Goal: Transaction & Acquisition: Purchase product/service

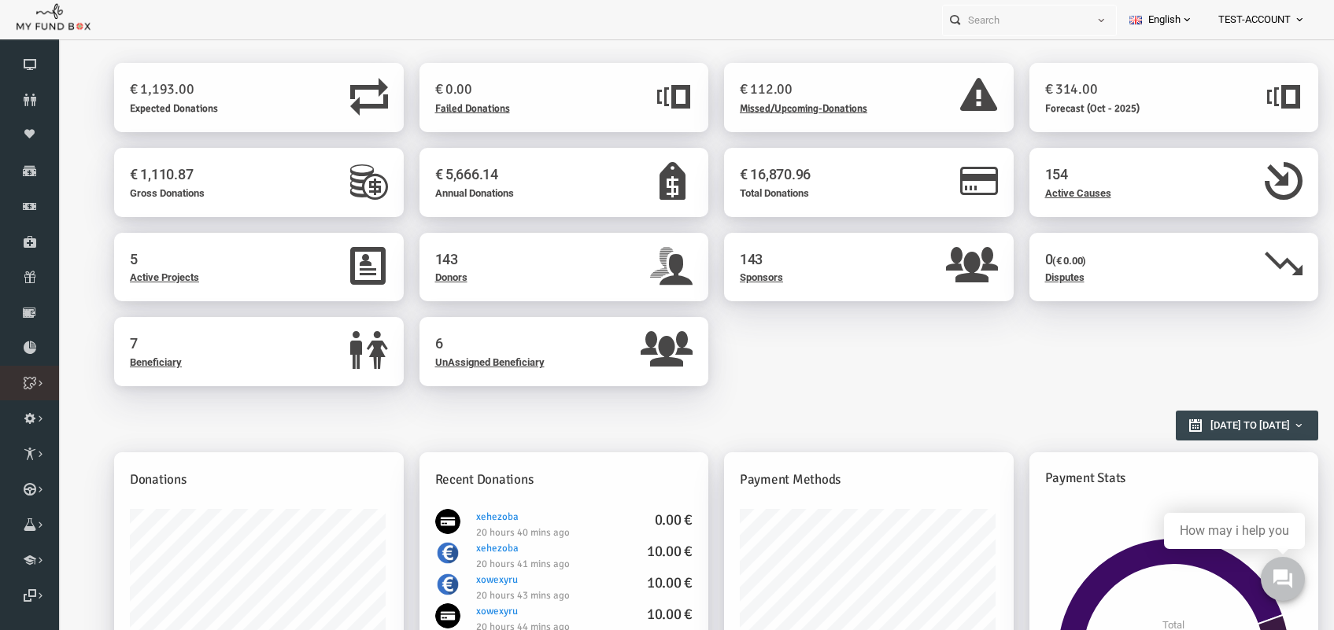
click at [0, 0] on icon at bounding box center [0, 0] width 0 height 0
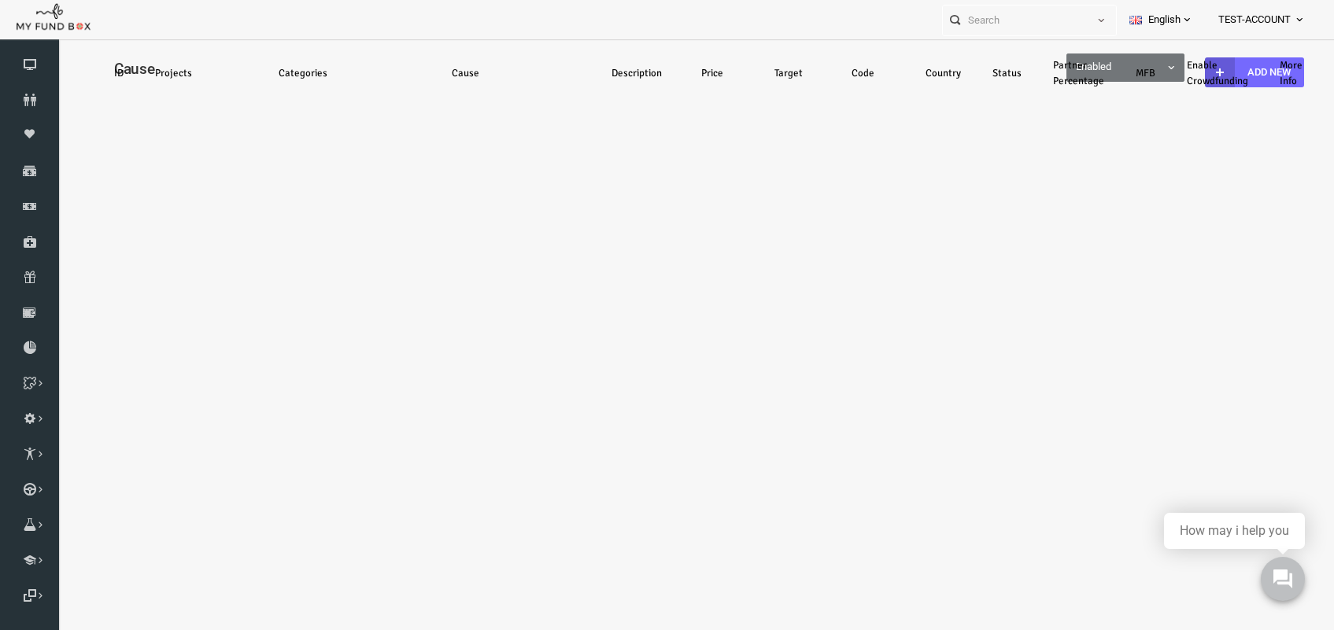
select select "100"
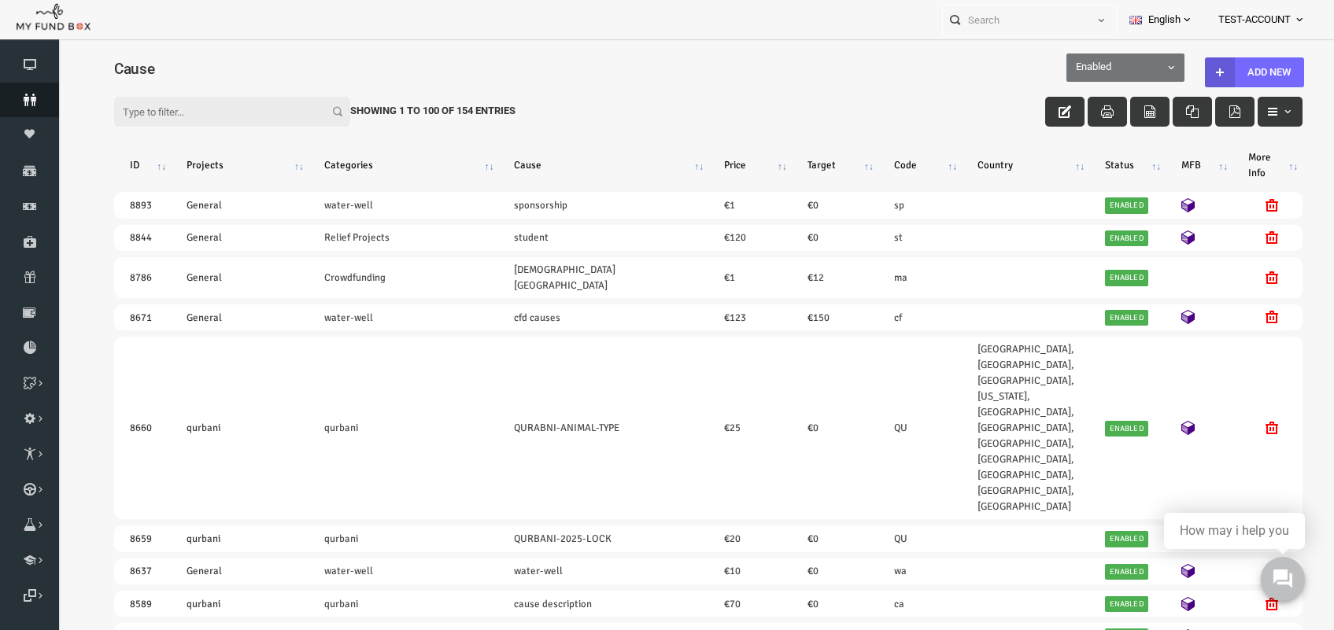
click at [34, 104] on icon at bounding box center [29, 100] width 59 height 13
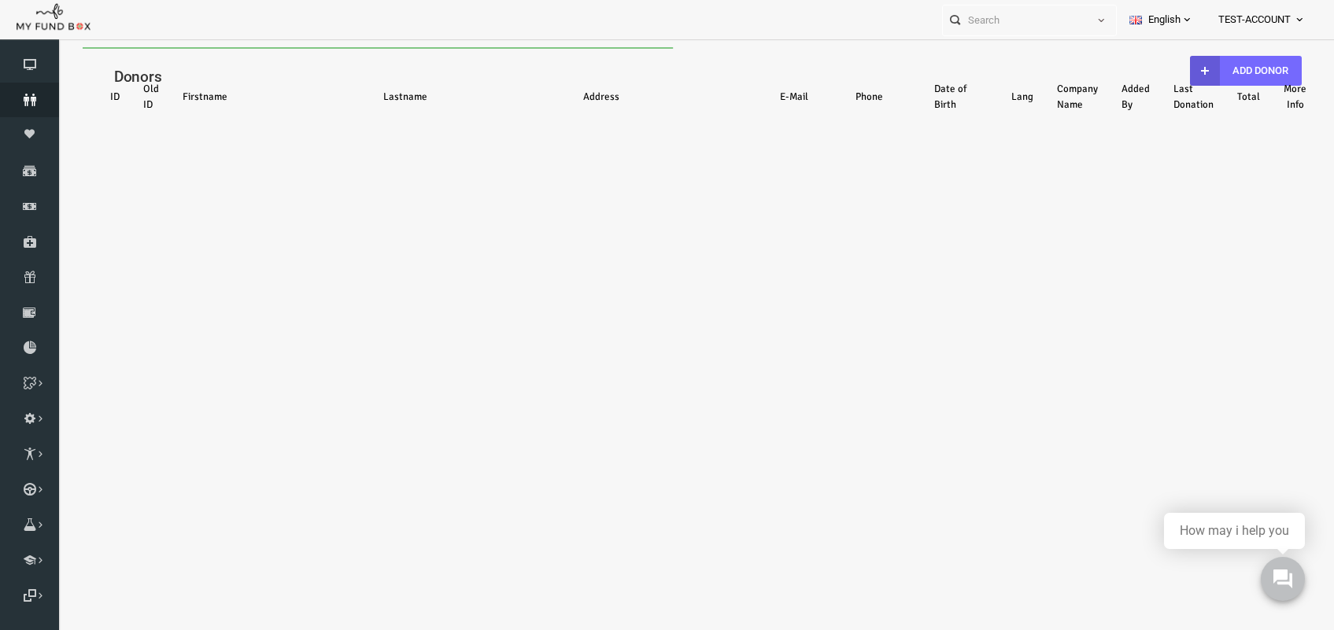
select select "100"
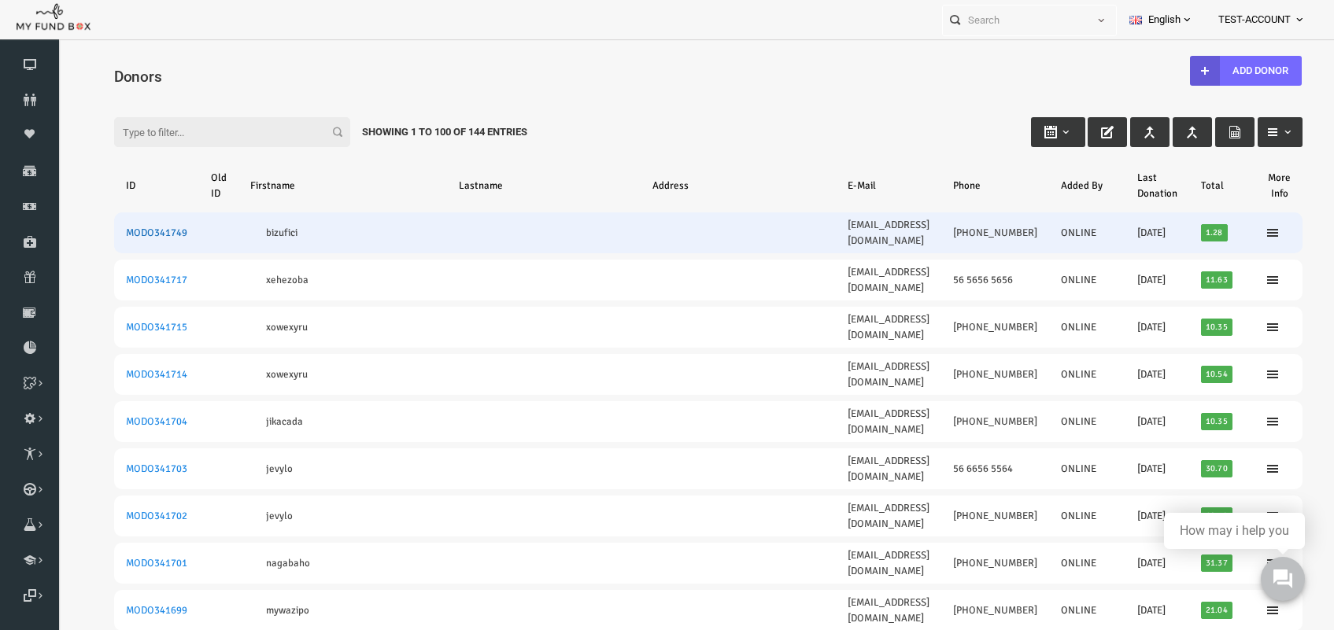
click at [128, 227] on link "MODO341749" at bounding box center [130, 233] width 61 height 13
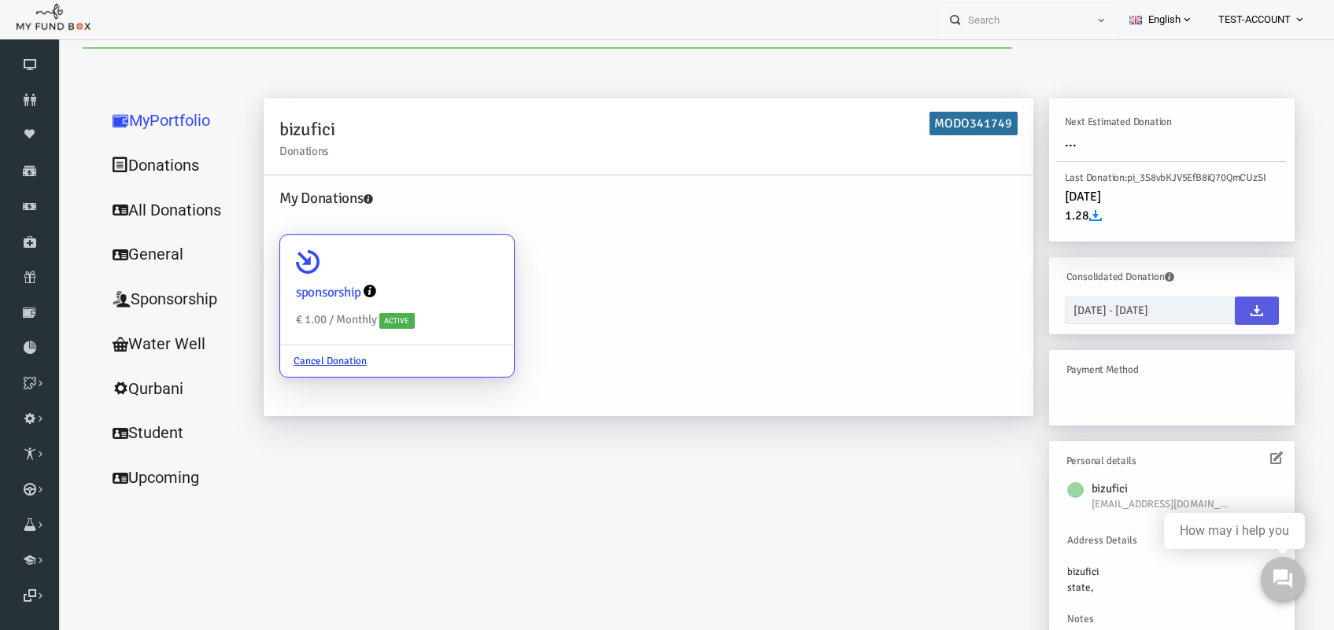
click at [274, 253] on icon at bounding box center [282, 262] width 24 height 24
click at [452, 253] on input "sponsorship € 1.00 / Monthly Active Cancel Donation" at bounding box center [467, 257] width 31 height 31
radio input "true"
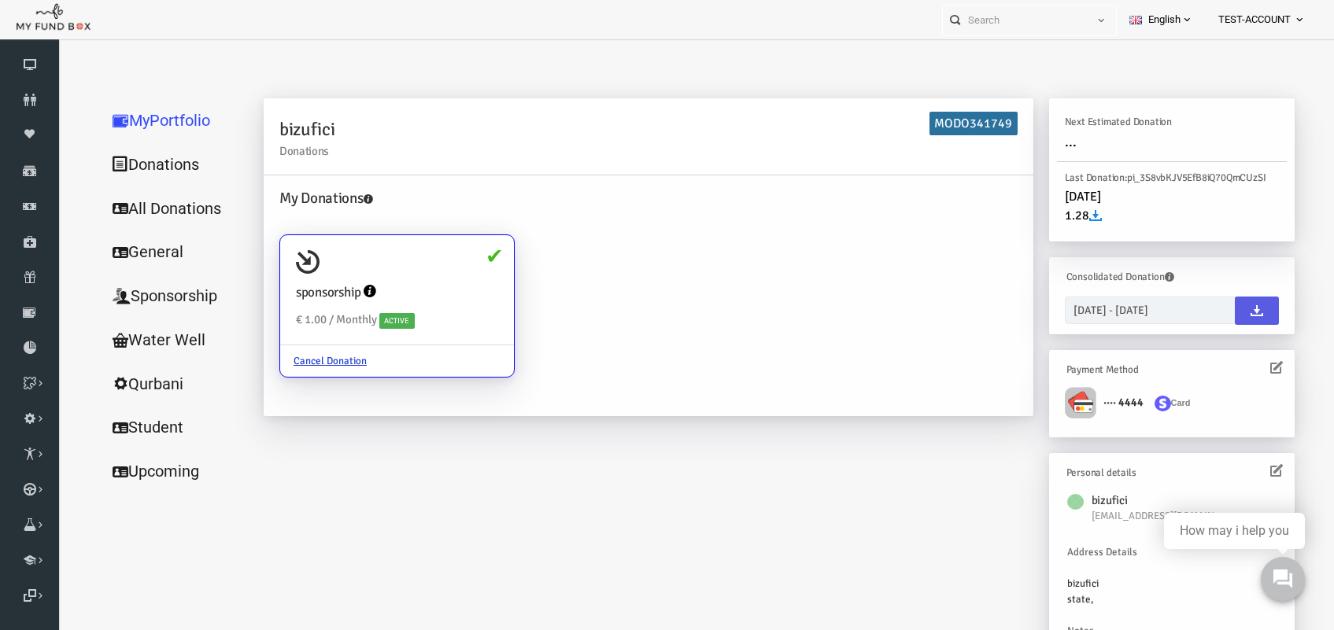
click at [1244, 366] on icon at bounding box center [1250, 367] width 13 height 13
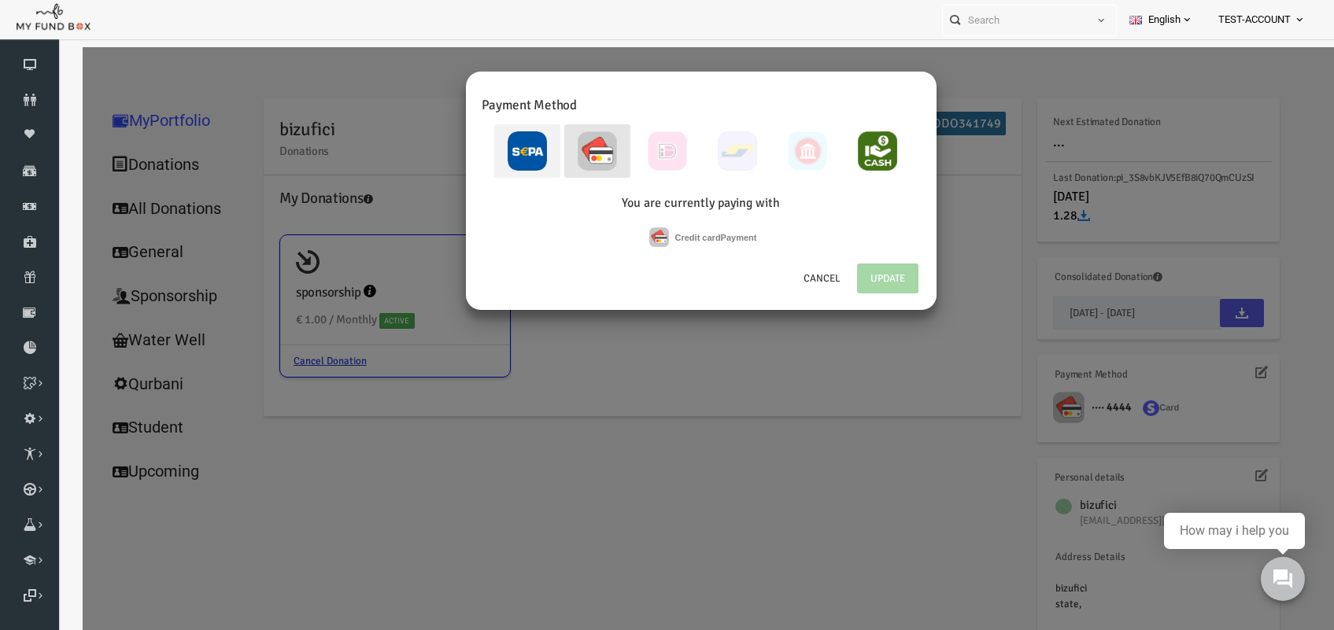
click at [495, 138] on img at bounding box center [501, 150] width 39 height 39
radio input "true"
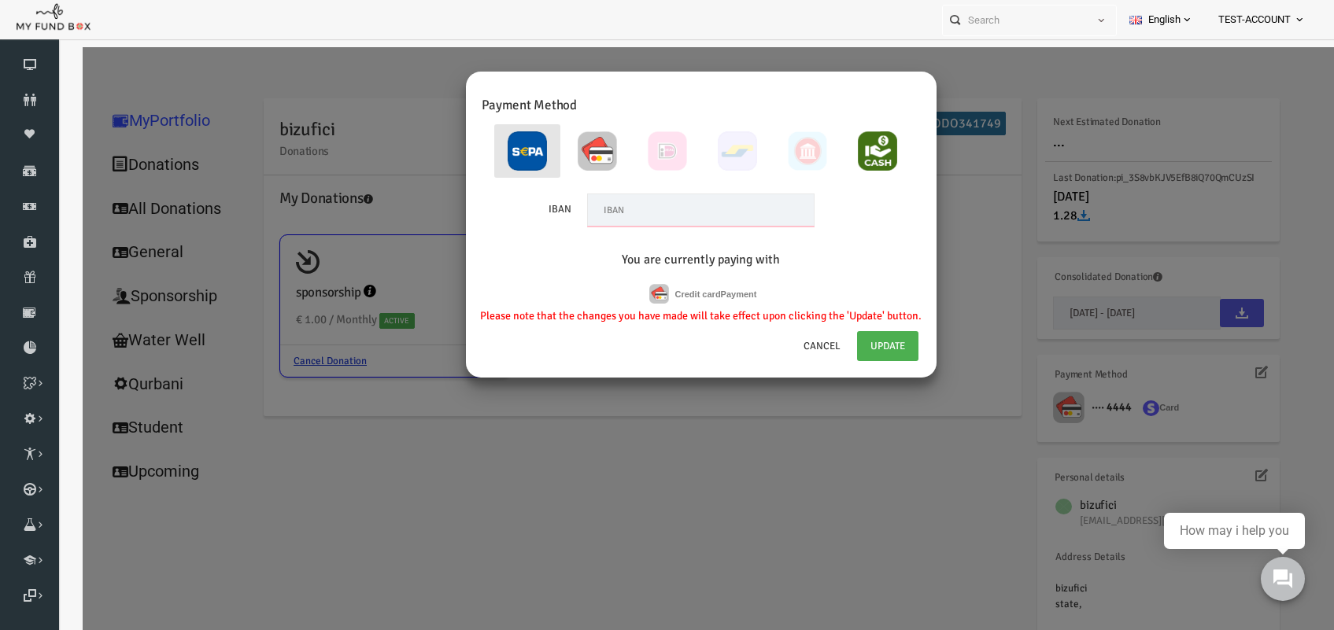
click at [637, 212] on input "text" at bounding box center [674, 210] width 227 height 33
paste input "DE89370400440532013000"
type input "DE89370400440532013000"
click at [862, 343] on link "Update" at bounding box center [861, 346] width 61 height 30
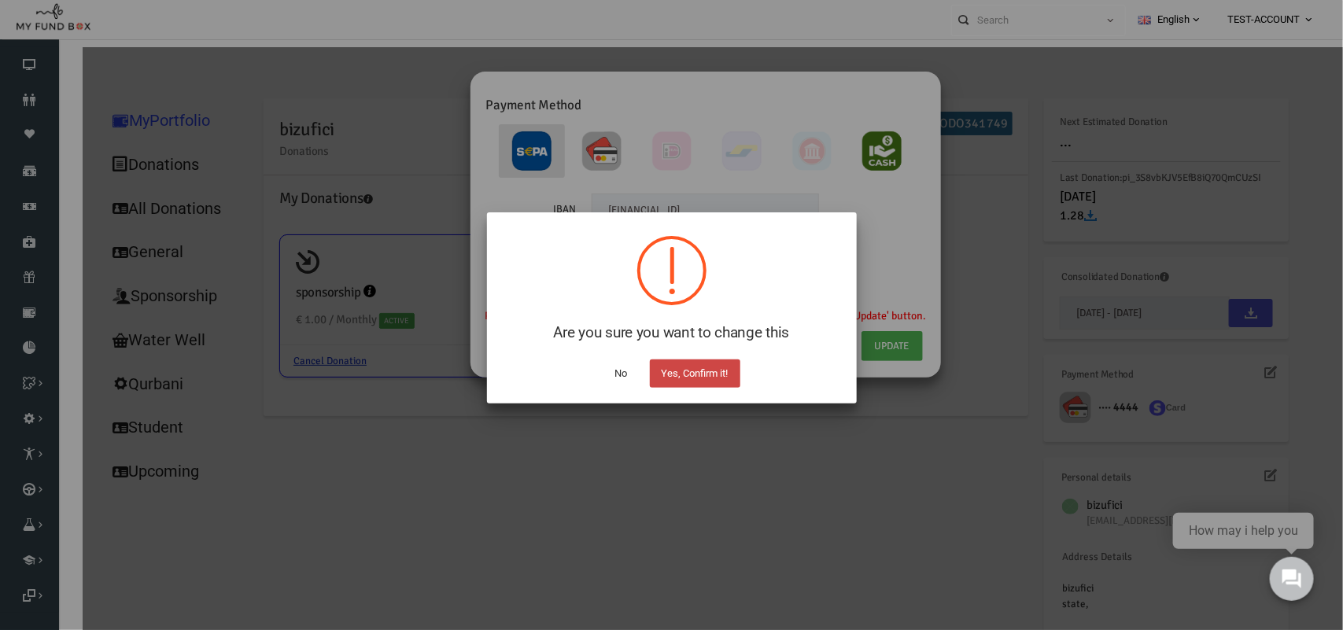
click at [675, 370] on button "Yes, Confirm it!" at bounding box center [695, 374] width 90 height 28
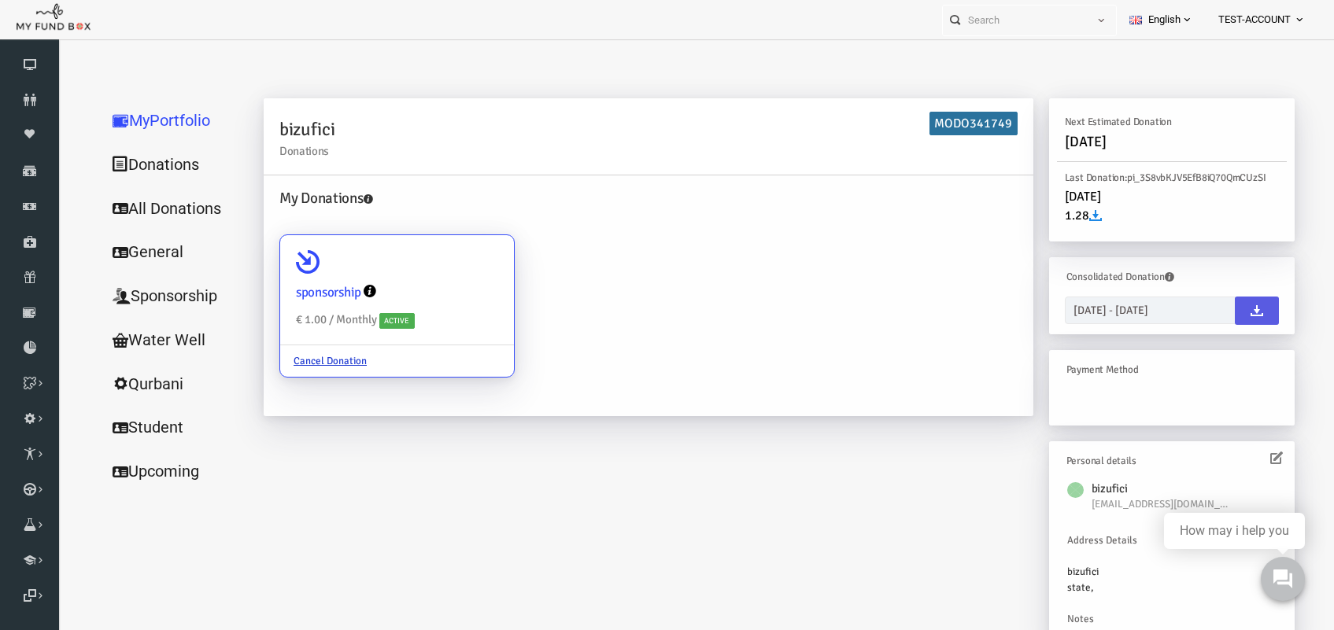
click at [439, 273] on div "sponsorship € 1.00 / Monthly Active" at bounding box center [371, 290] width 234 height 110
click at [452, 273] on input "sponsorship € 1.00 / Monthly Active Cancel Donation" at bounding box center [467, 257] width 31 height 31
radio input "true"
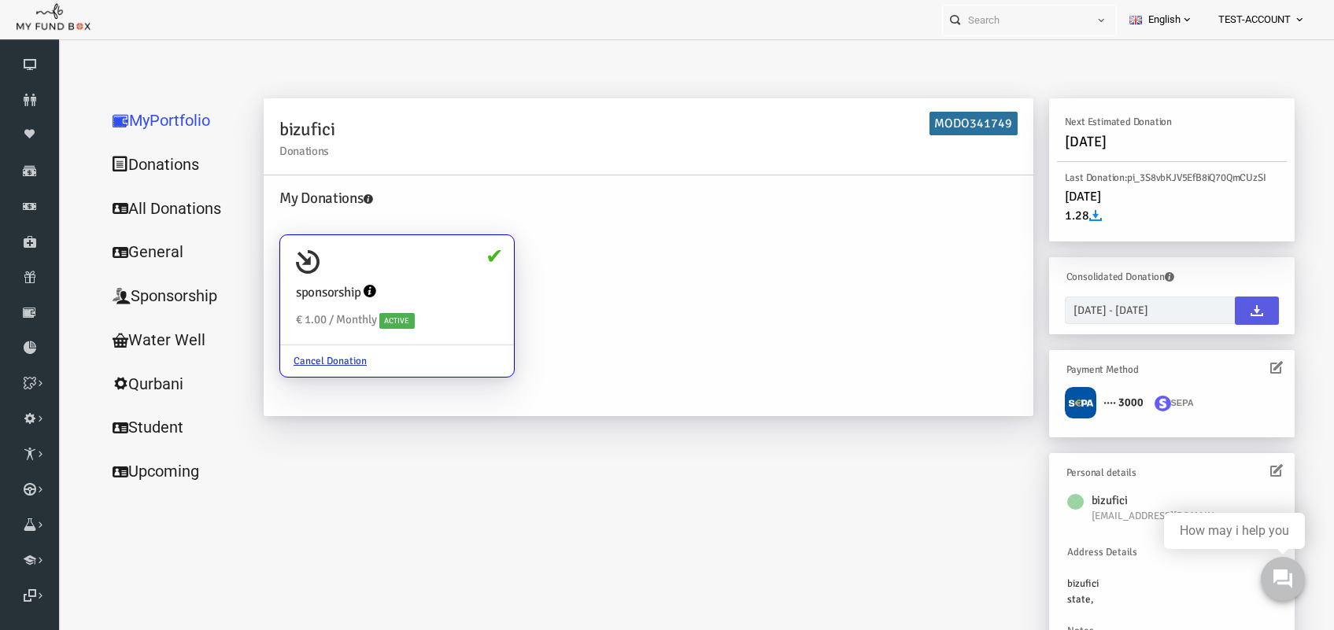
click at [1244, 361] on icon at bounding box center [1250, 367] width 13 height 13
click at [1244, 363] on icon at bounding box center [1250, 367] width 13 height 13
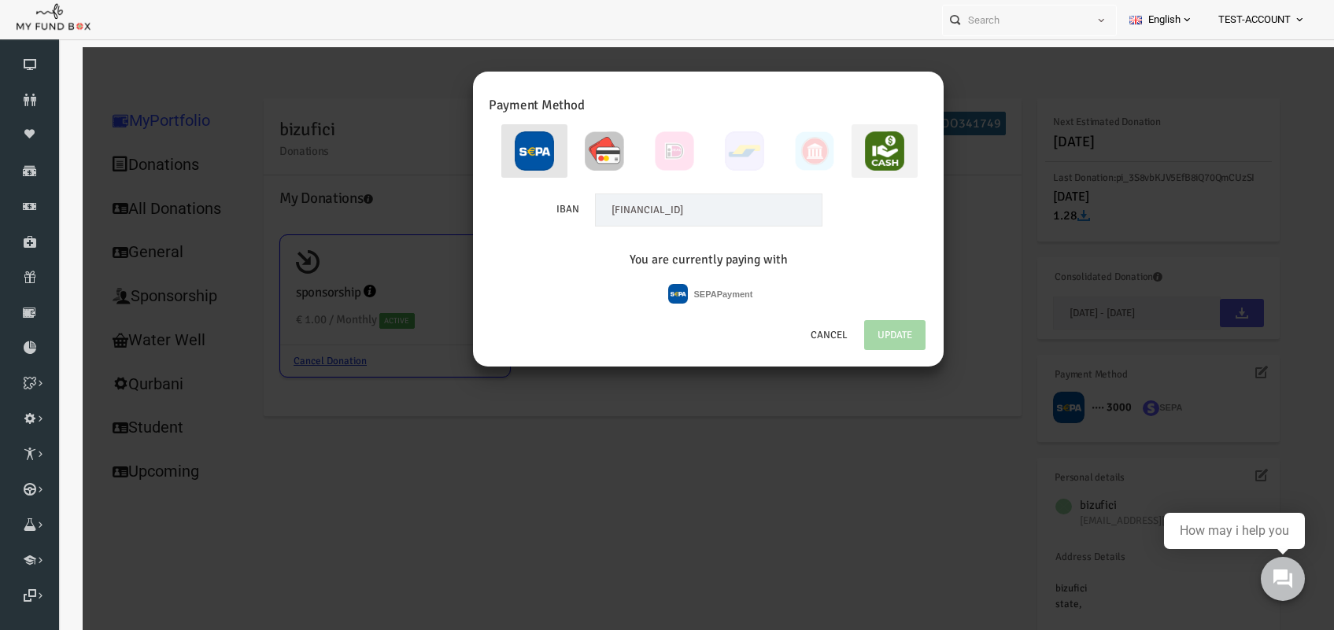
click at [858, 144] on img at bounding box center [858, 150] width 39 height 39
radio input "true"
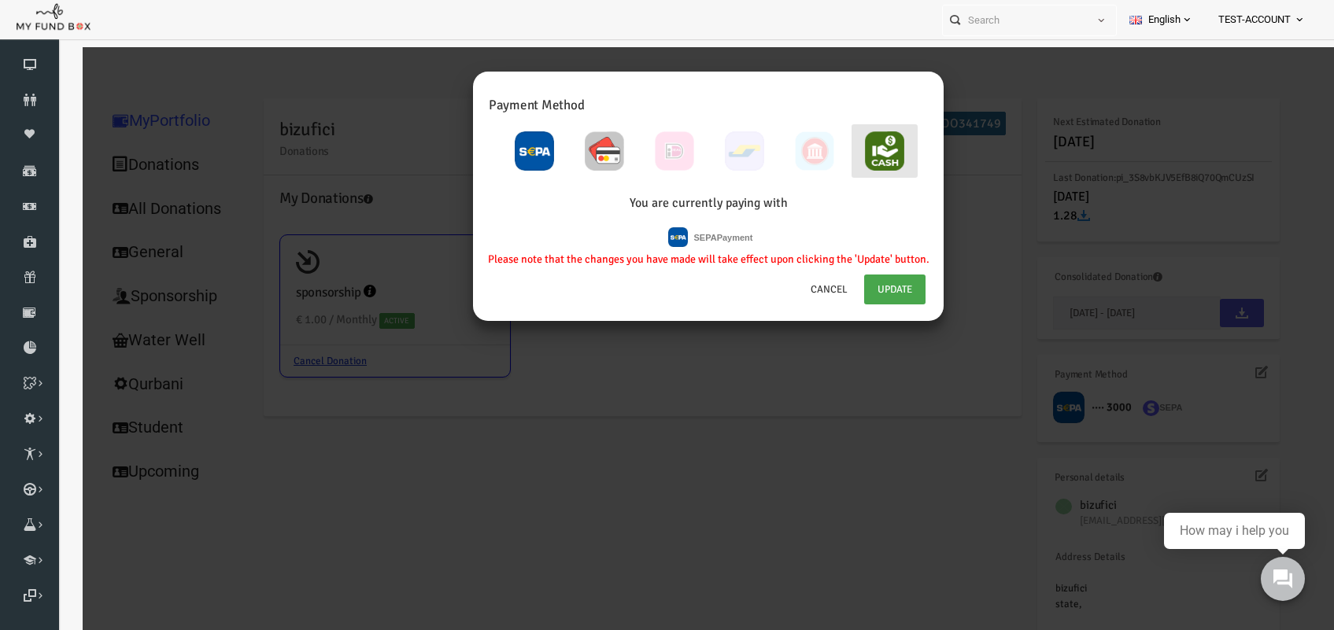
click at [864, 285] on link "Update" at bounding box center [868, 290] width 61 height 30
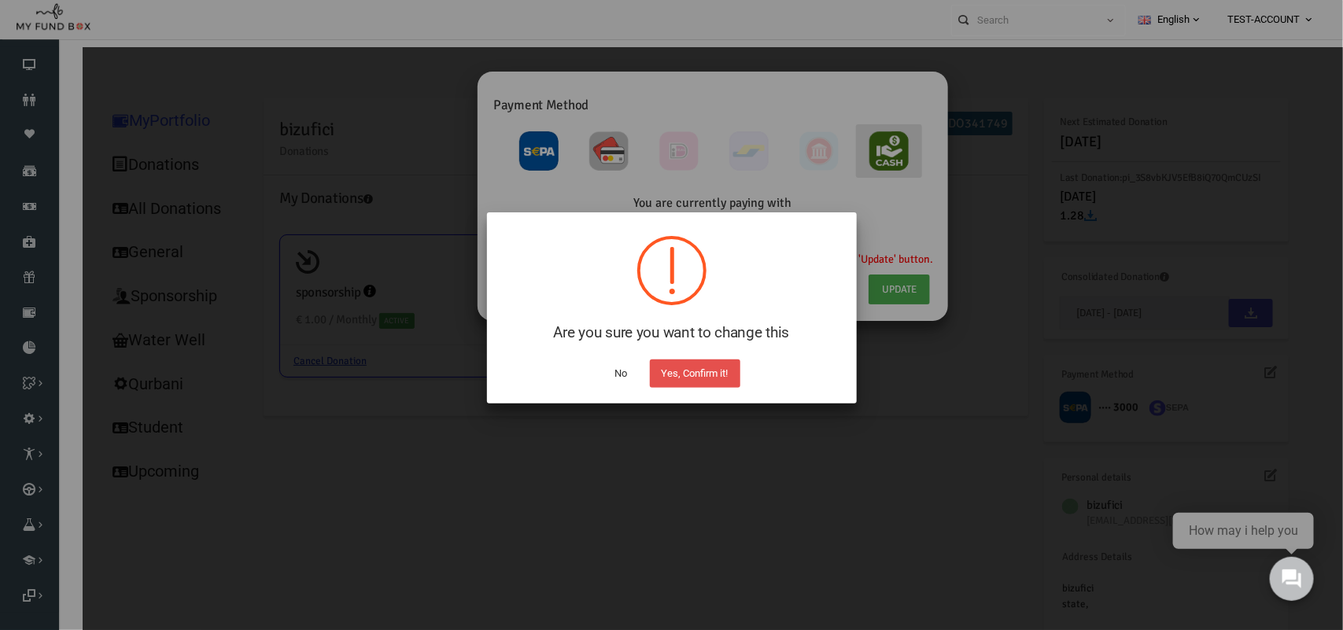
click at [704, 368] on button "Yes, Confirm it!" at bounding box center [695, 374] width 90 height 28
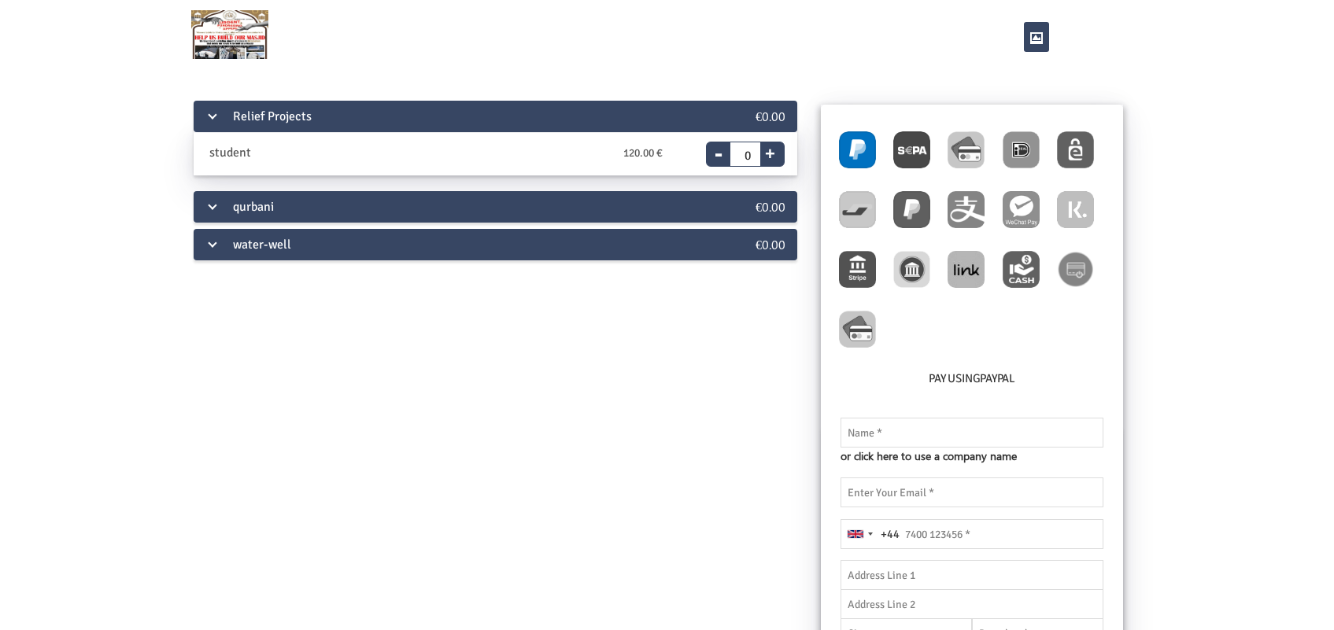
click at [257, 246] on div "water-well" at bounding box center [445, 244] width 503 height 31
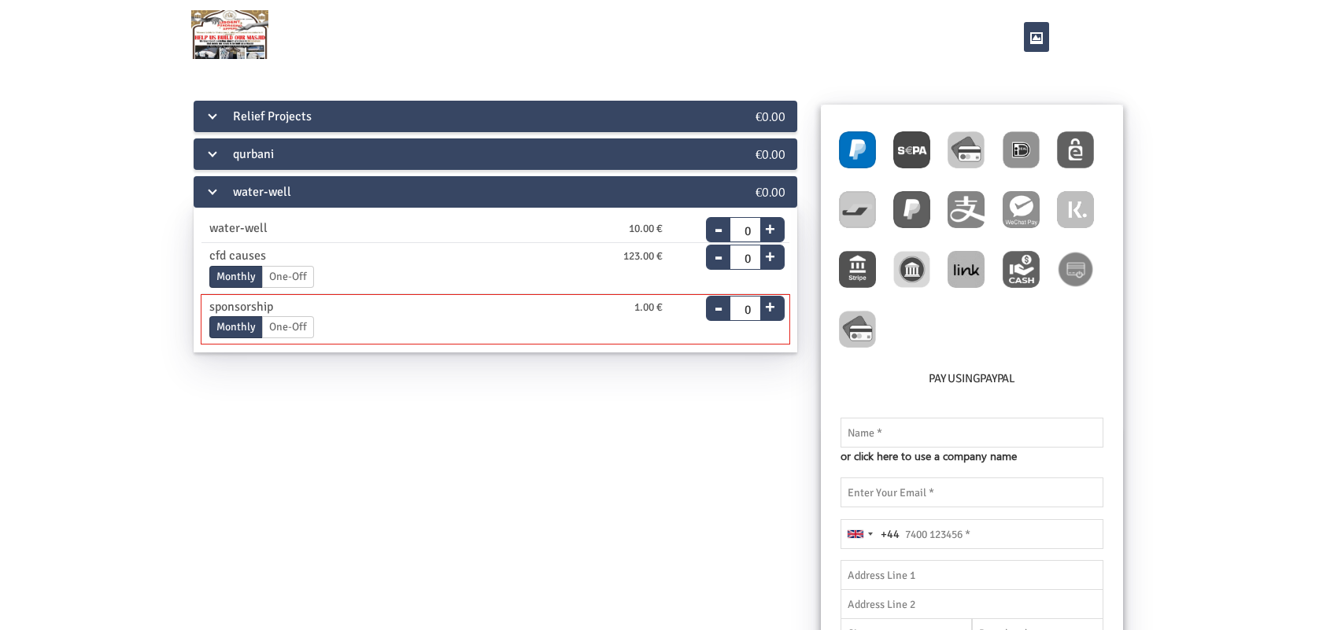
click at [772, 311] on button "+" at bounding box center [770, 304] width 20 height 22
type input "1"
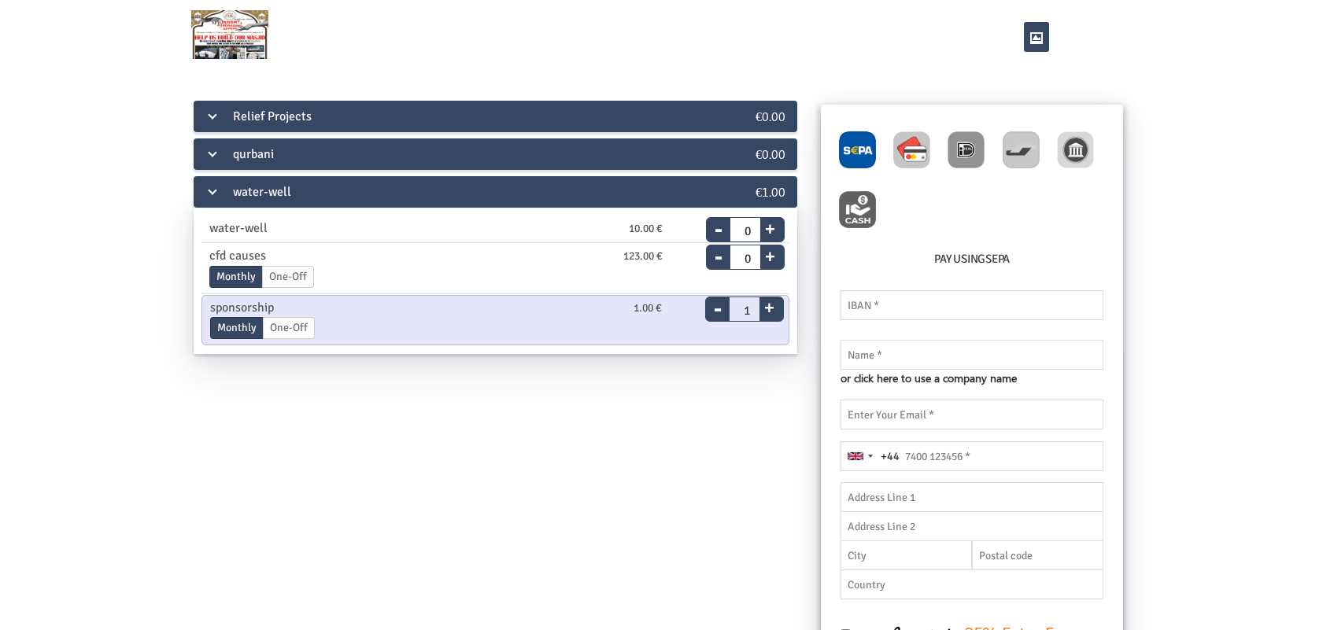
click at [905, 158] on img at bounding box center [911, 149] width 37 height 37
radio input "true"
click at [895, 360] on input "text" at bounding box center [971, 355] width 263 height 30
click at [901, 405] on input "email" at bounding box center [971, 415] width 263 height 30
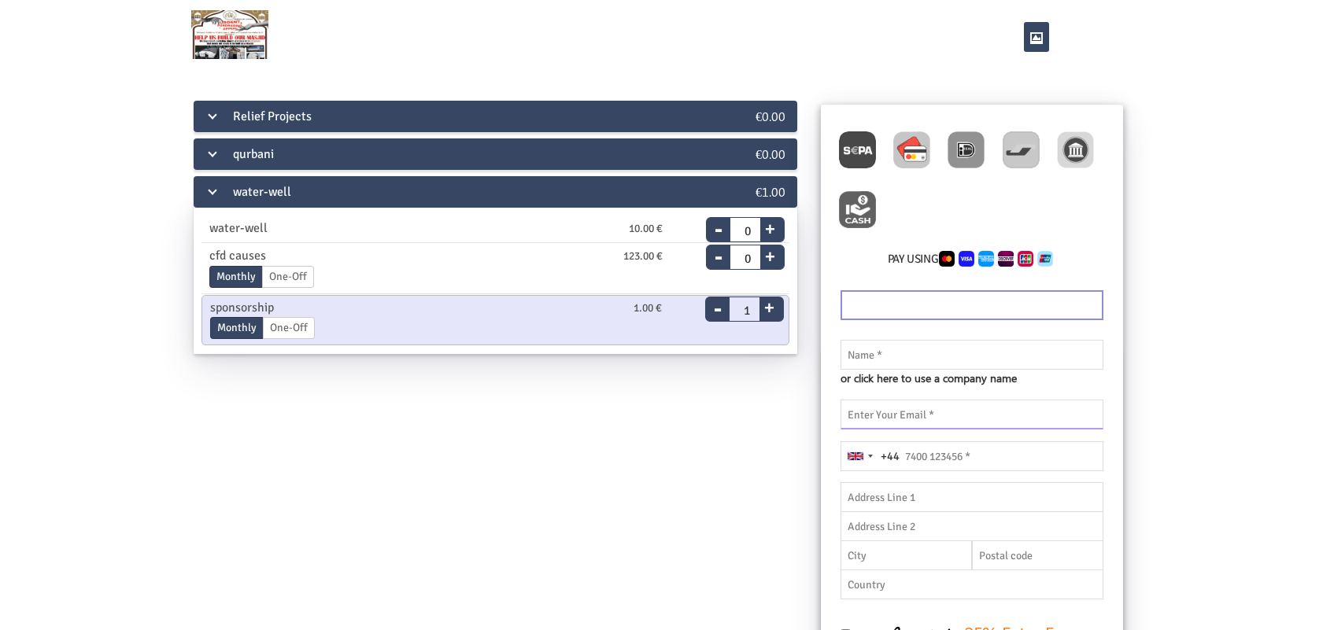
paste input "bizufici@forexnews.bg"
click at [855, 419] on input "bizufici@forexnews.bg" at bounding box center [971, 415] width 263 height 30
type input "bizufici@forexnews.bg"
click at [858, 347] on input "text" at bounding box center [971, 355] width 263 height 30
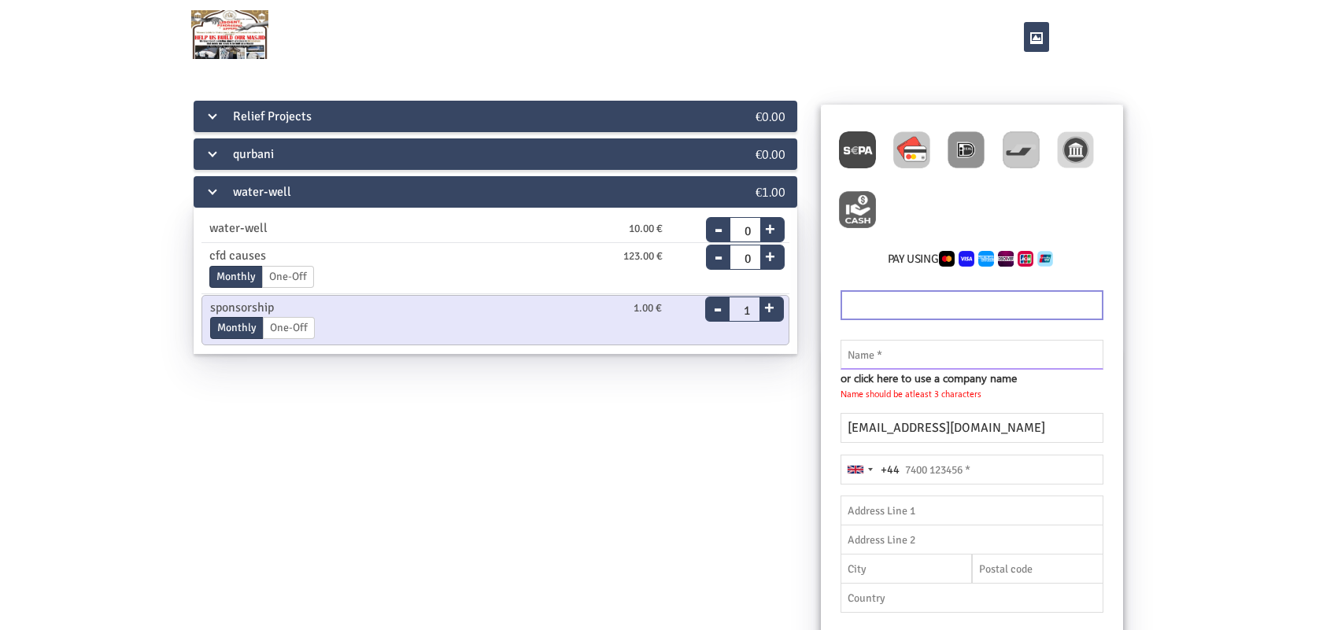
click at [879, 358] on input "text" at bounding box center [971, 355] width 263 height 30
paste input "bizufici"
type input "bizufici"
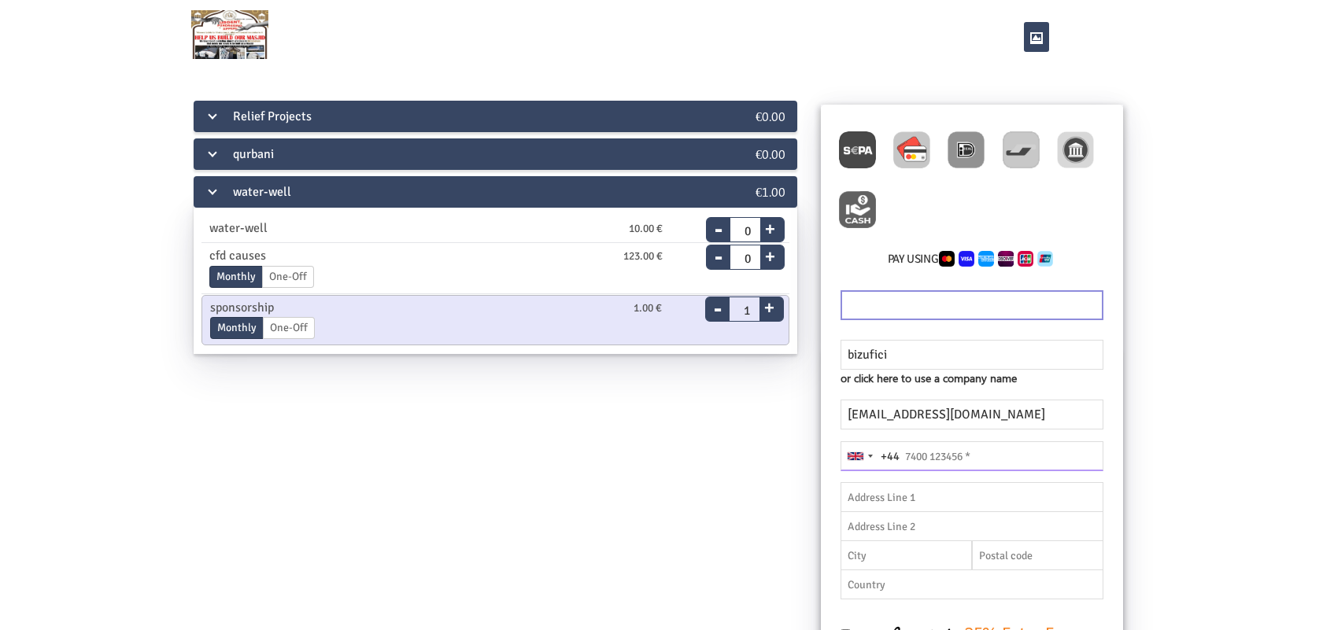
click at [917, 467] on input "tel" at bounding box center [971, 456] width 263 height 30
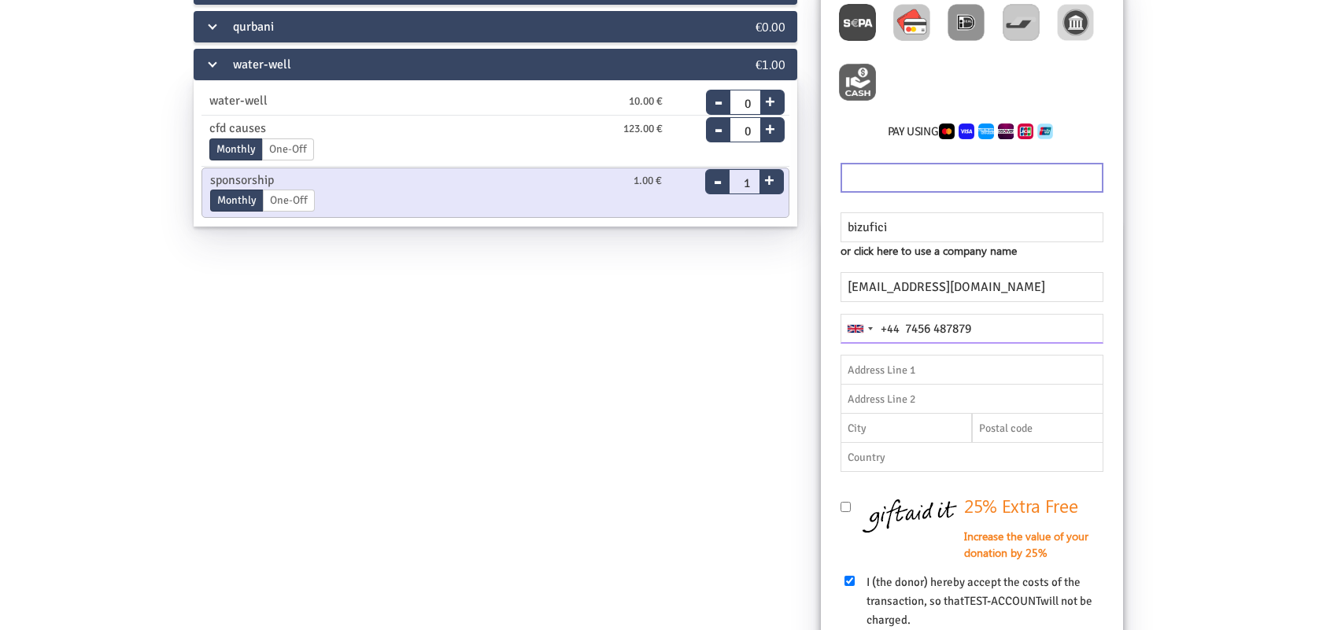
scroll to position [393, 0]
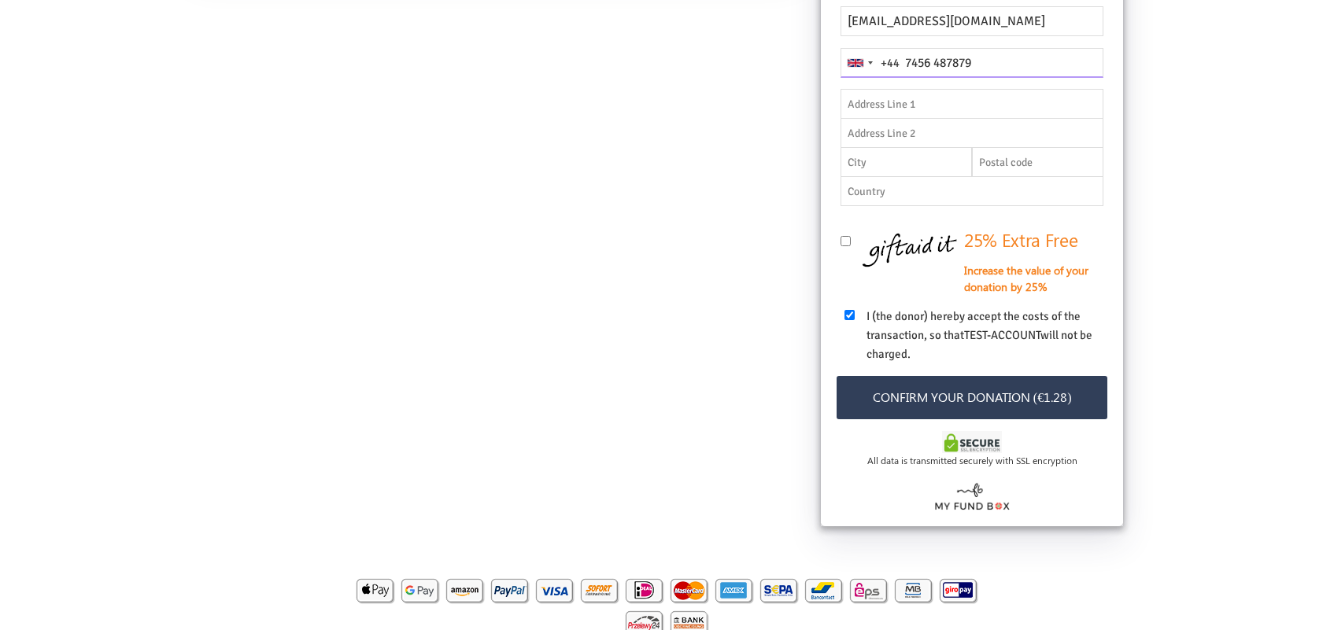
type input "7456 487879"
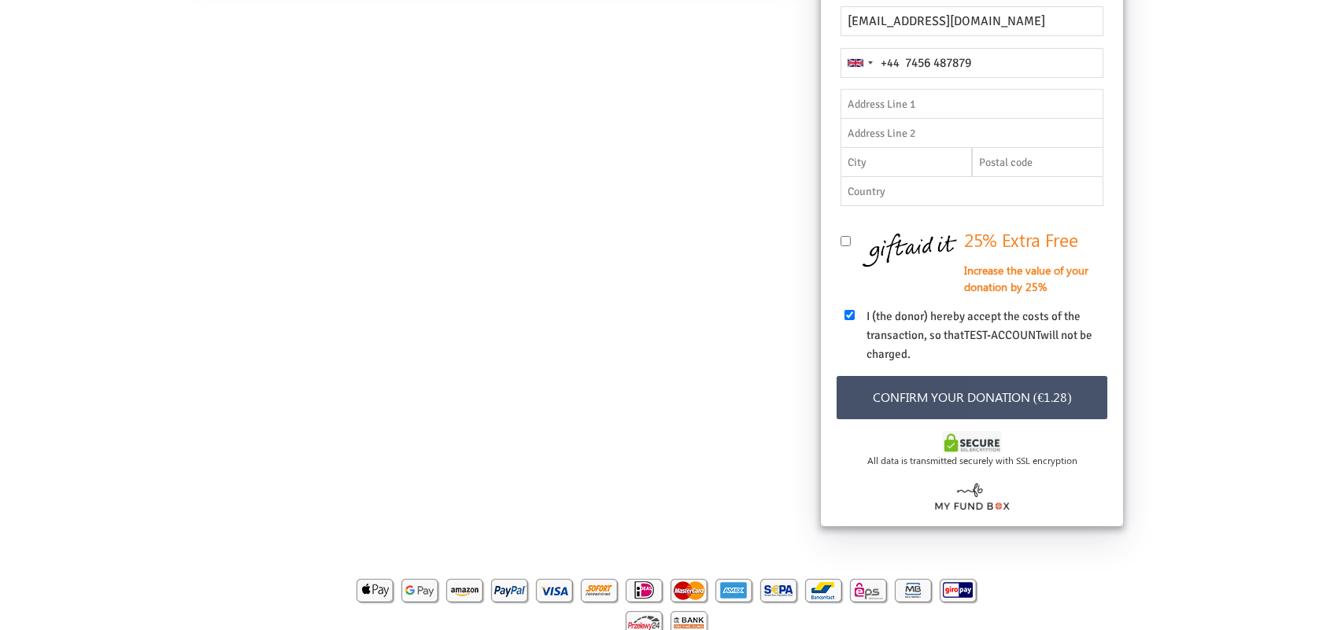
click at [1024, 405] on button "Confirm your donation (€1.28)" at bounding box center [971, 397] width 271 height 43
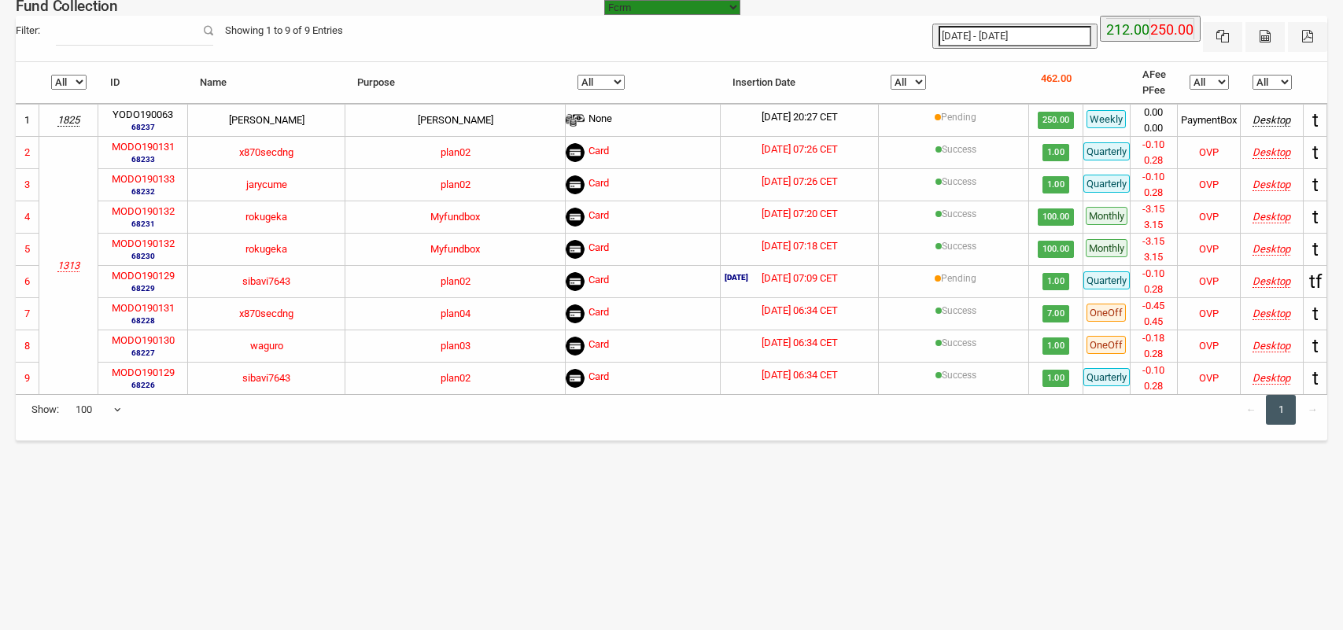
select select "https://subscription.myfundbox.com"
select select "100"
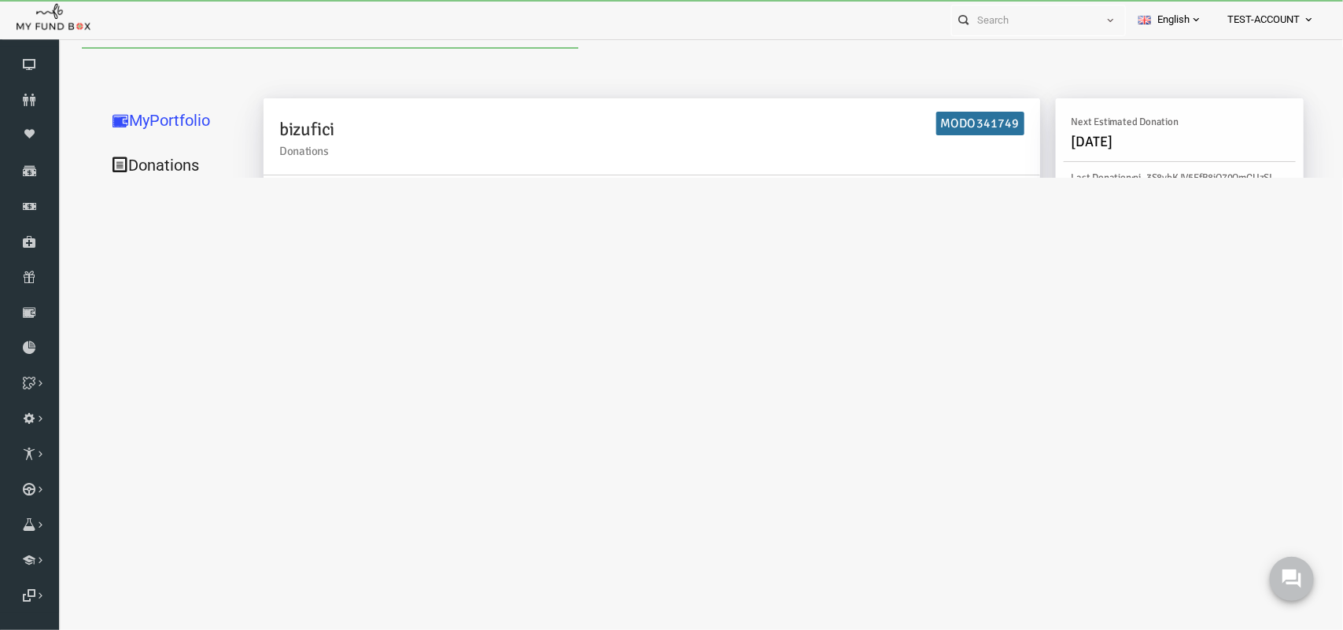
type input "[DATE] - [DATE]"
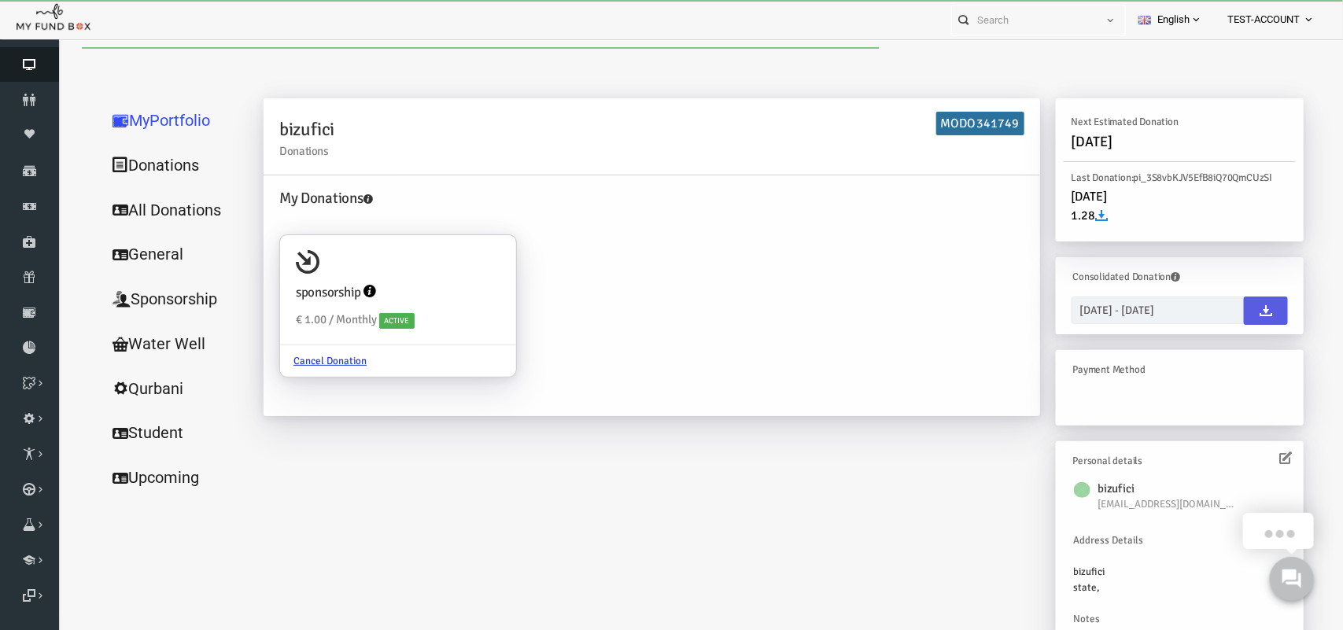
click at [39, 63] on icon at bounding box center [29, 64] width 59 height 13
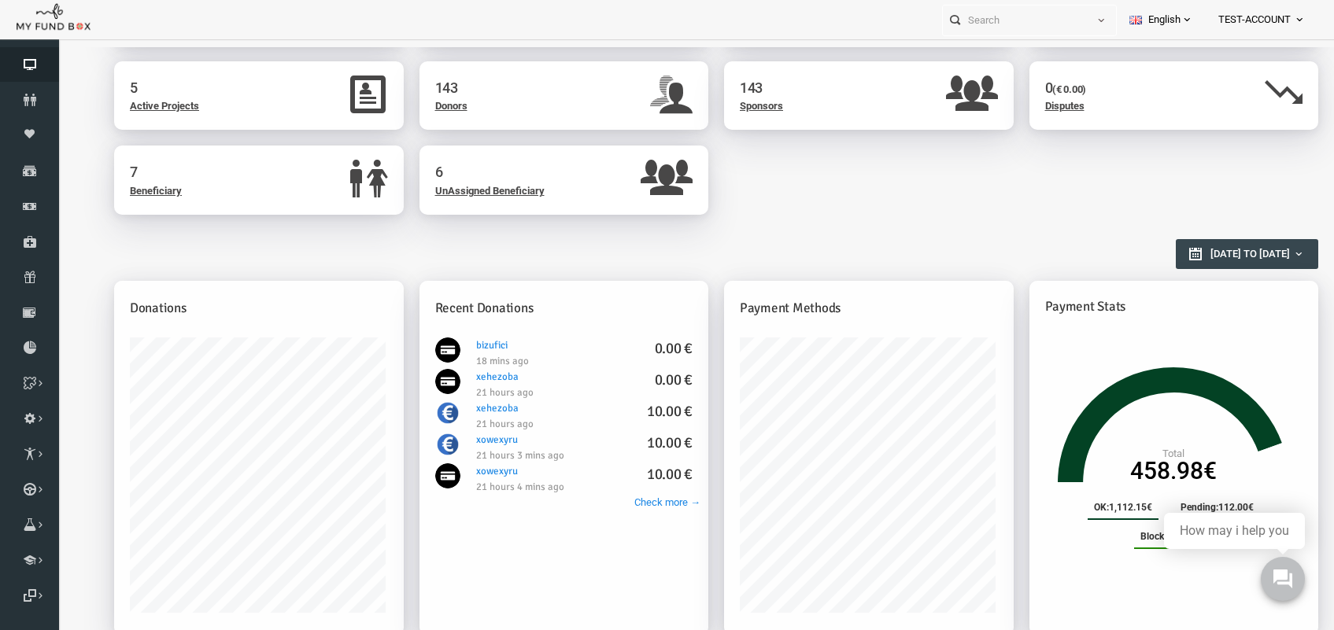
scroll to position [197, 0]
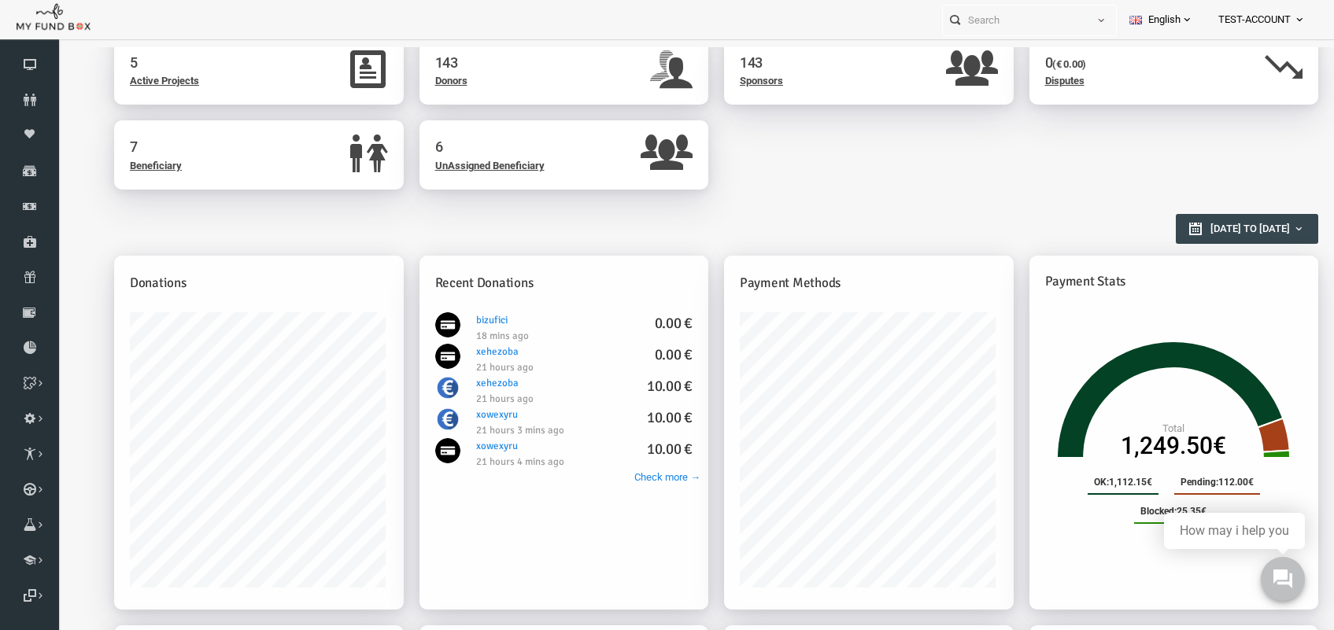
drag, startPoint x: 439, startPoint y: 349, endPoint x: 495, endPoint y: 349, distance: 55.9
click at [495, 349] on li "xehezoba 0.00 € 21 hours ago" at bounding box center [538, 359] width 258 height 31
click at [28, 65] on icon at bounding box center [29, 64] width 59 height 13
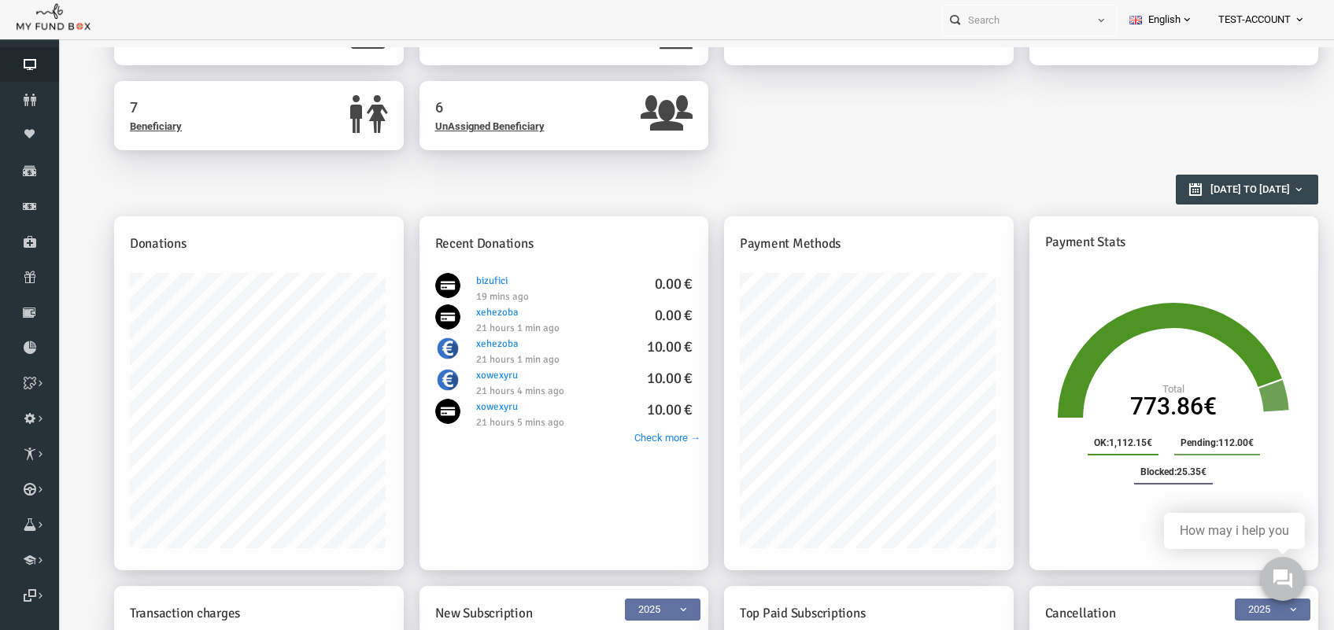
scroll to position [295, 0]
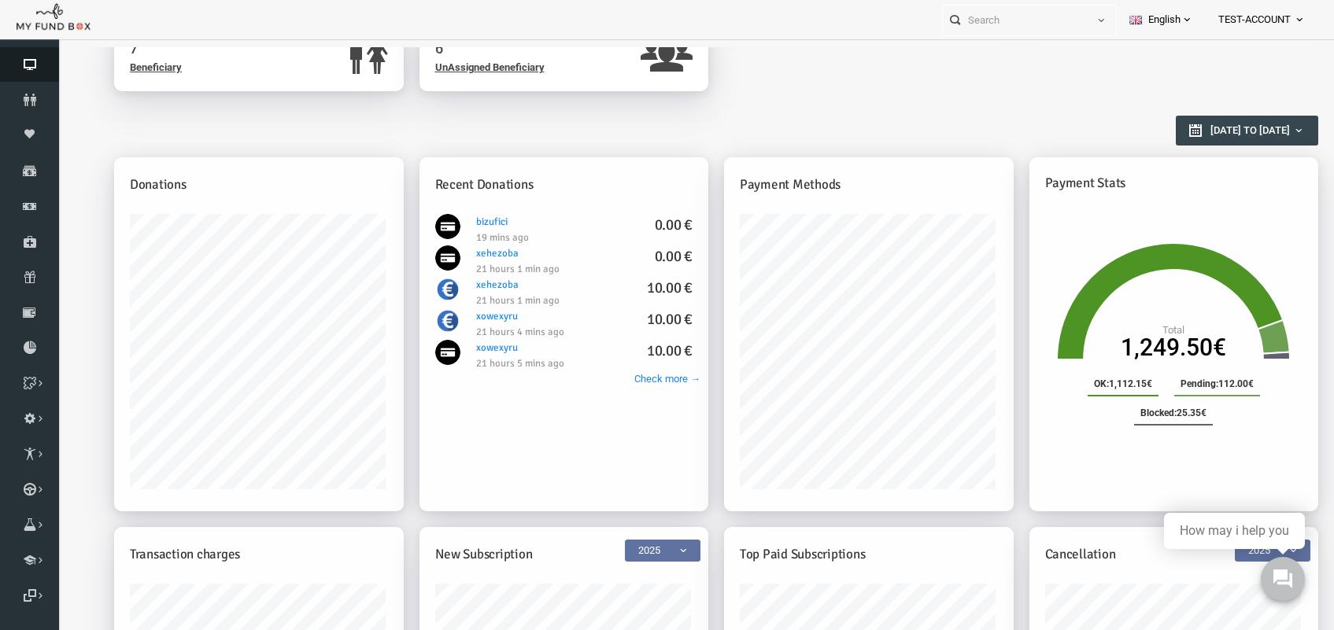
click at [20, 58] on icon at bounding box center [29, 64] width 59 height 13
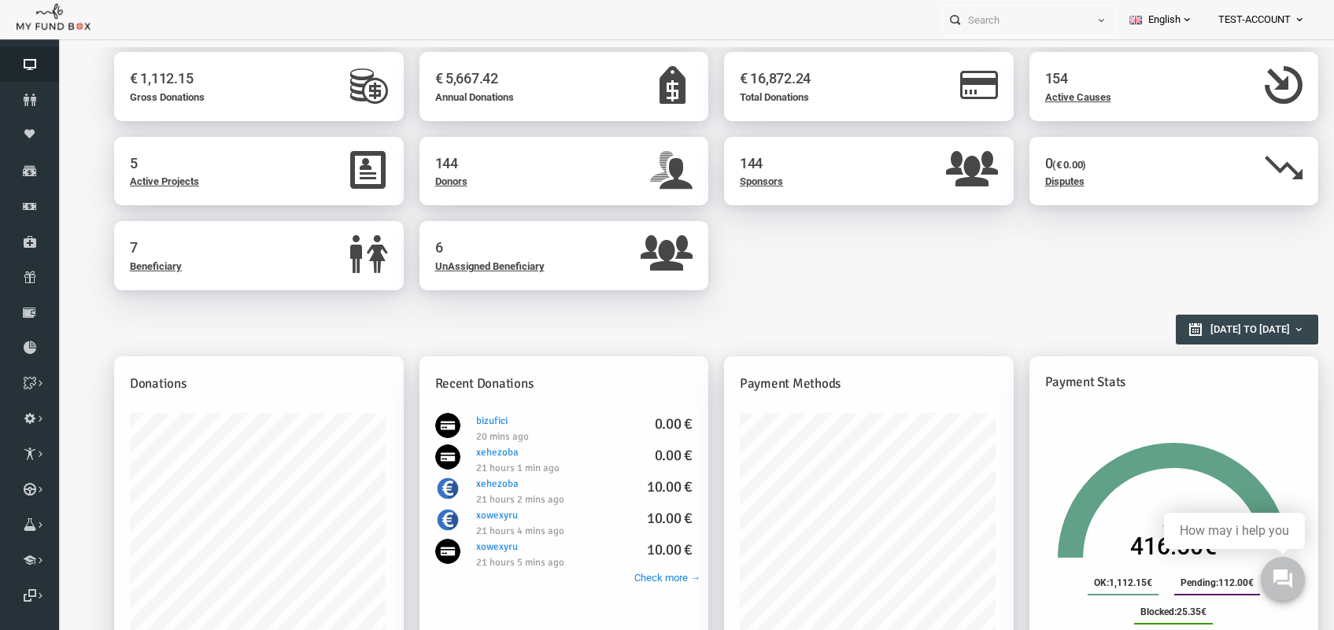
scroll to position [197, 0]
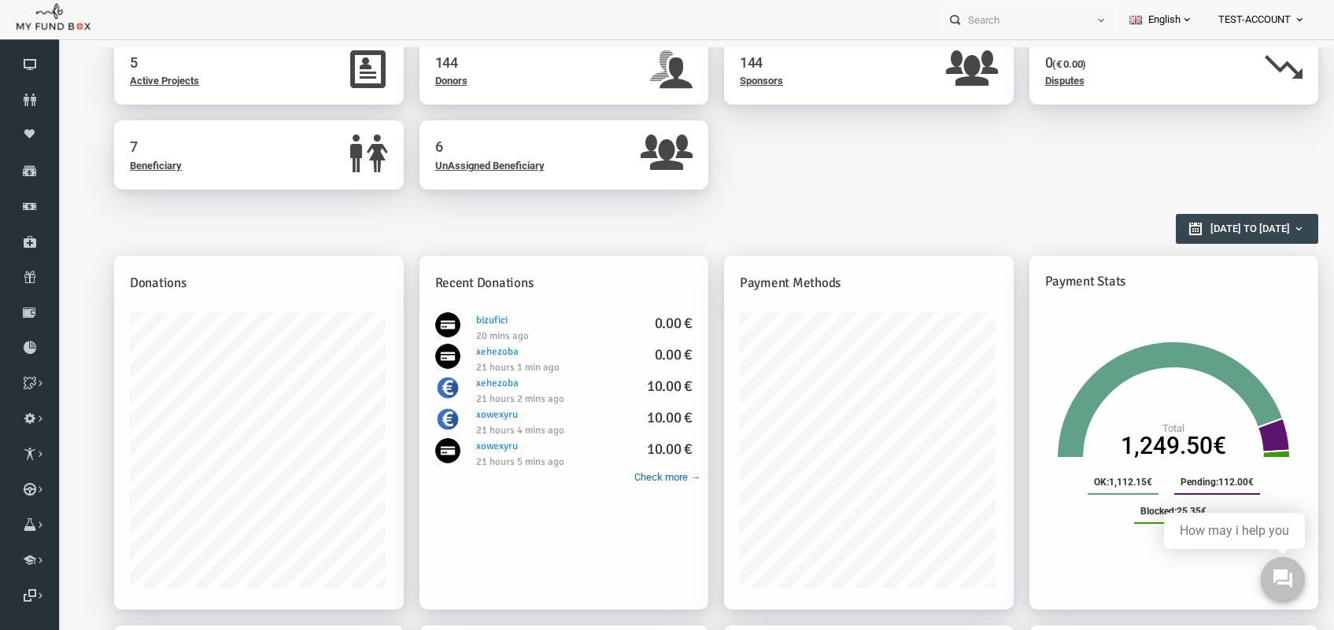
click at [640, 476] on link "Check more →" at bounding box center [641, 478] width 66 height 16
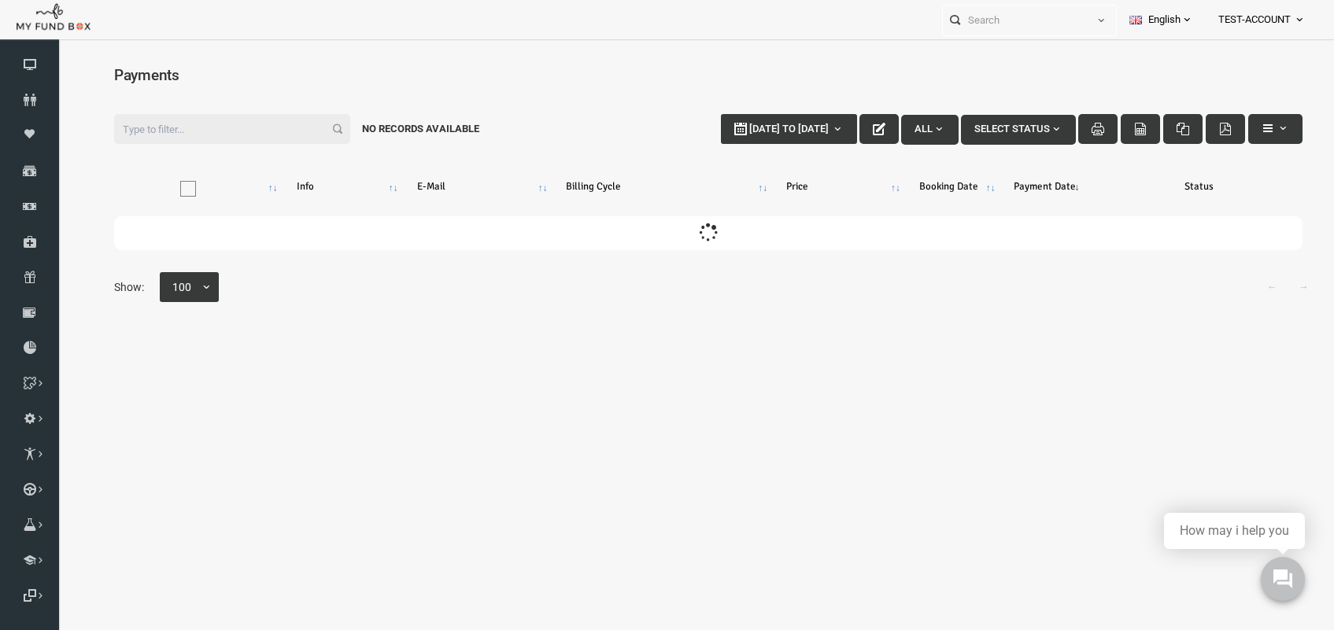
scroll to position [0, 0]
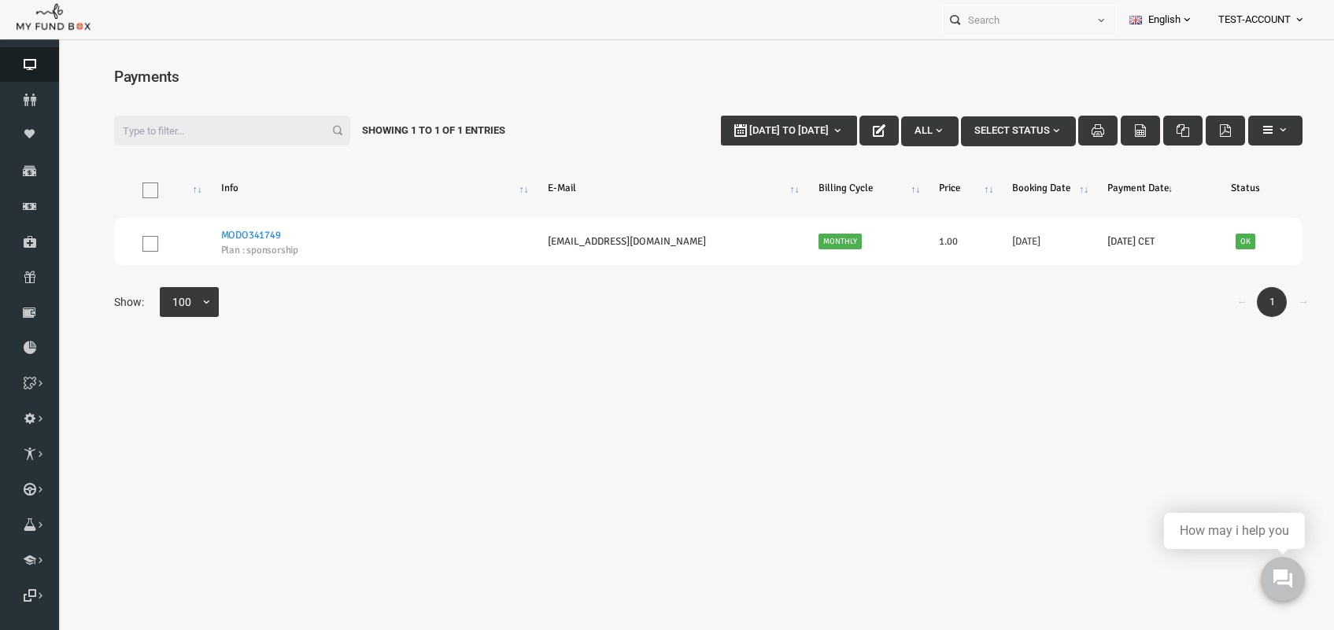
click at [26, 68] on icon at bounding box center [29, 64] width 59 height 13
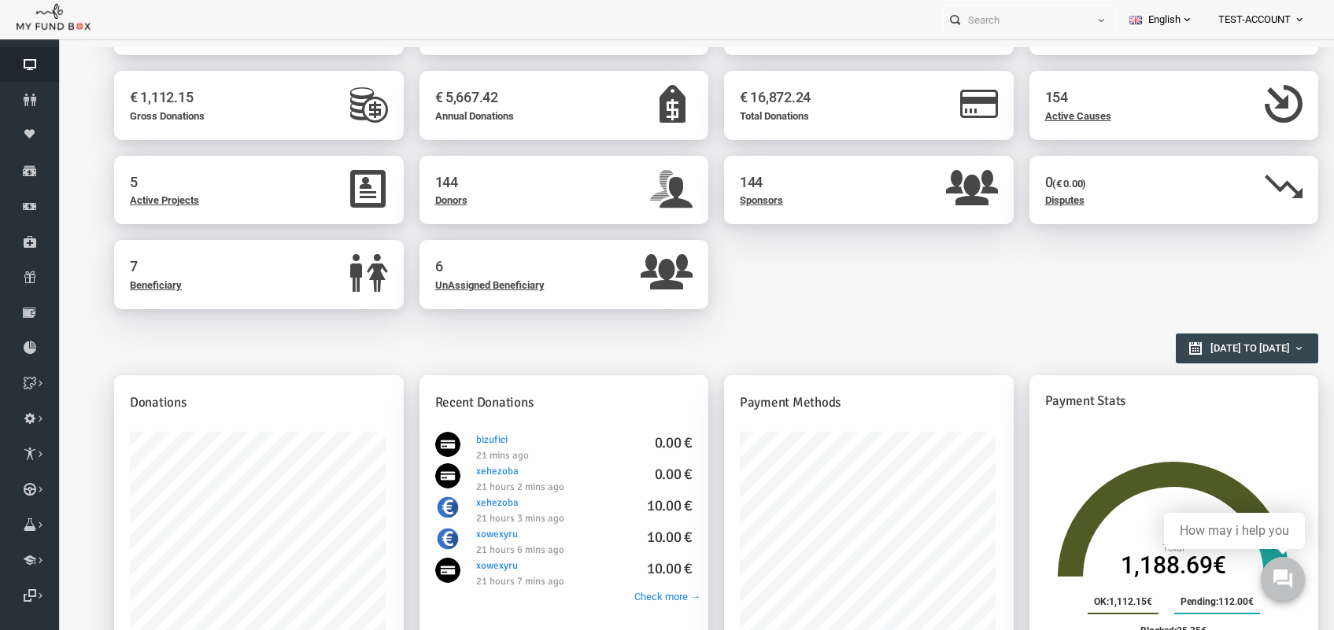
scroll to position [197, 0]
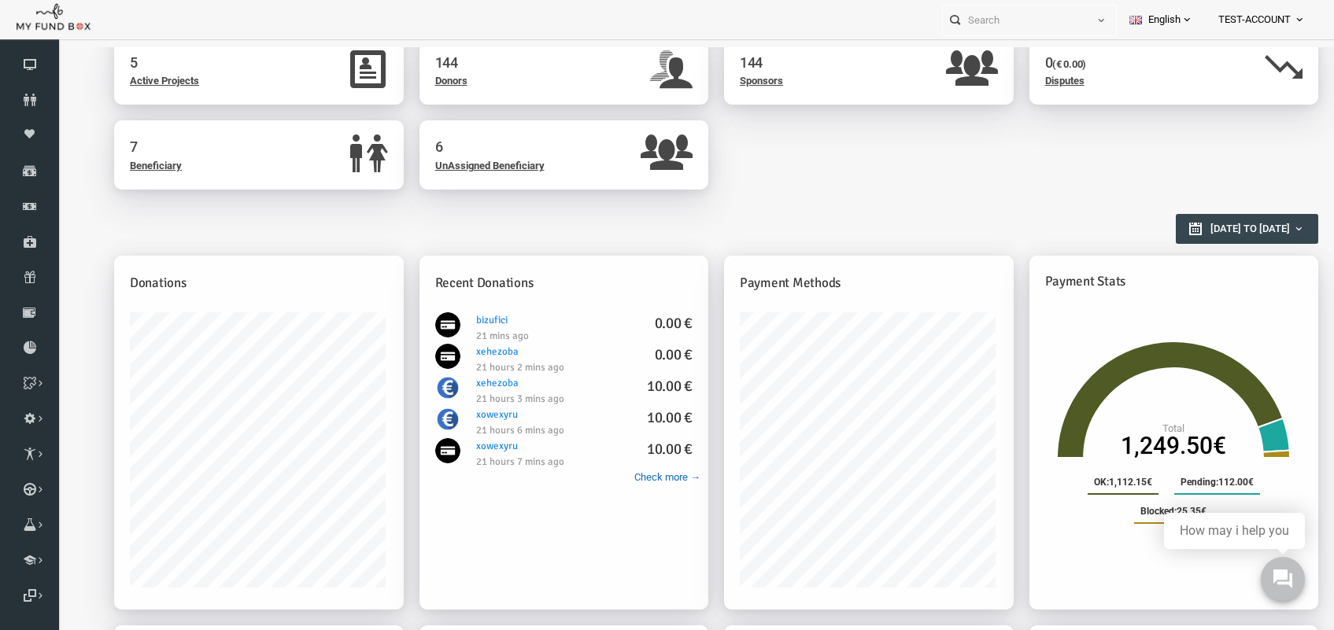
click at [633, 474] on link "Check more →" at bounding box center [641, 478] width 66 height 16
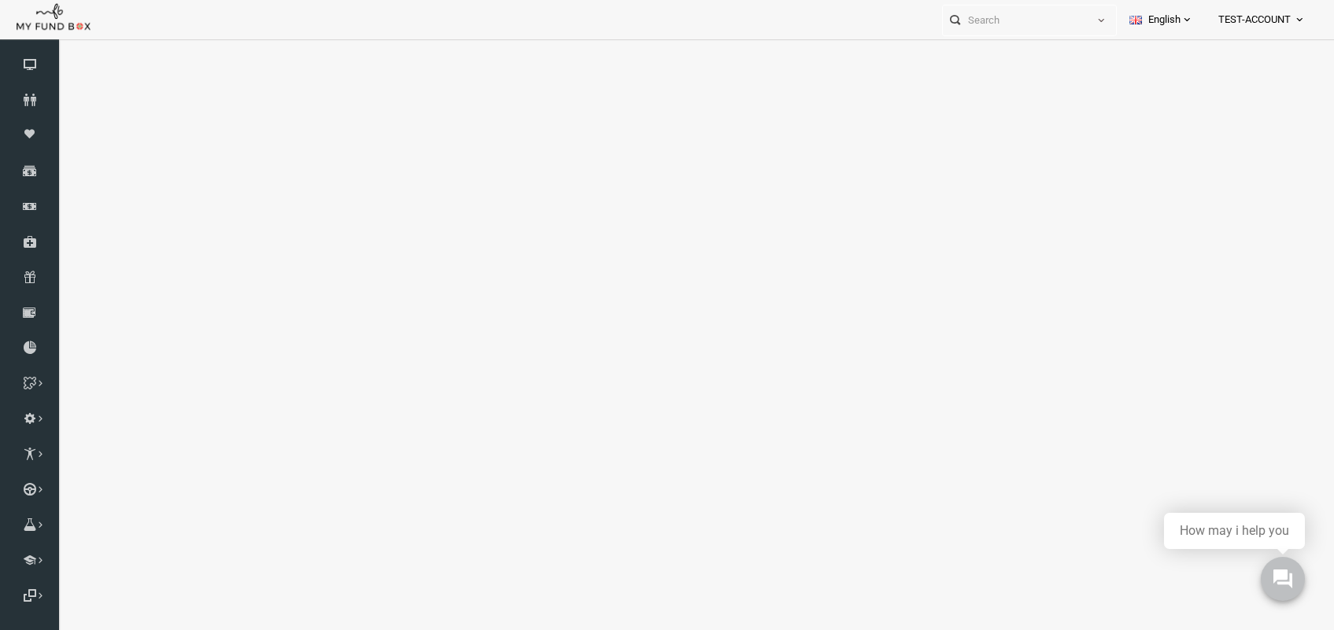
scroll to position [0, 0]
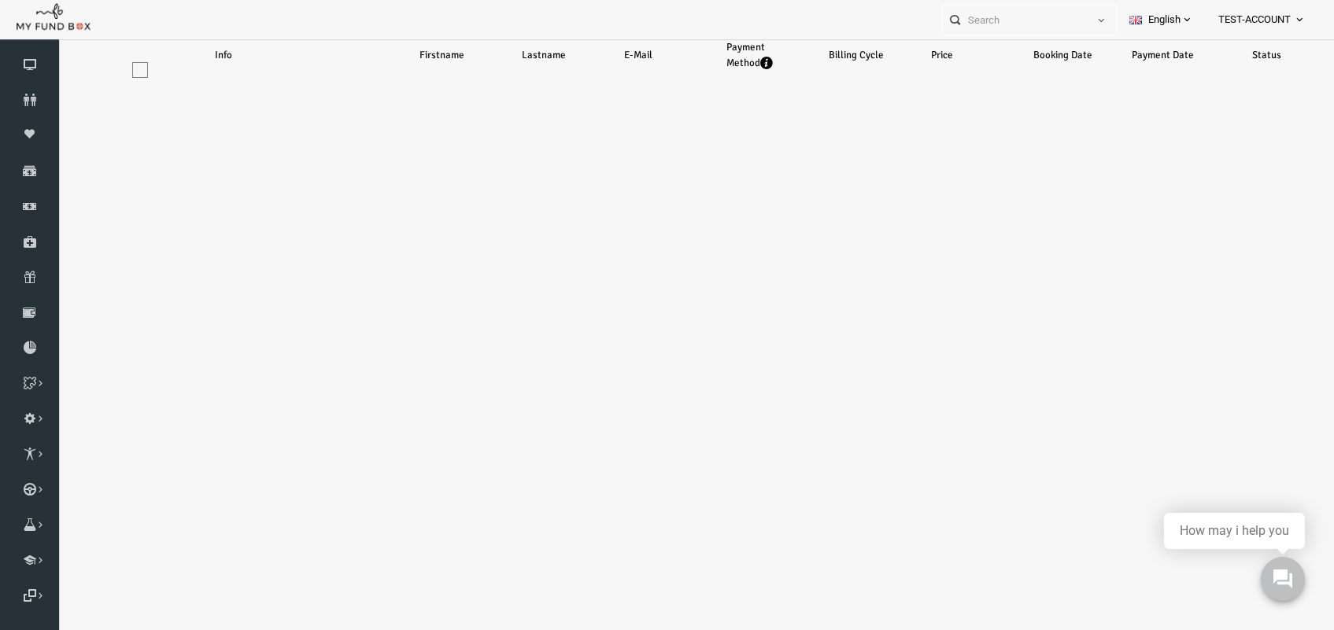
select select "100"
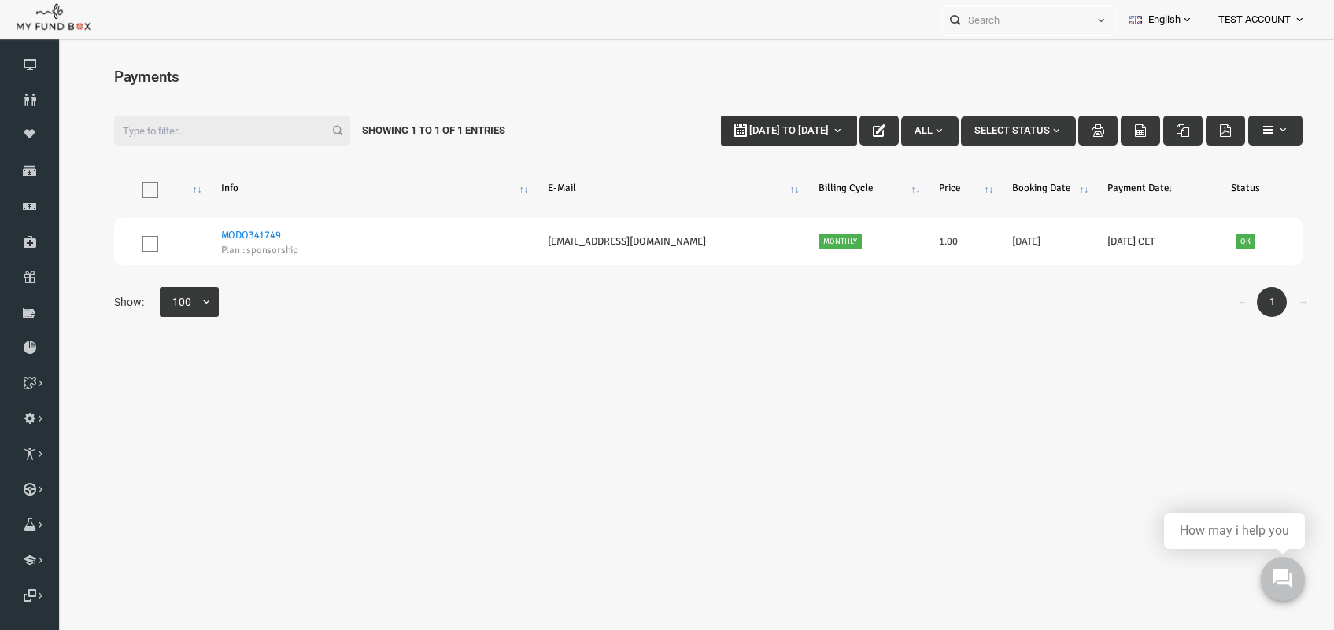
type input "19-09-2025"
type input "26-09-2025"
click at [723, 126] on span "19-09-2025 to 26-09-2025" at bounding box center [762, 130] width 79 height 12
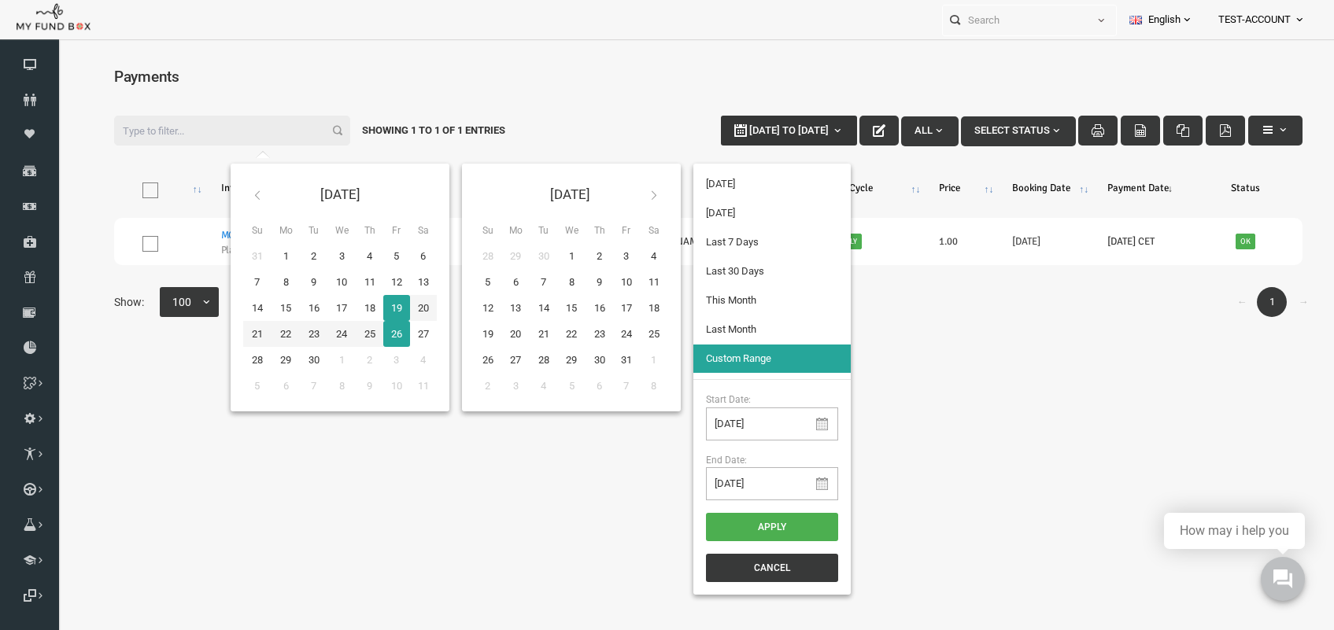
type input "19-09-2025"
click at [22, 65] on icon at bounding box center [29, 64] width 59 height 13
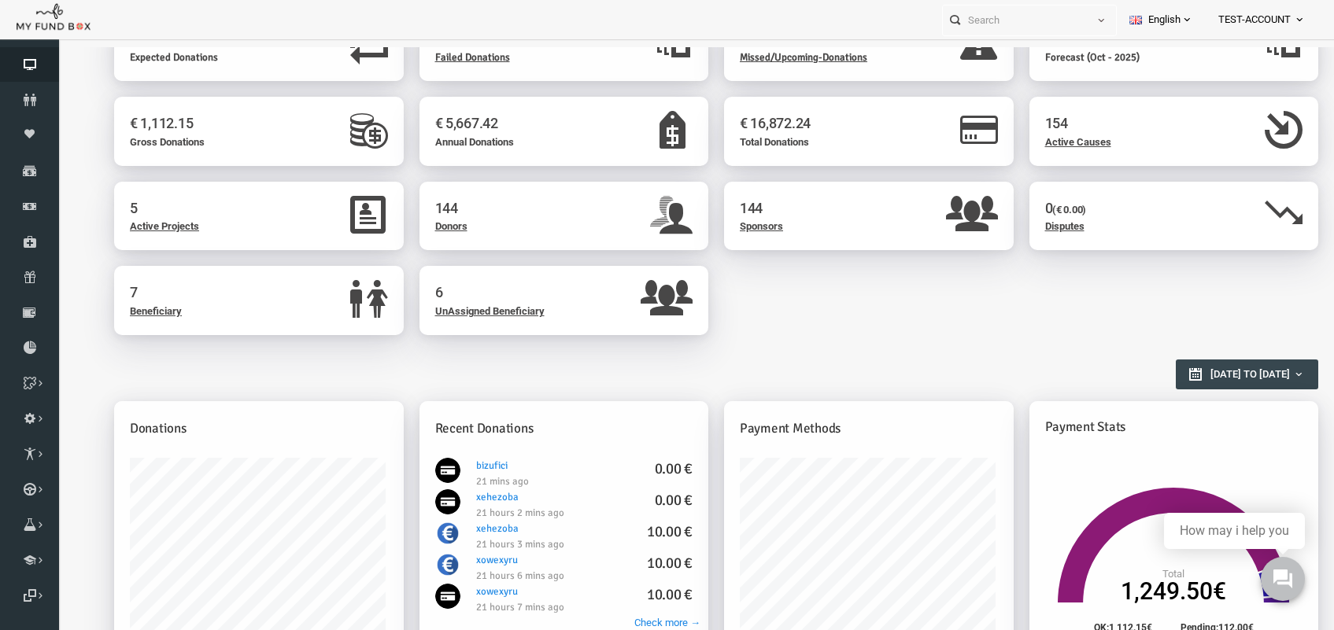
scroll to position [98, 0]
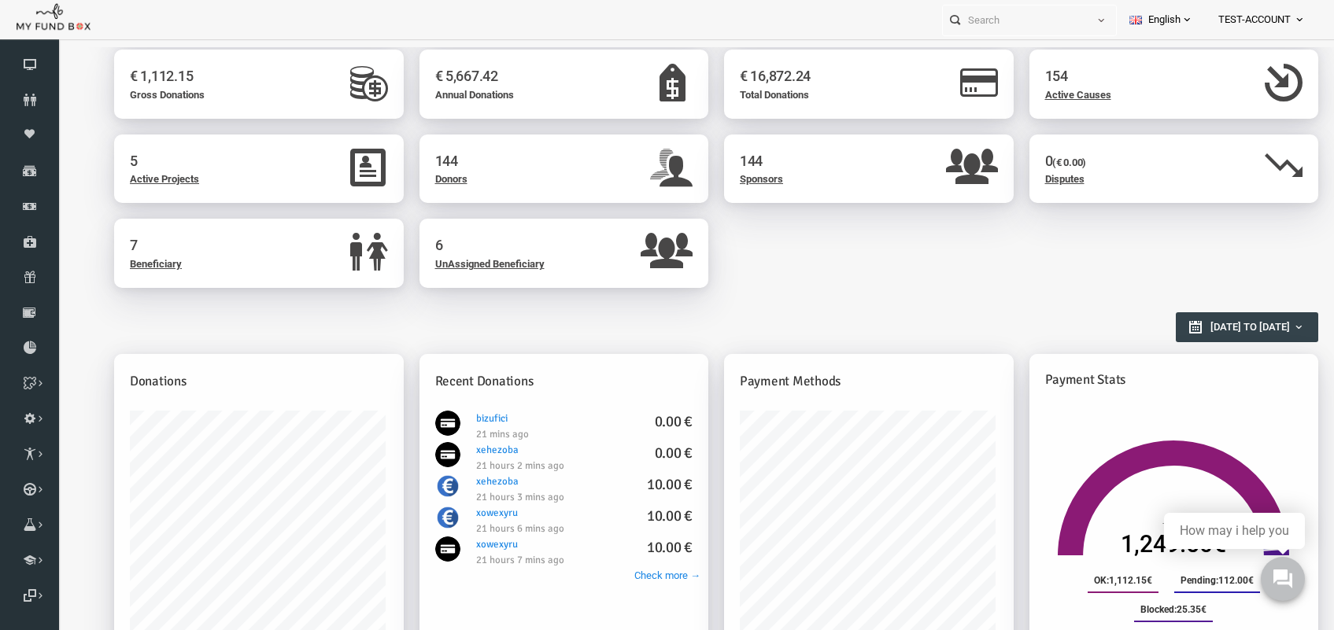
type input "01-09-2025"
type input "30-09-2025"
click at [1238, 330] on span "01-09-2025 to 30-09-2025" at bounding box center [1223, 327] width 79 height 12
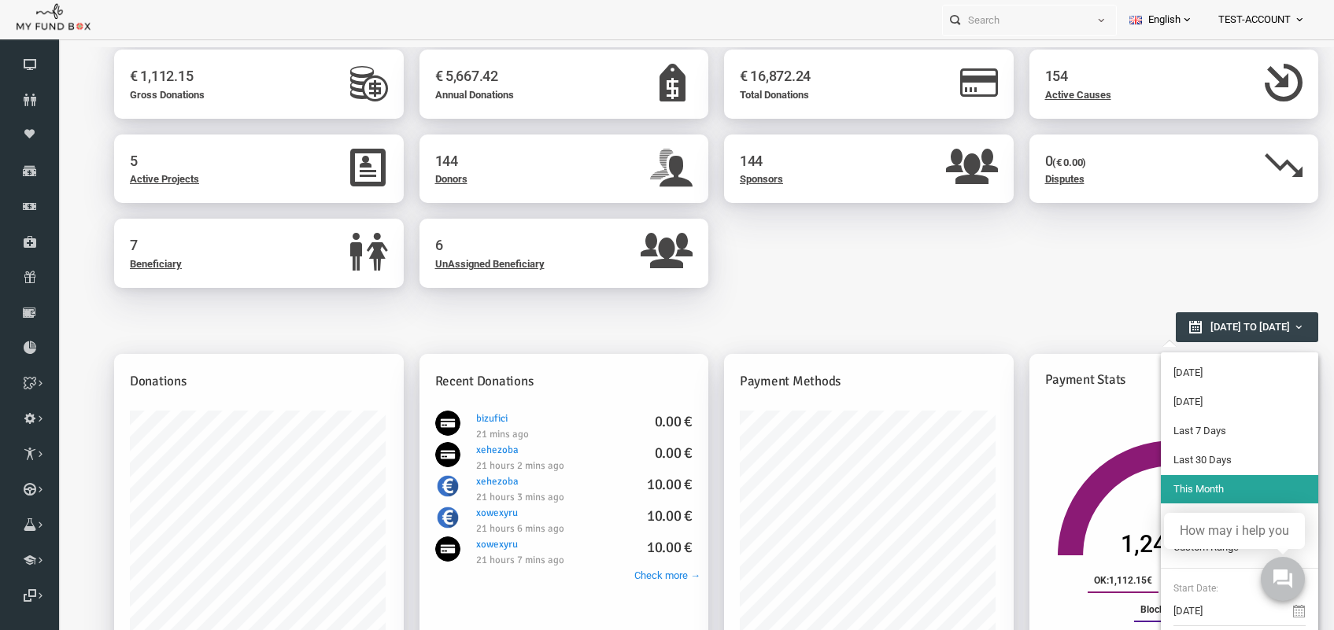
type input "19-09-2025"
type input "18-09-2025"
type input "13-09-2025"
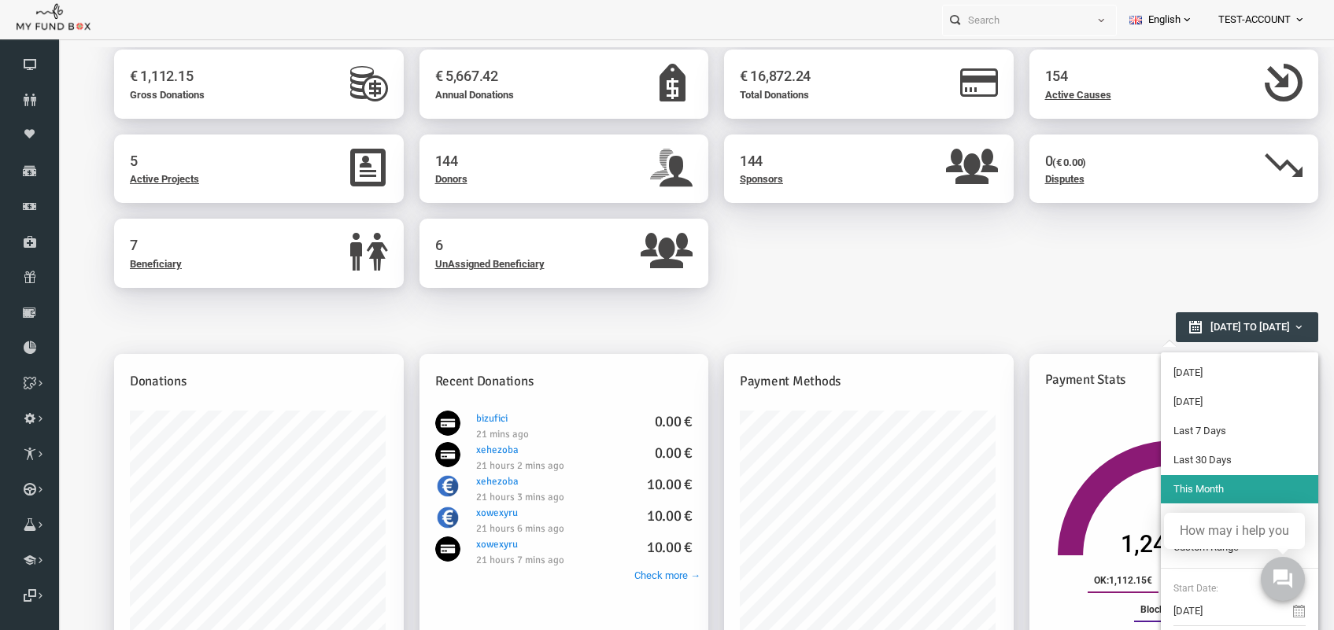
type input "19-09-2025"
type input "21-08-2025"
type input "19-09-2025"
type input "01-09-2025"
type input "30-09-2025"
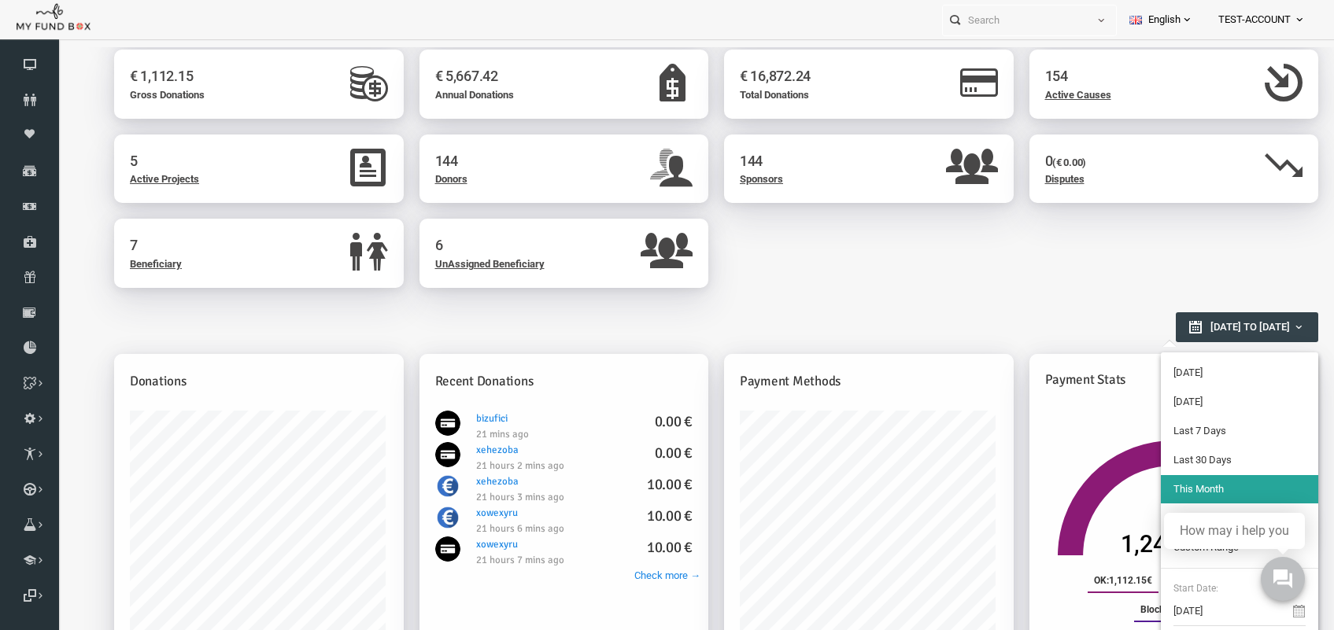
type input "21-08-2025"
type input "19-09-2025"
type input "13-09-2025"
type input "19-09-2025"
type input "18-09-2025"
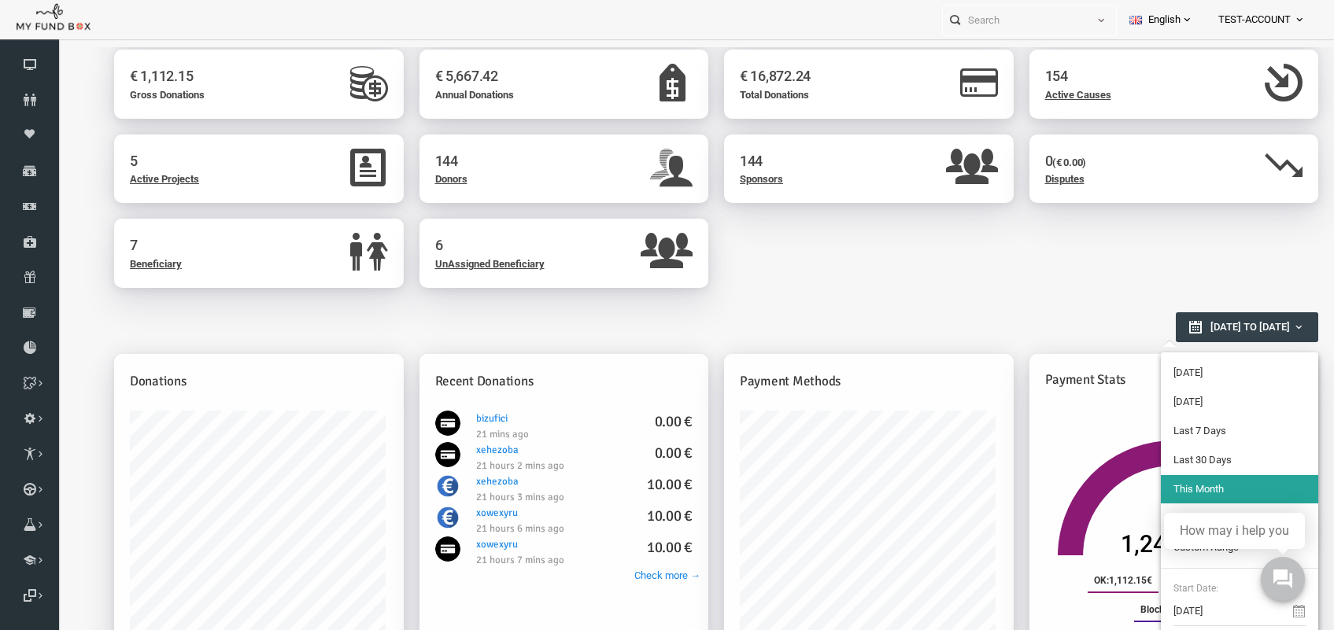
type input "18-09-2025"
type input "13-09-2025"
type input "19-09-2025"
click at [1177, 434] on li "Last 7 Days" at bounding box center [1213, 431] width 157 height 28
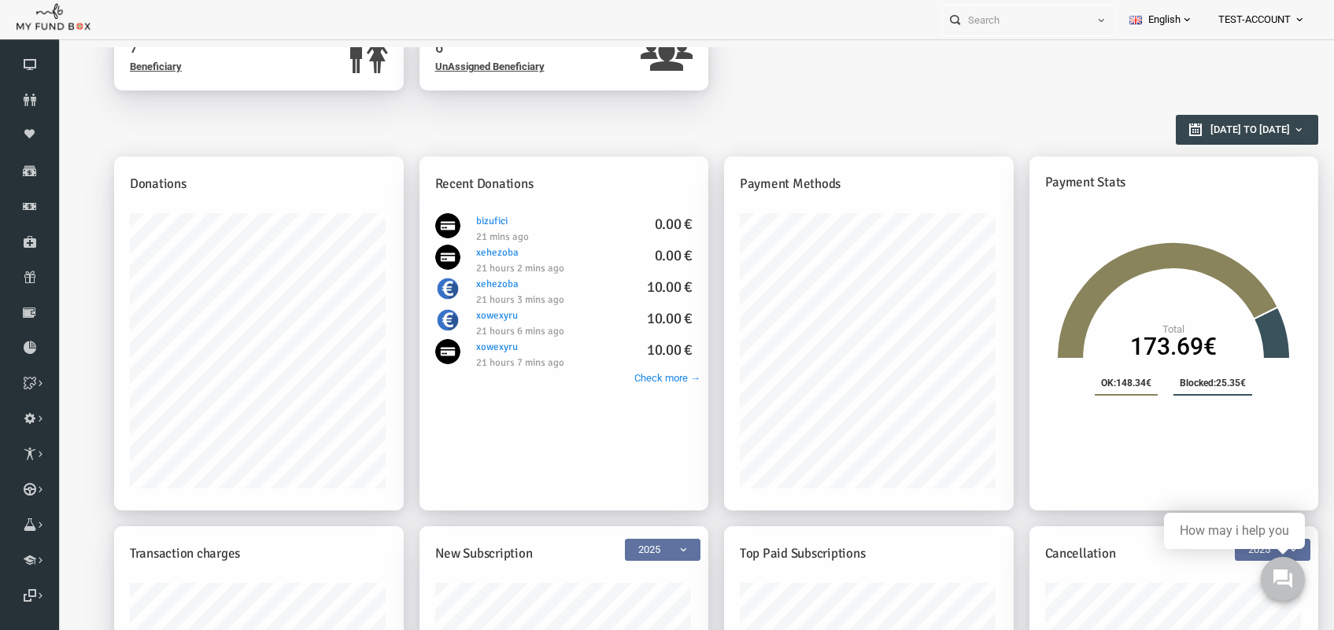
scroll to position [295, 0]
click at [24, 60] on icon at bounding box center [29, 64] width 59 height 13
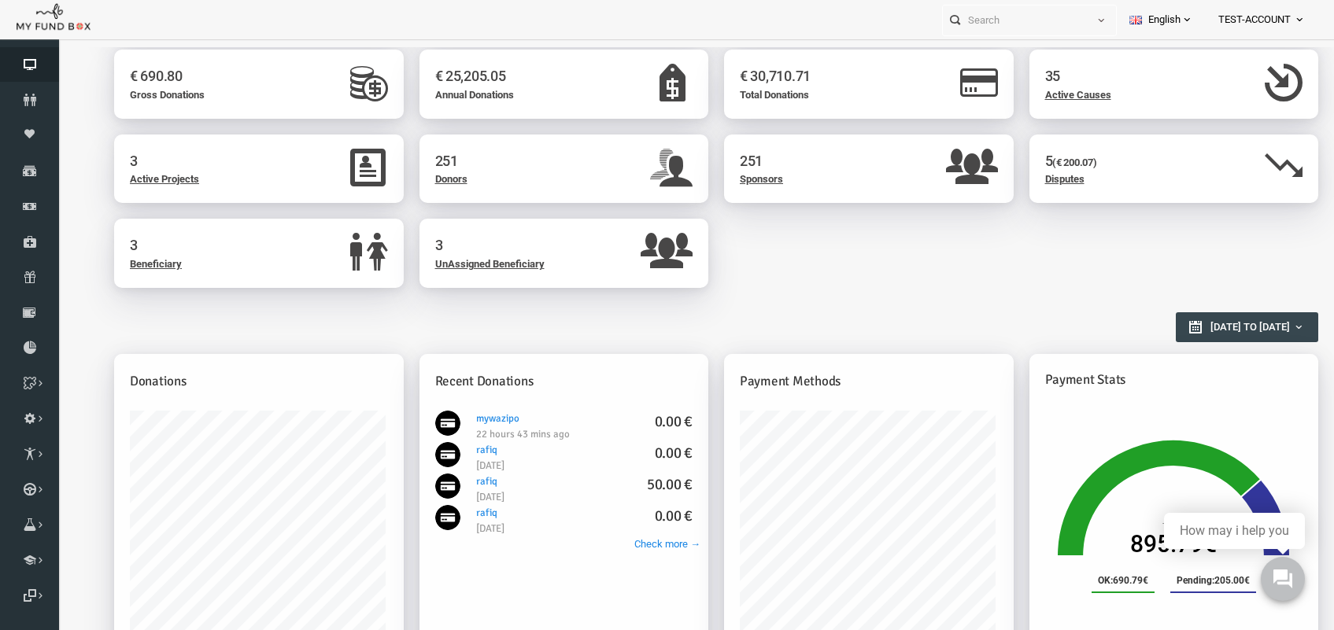
scroll to position [197, 0]
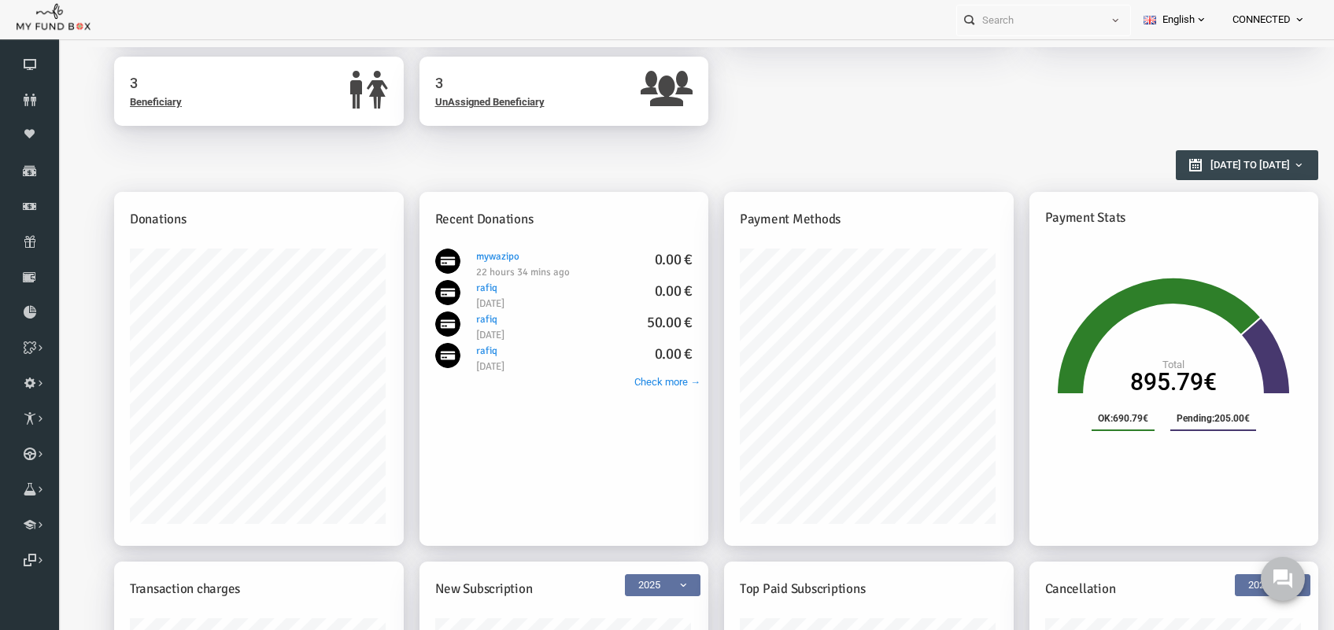
scroll to position [295, 0]
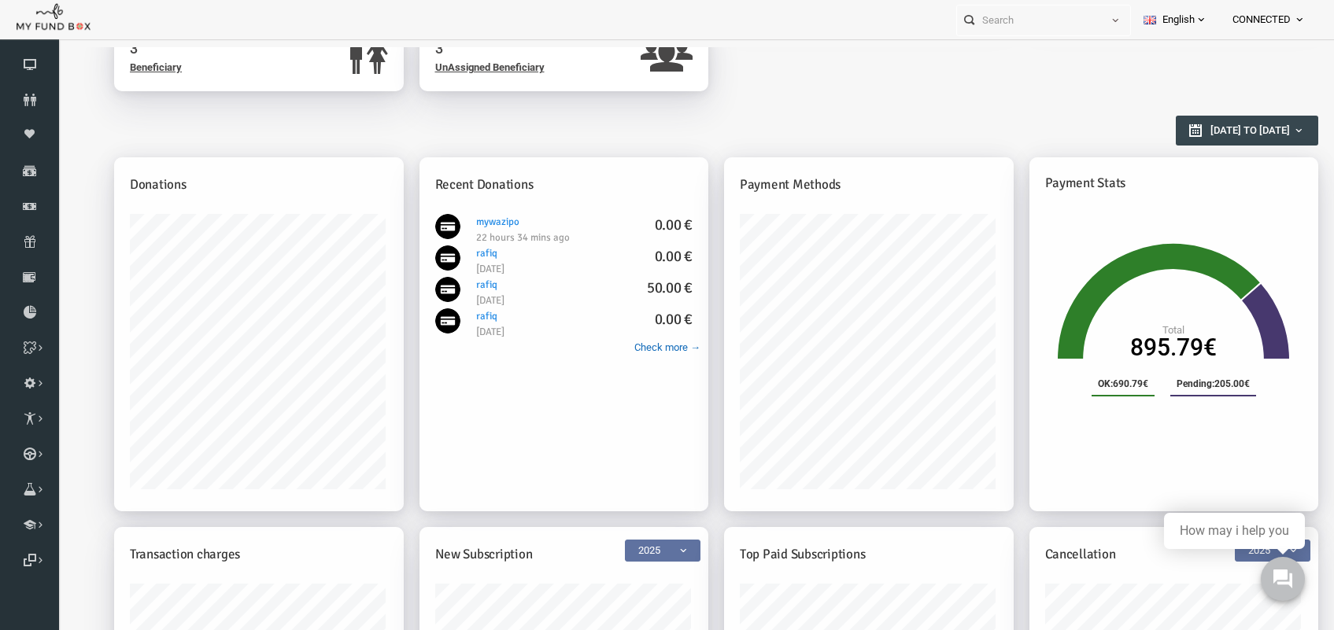
click at [626, 345] on link "Check more →" at bounding box center [641, 348] width 66 height 16
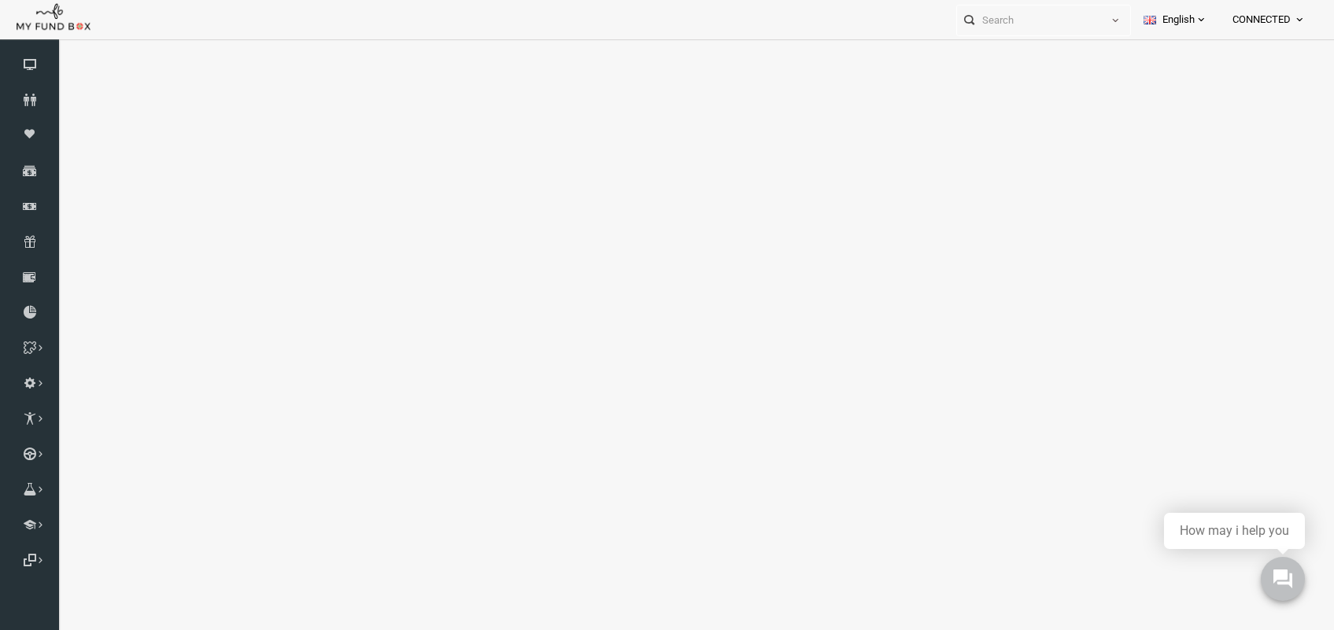
scroll to position [0, 0]
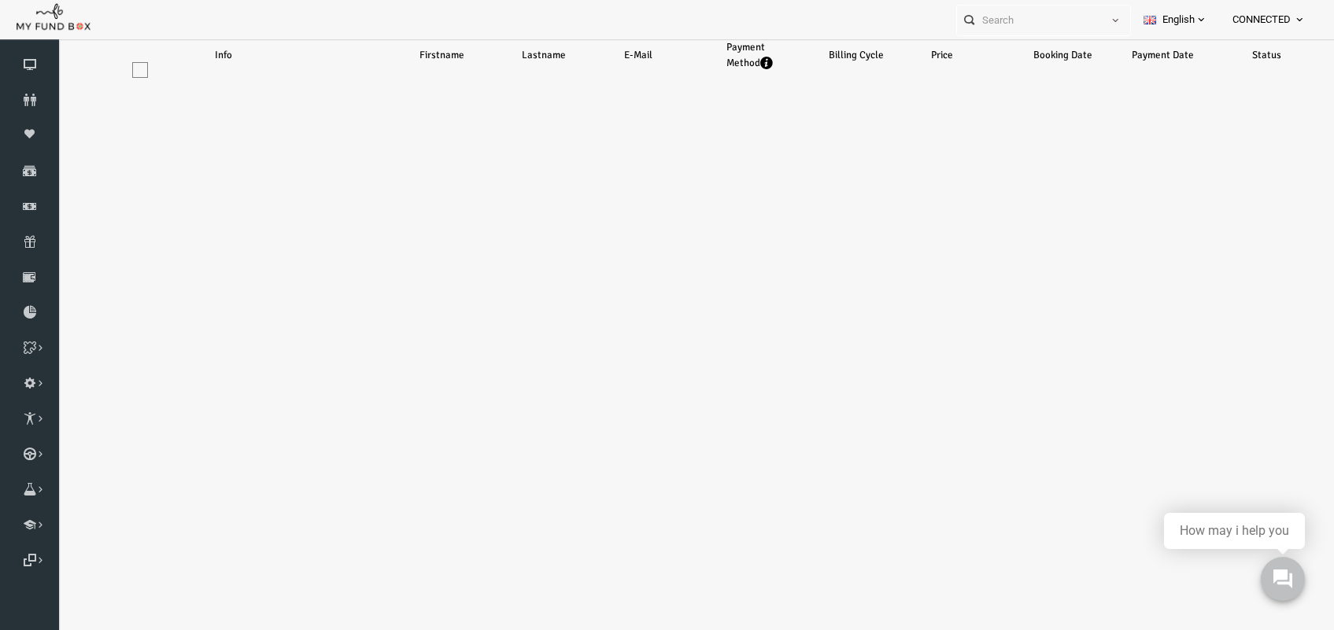
select select "100"
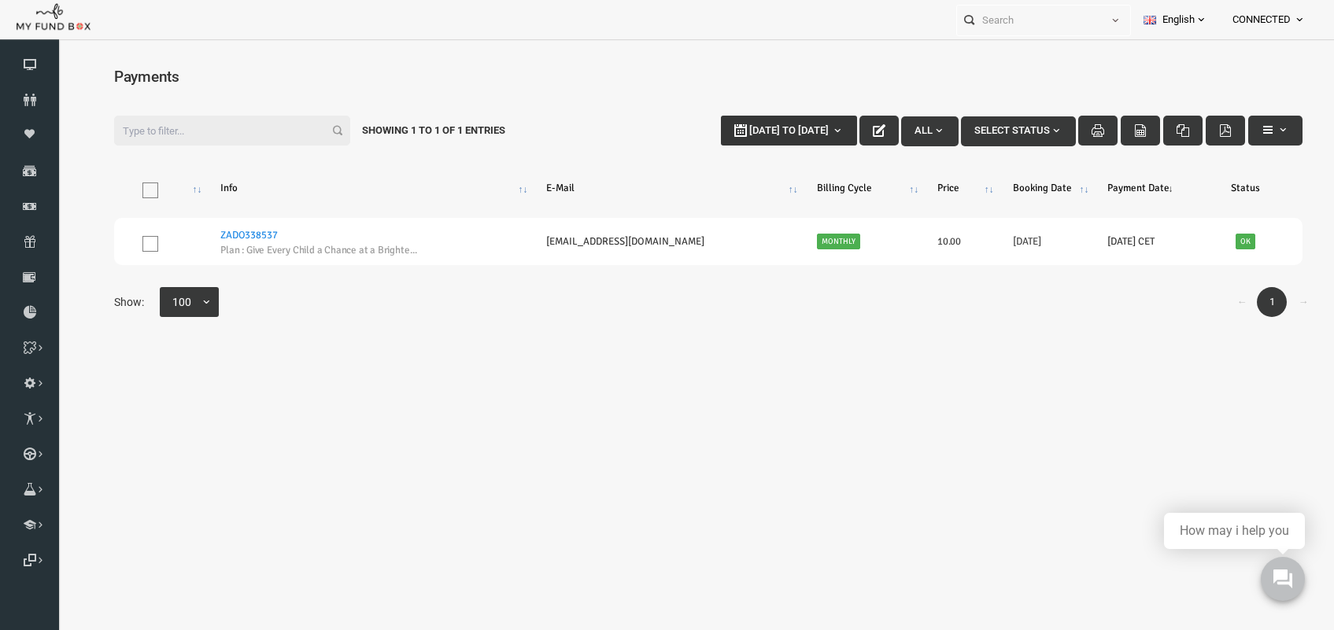
type input "[DATE]"
click at [744, 120] on button "19-09-2025 to 26-09-2025" at bounding box center [763, 131] width 136 height 30
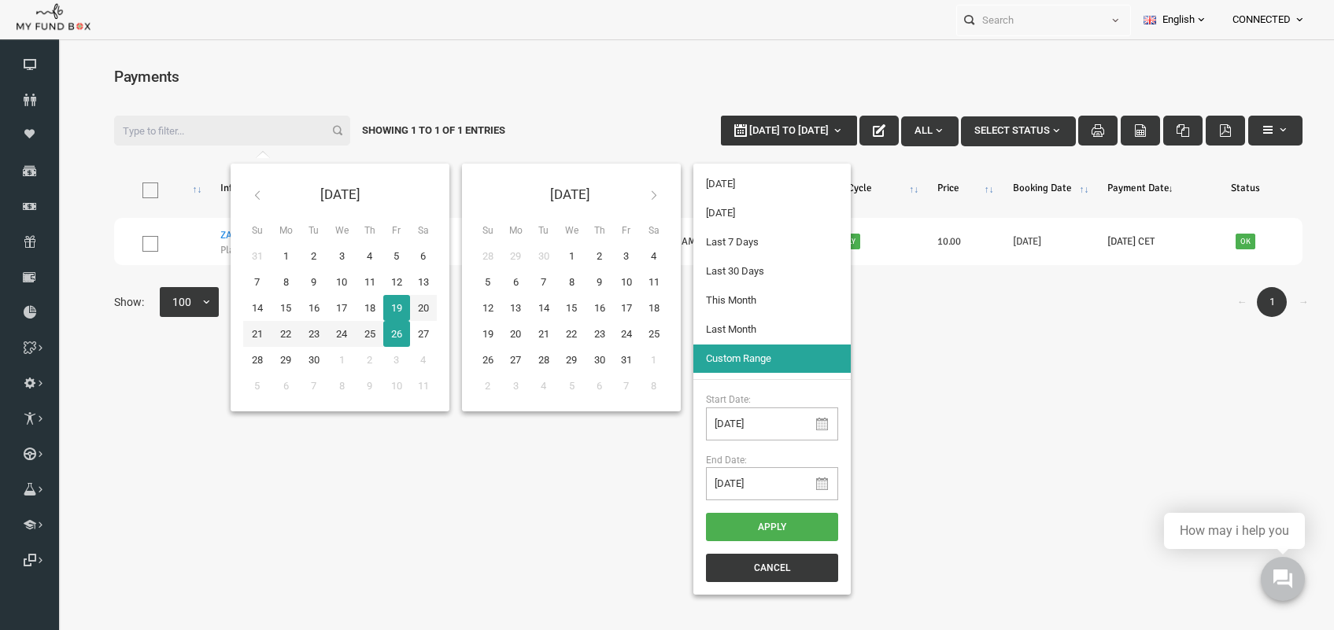
type input "17-09-2025"
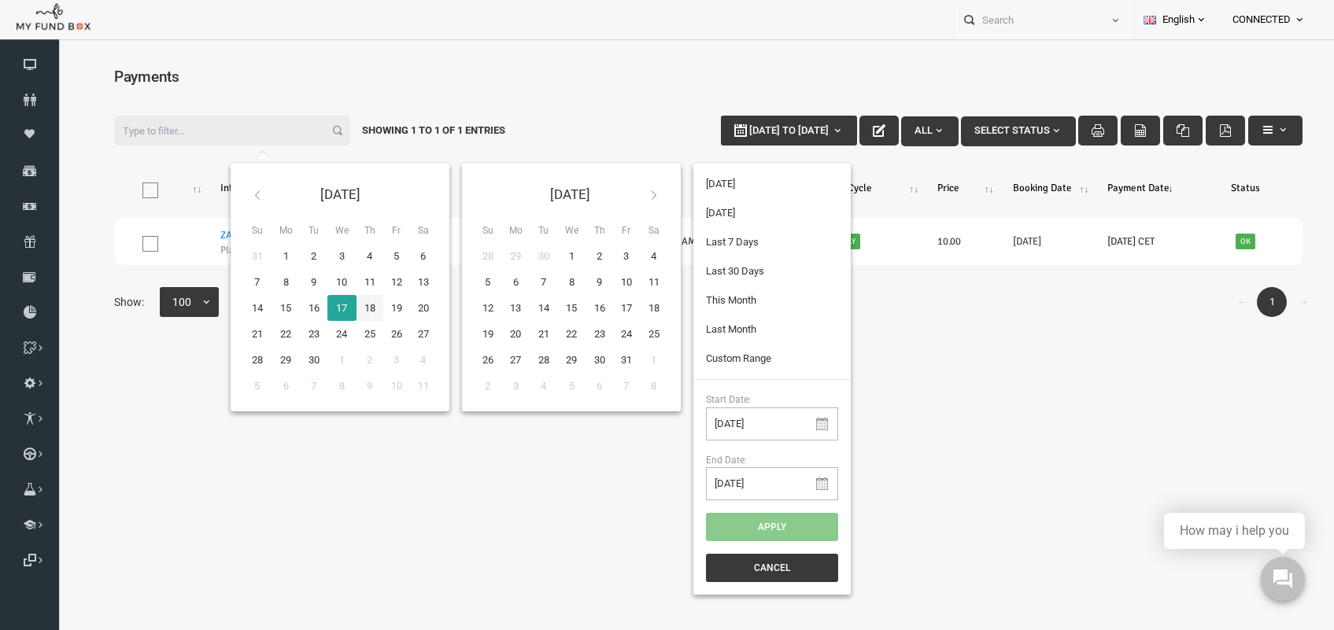
type input "26-09-2025"
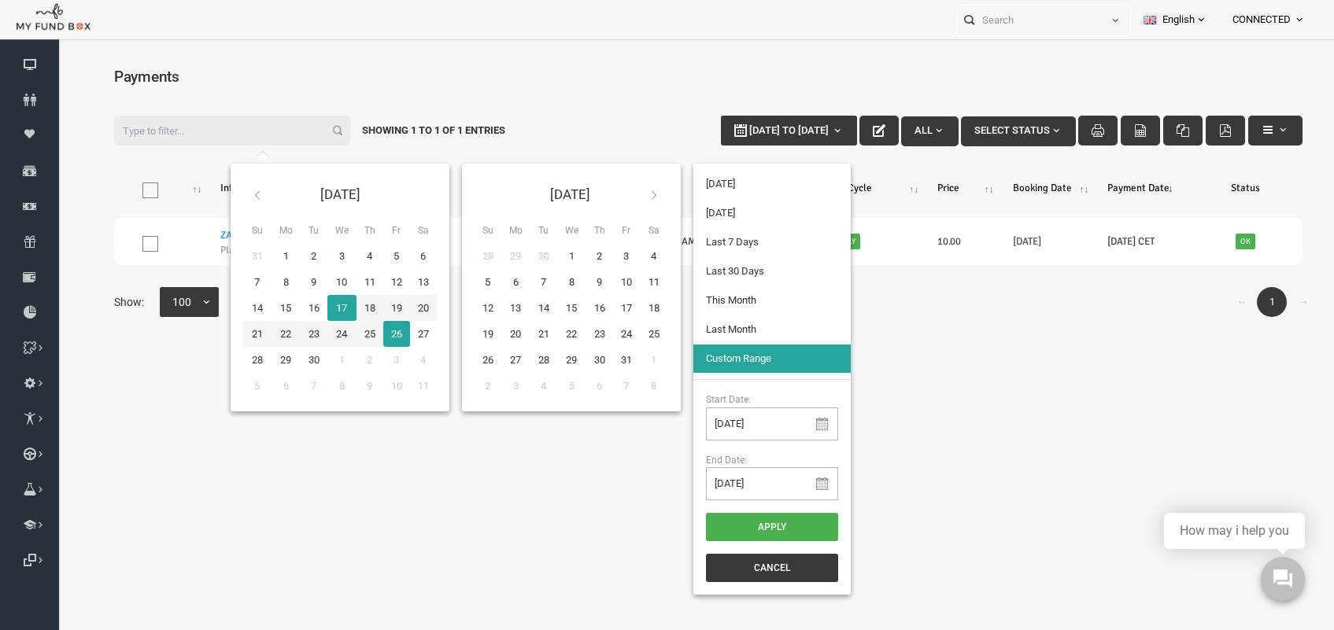
type input "17-09-2025"
click at [726, 522] on button "Apply" at bounding box center [746, 527] width 132 height 28
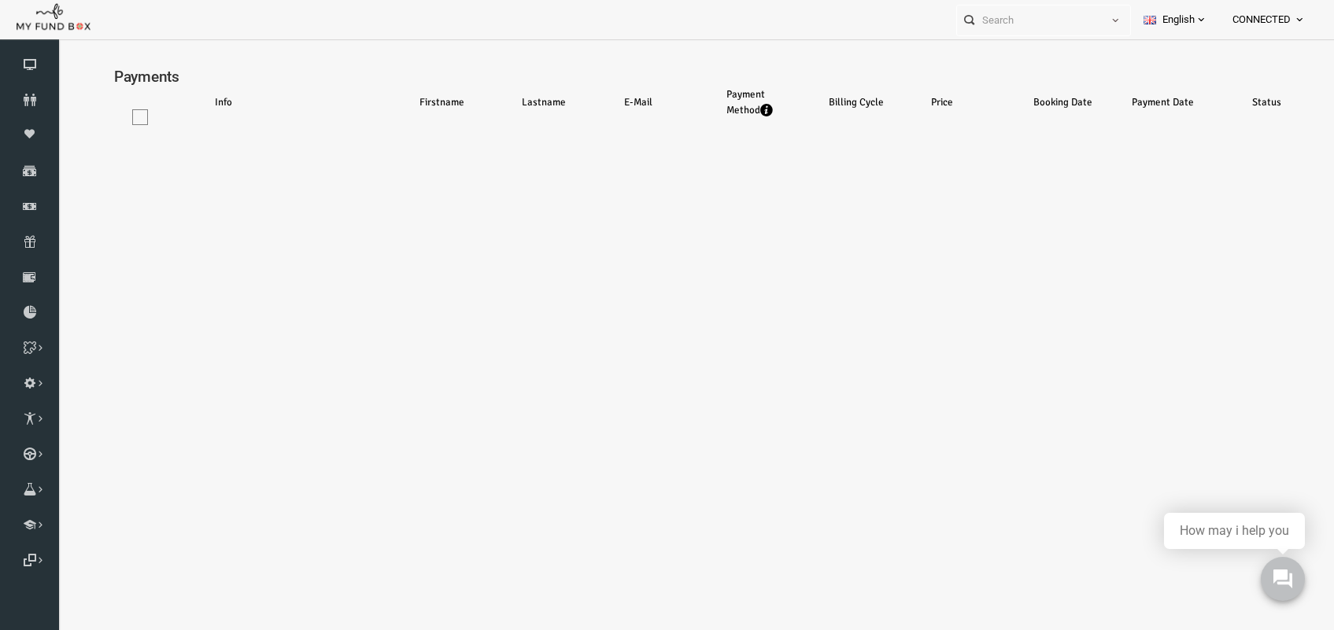
select select "100"
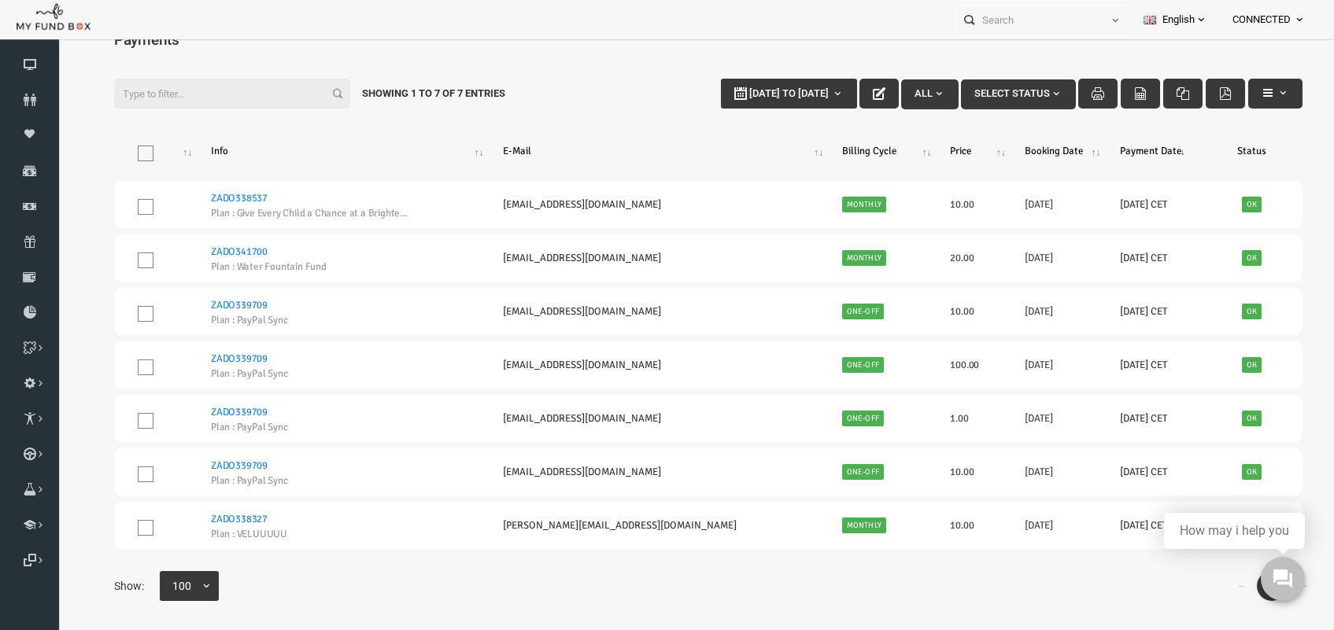
scroll to position [52, 0]
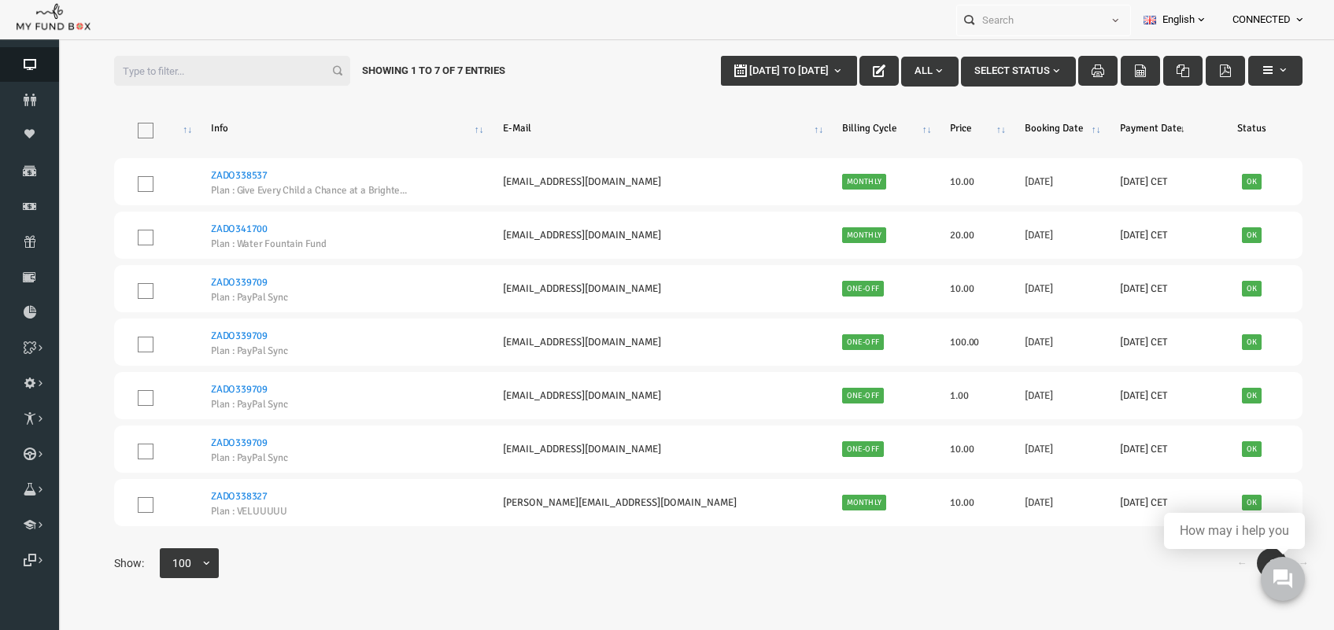
click at [24, 61] on icon at bounding box center [29, 64] width 59 height 13
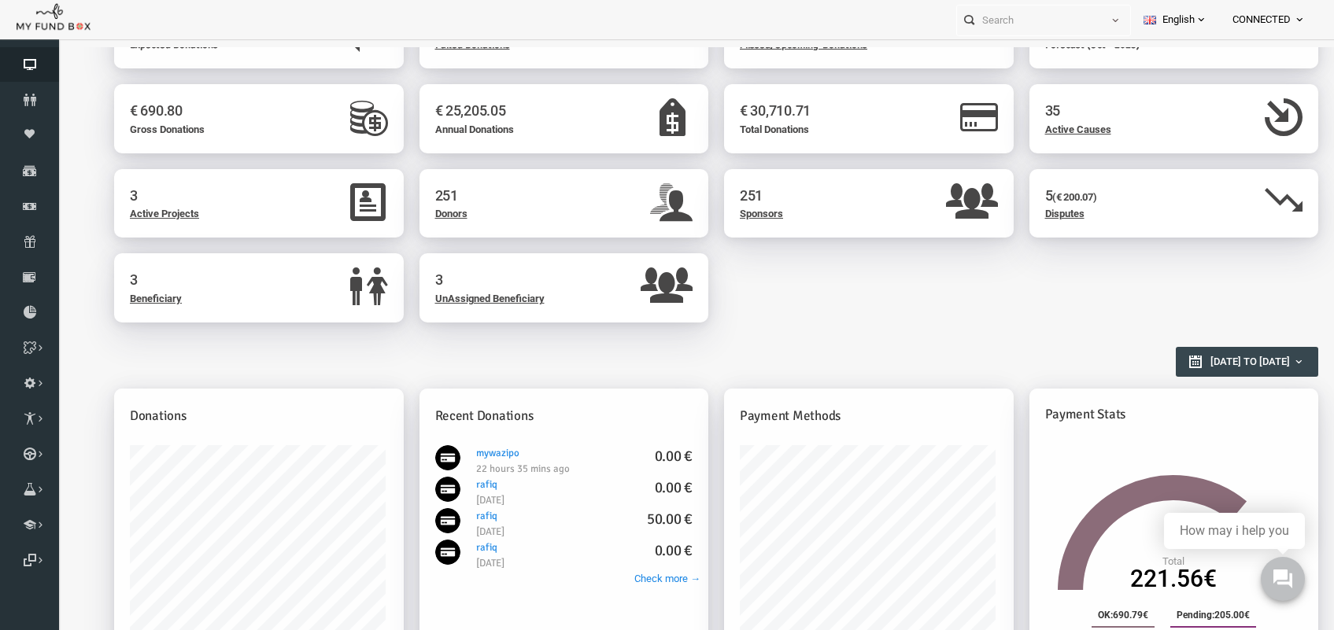
scroll to position [98, 0]
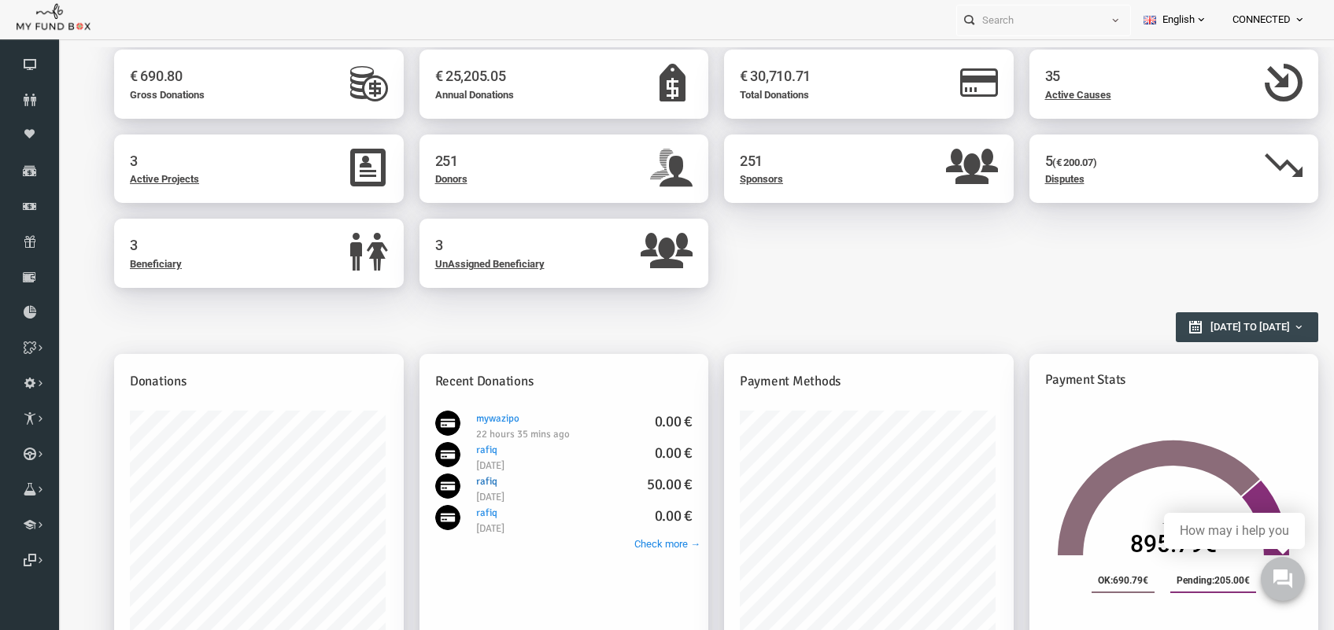
drag, startPoint x: 480, startPoint y: 480, endPoint x: 447, endPoint y: 485, distance: 33.5
click at [450, 485] on div "rafiq 50.00 € 2 days 16 hours 14 mins ago" at bounding box center [558, 489] width 217 height 31
copy link "rafiq"
click at [20, 99] on icon at bounding box center [29, 100] width 59 height 13
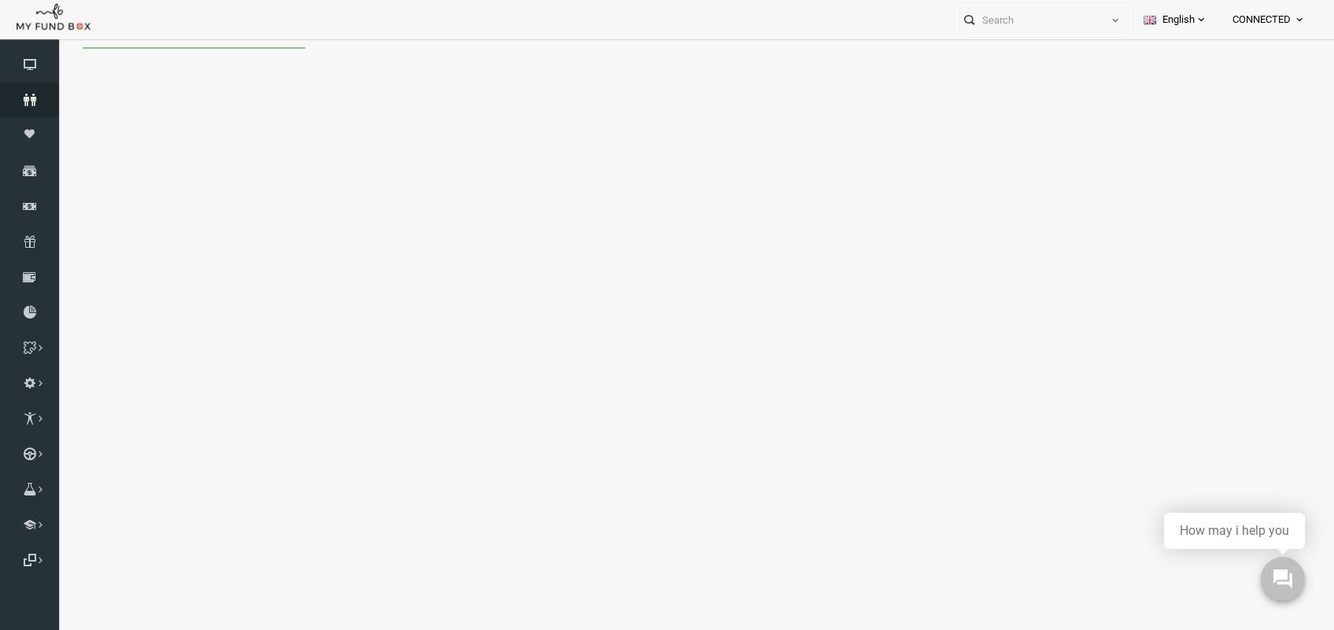
scroll to position [0, 0]
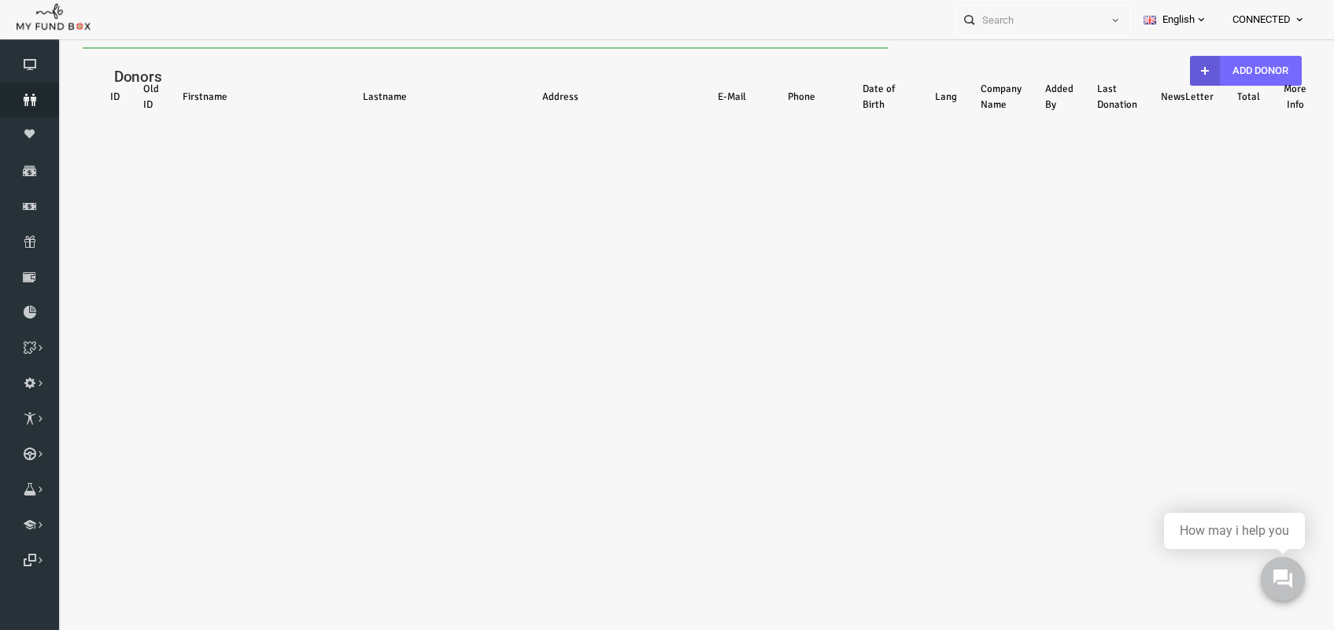
select select "100"
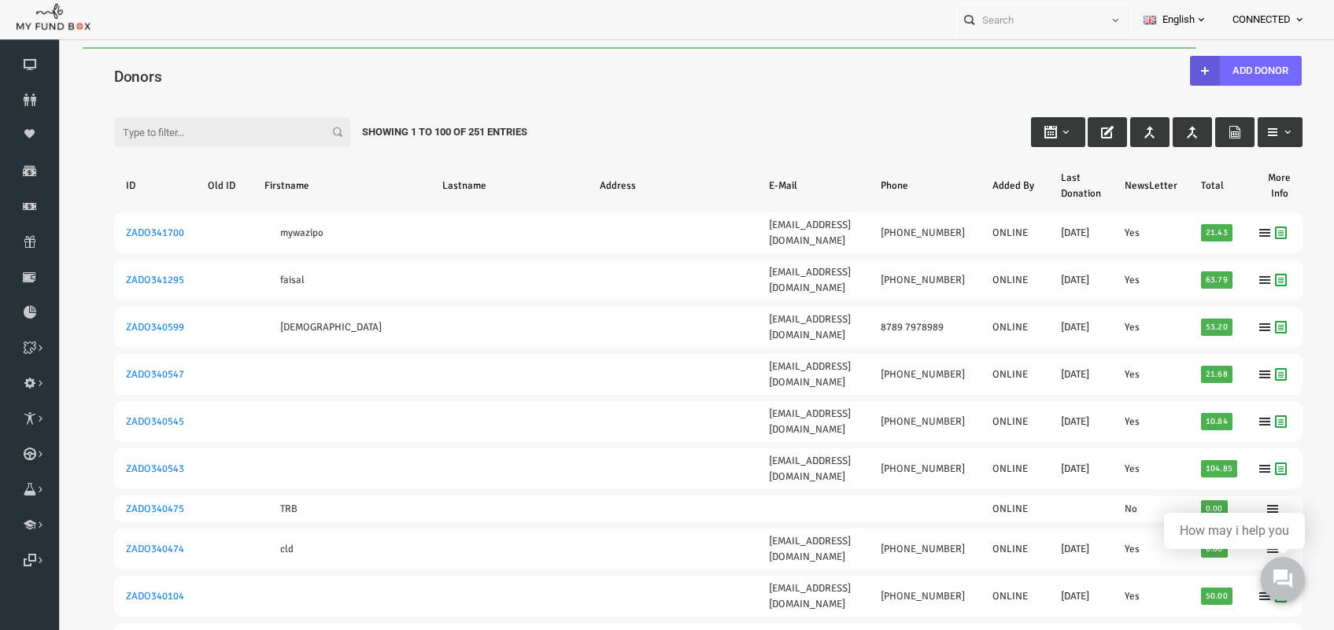
click at [182, 127] on input "Filter:" at bounding box center [206, 132] width 236 height 30
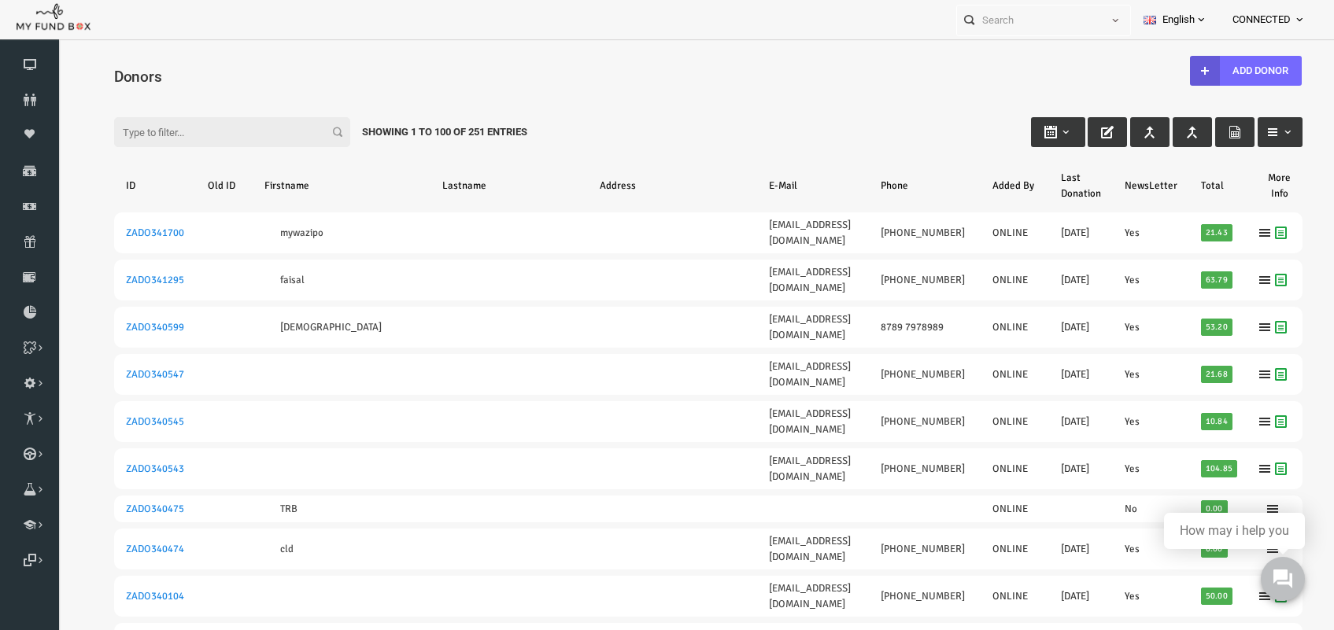
paste input "rafiq"
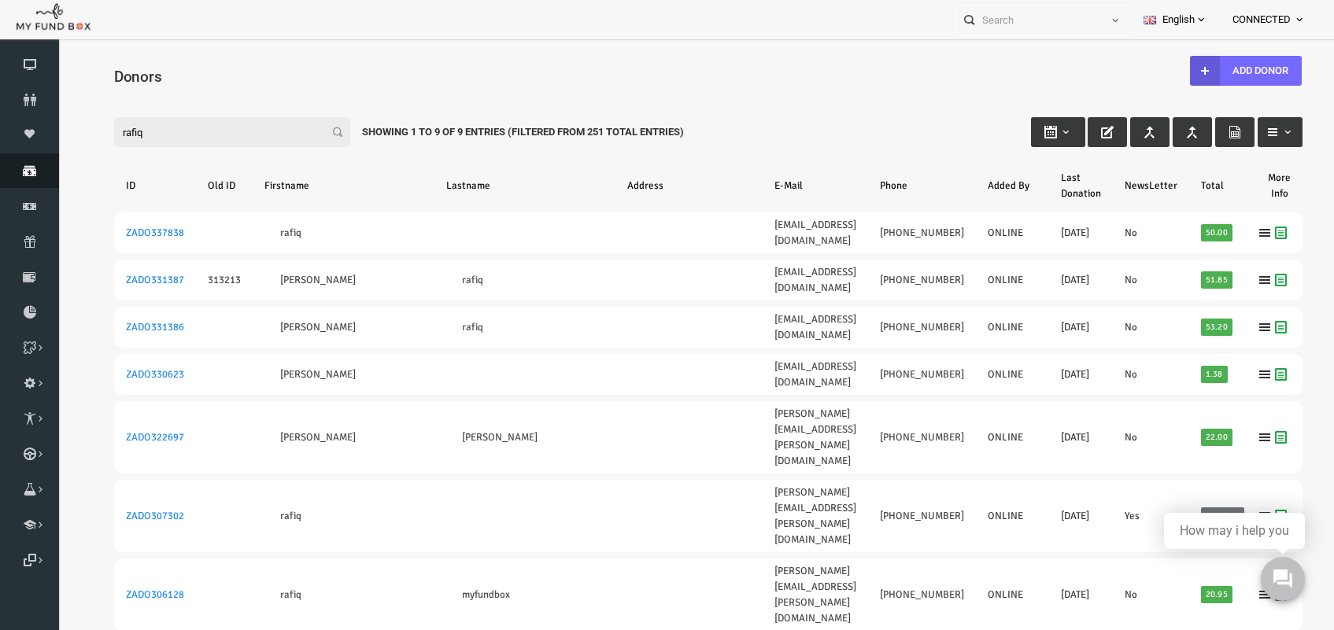
type input "rafiq"
click at [34, 174] on icon at bounding box center [29, 170] width 59 height 13
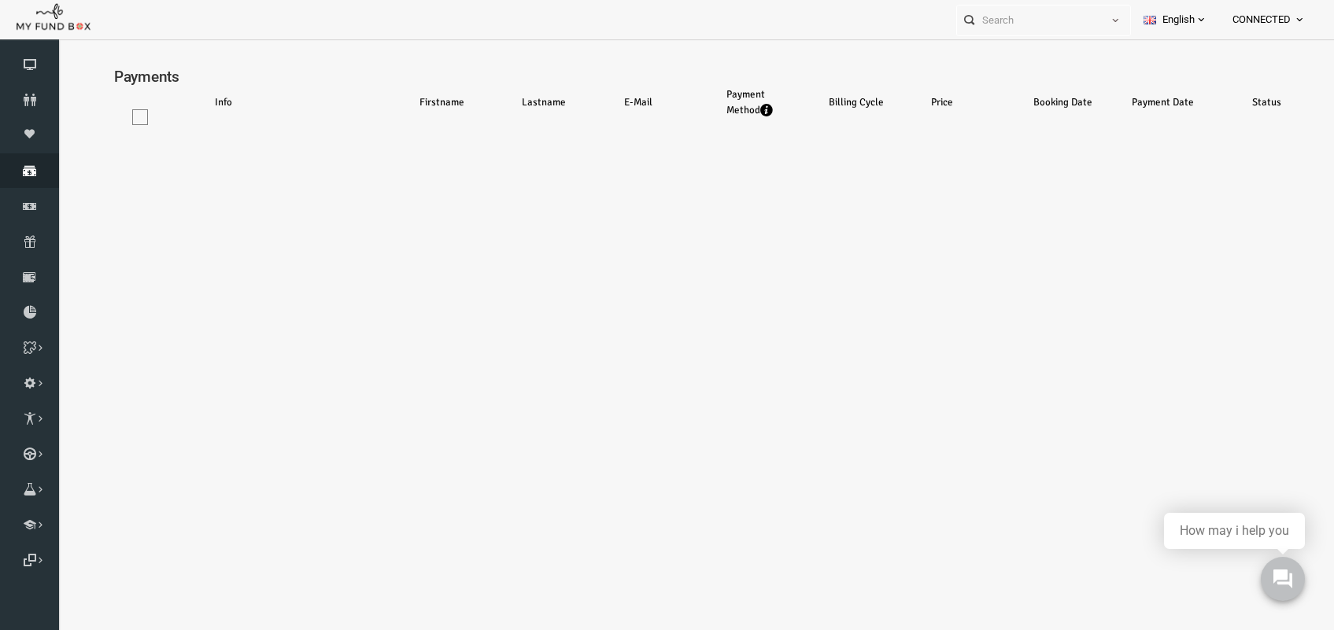
select select "100"
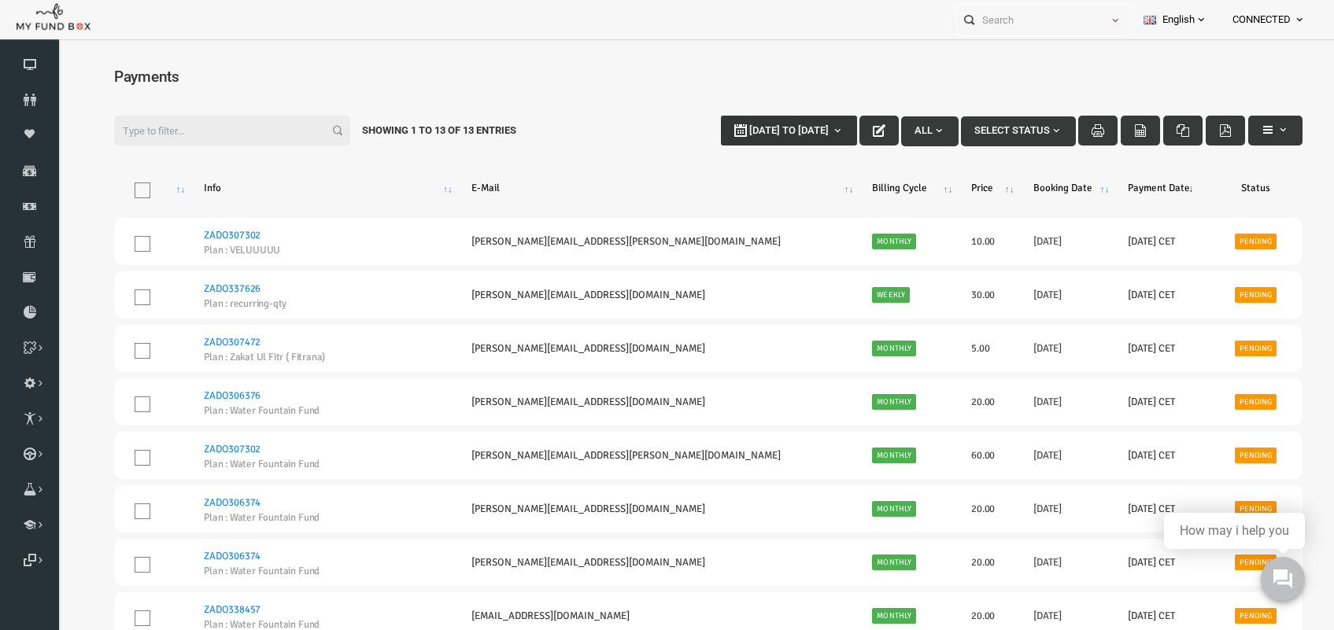
type input "19-09-2025"
type input "26-09-2025"
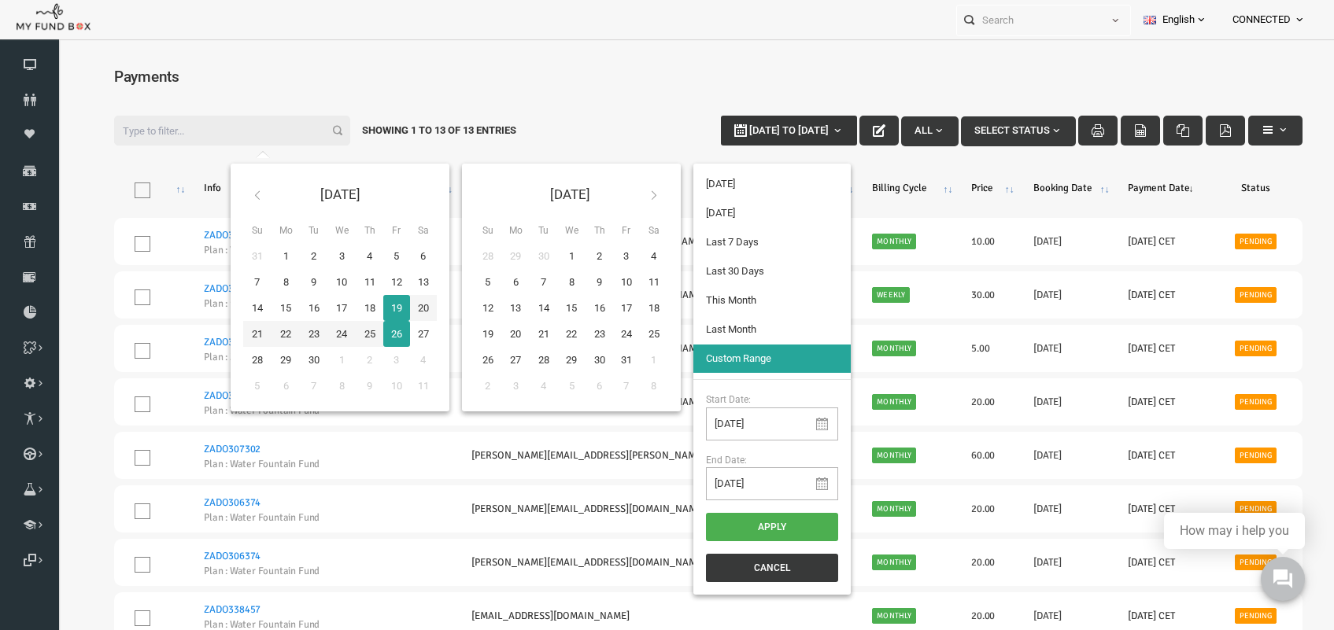
click at [766, 122] on button "19-09-2025 to 26-09-2025" at bounding box center [763, 131] width 136 height 30
type input "01-09-2025"
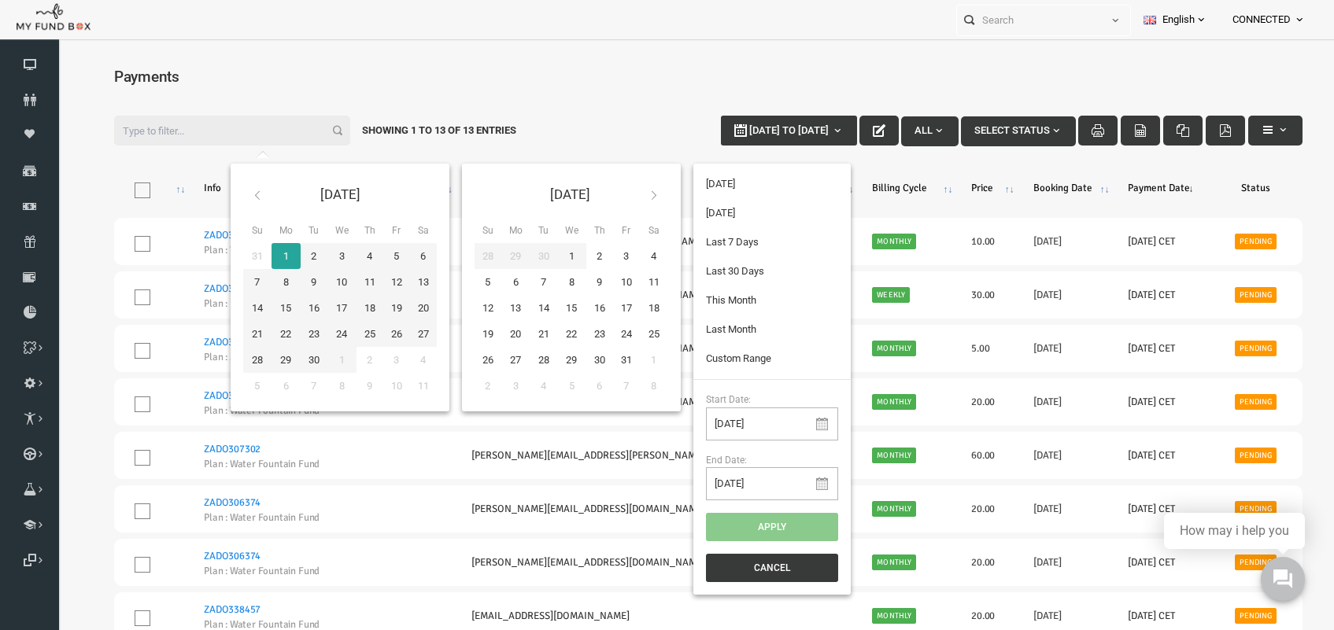
type input "30-09-2025"
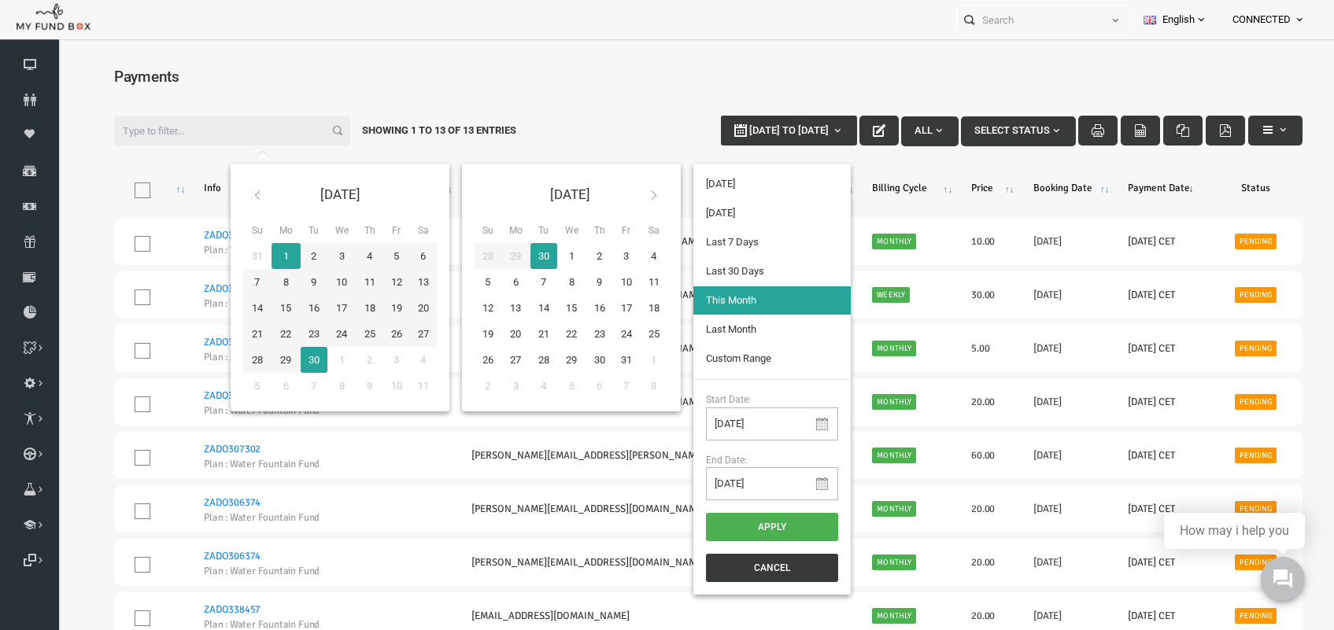
type input "01-09-2025"
click at [704, 537] on button "Apply" at bounding box center [746, 527] width 132 height 28
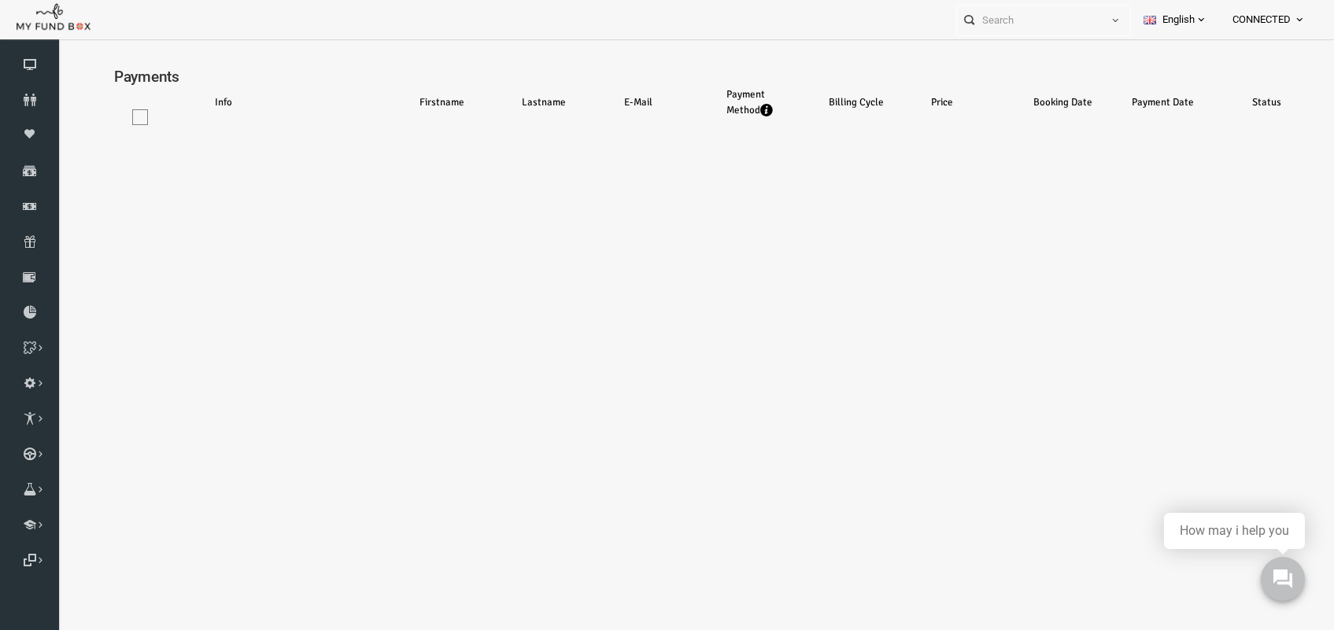
select select "100"
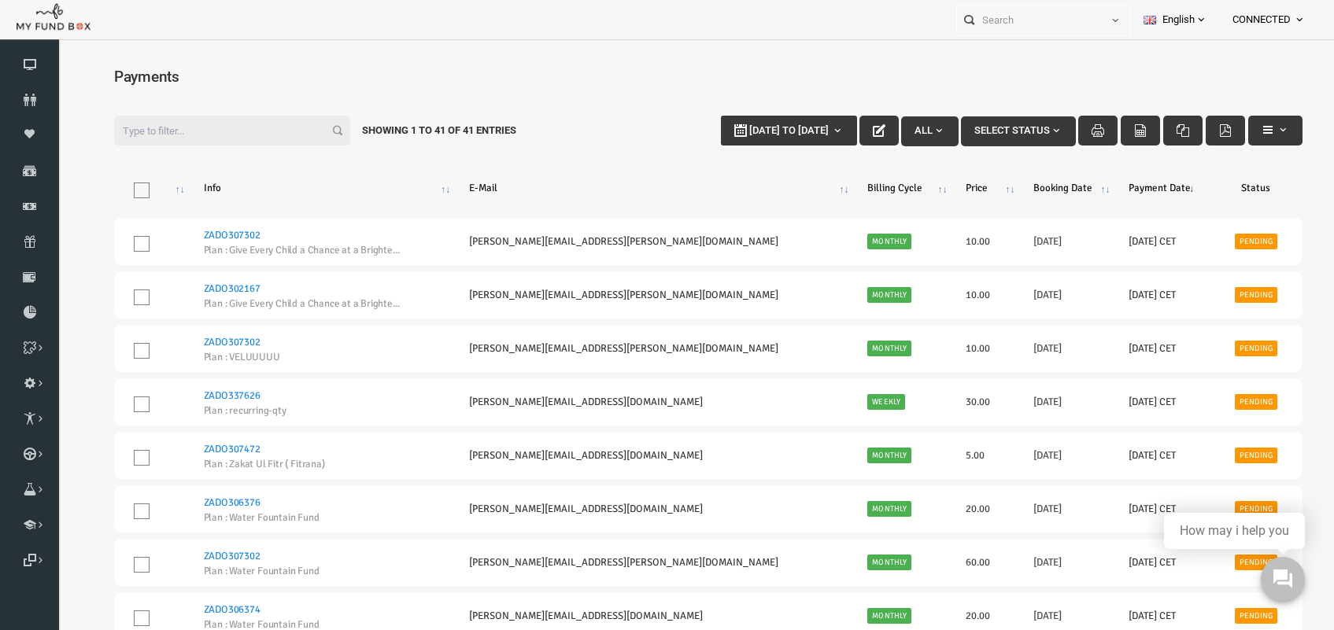
drag, startPoint x: 211, startPoint y: 120, endPoint x: 267, endPoint y: 135, distance: 57.6
click at [211, 120] on input "Filter:" at bounding box center [206, 131] width 236 height 30
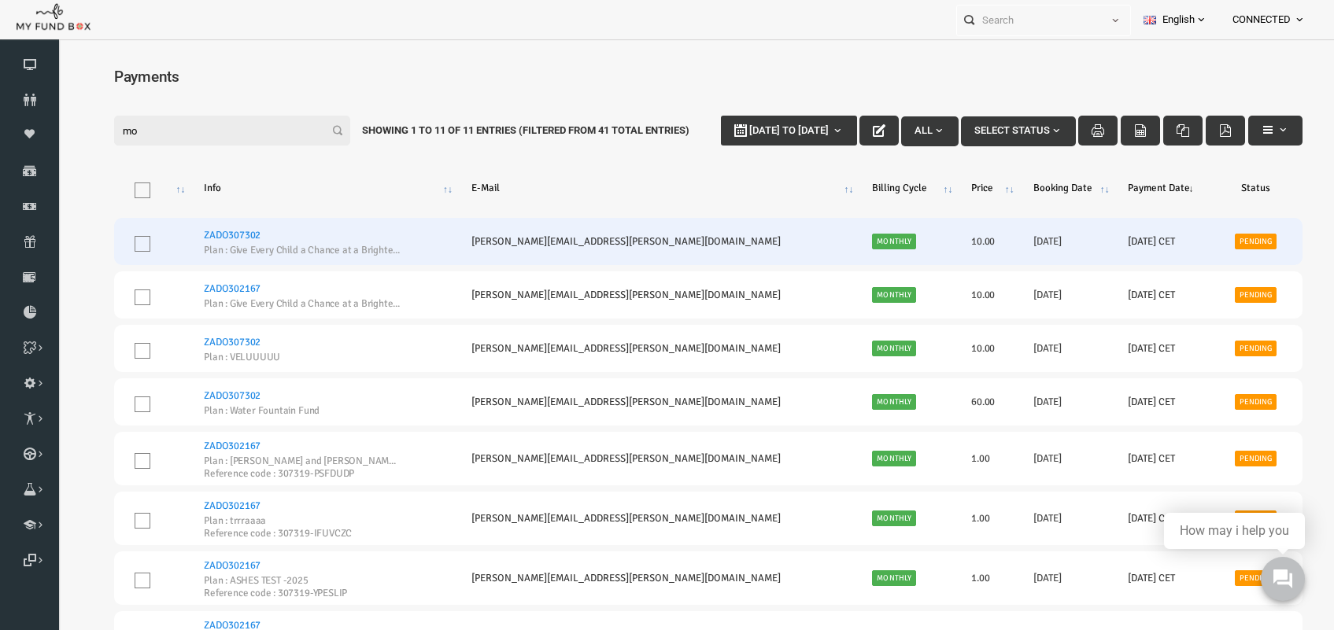
type input "m"
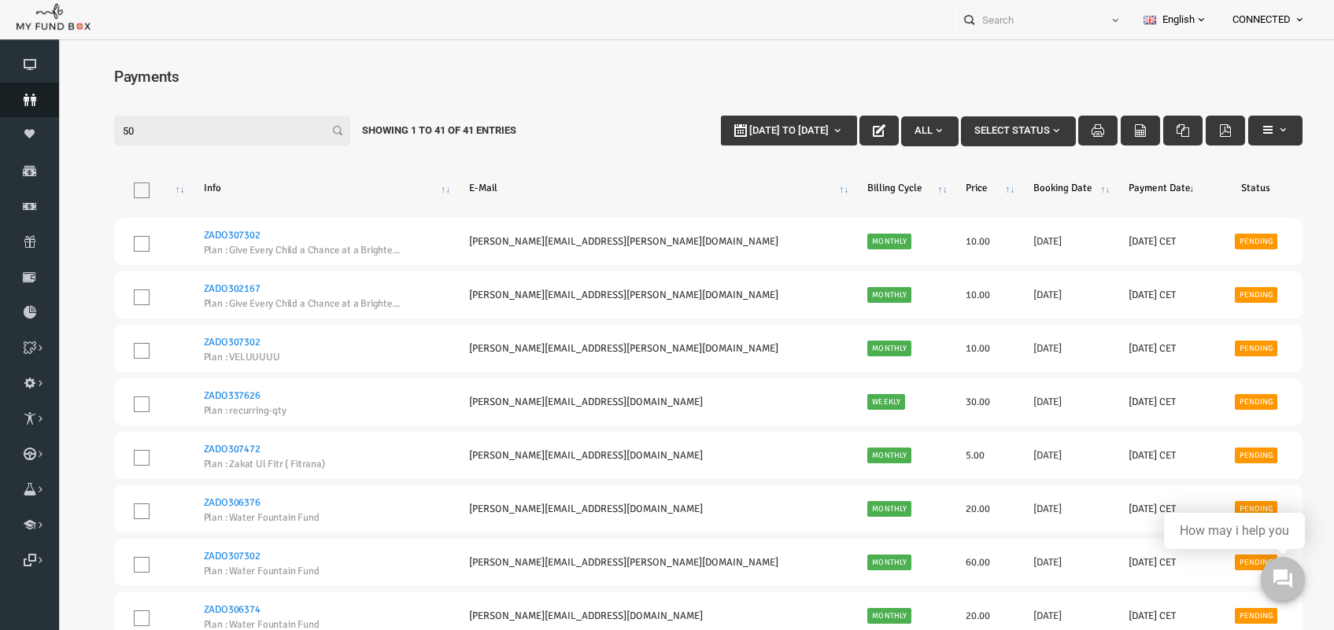
type input "50"
click at [28, 95] on icon at bounding box center [29, 100] width 59 height 13
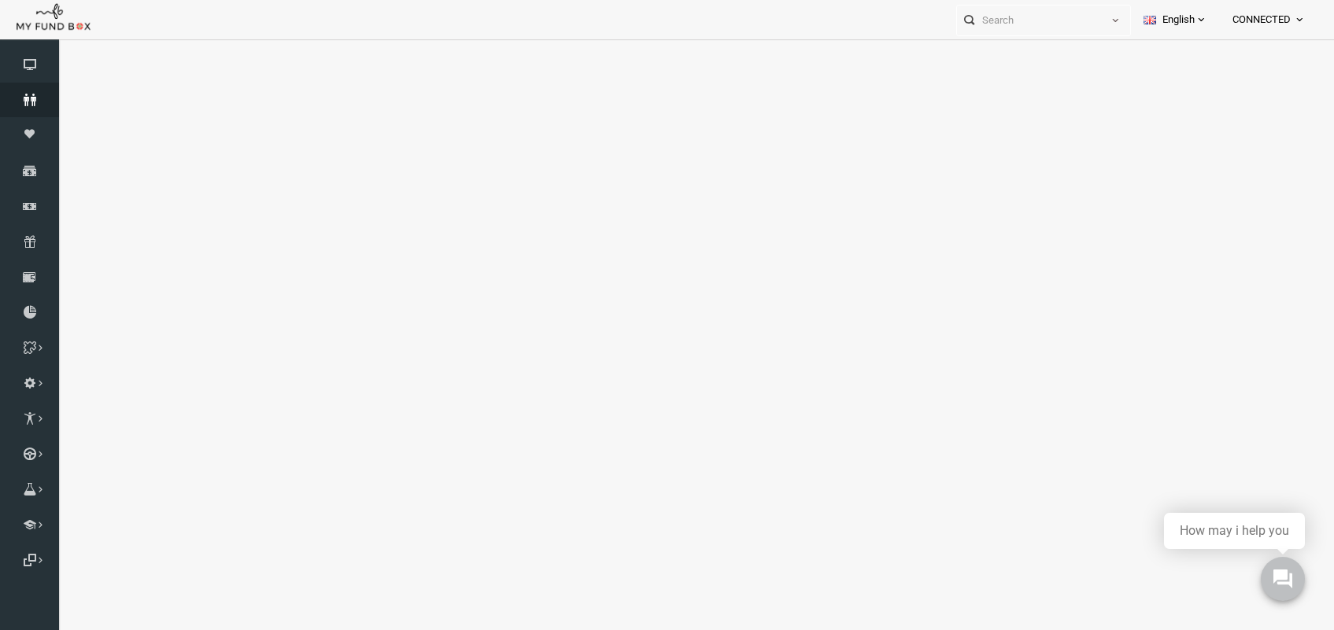
select select "100"
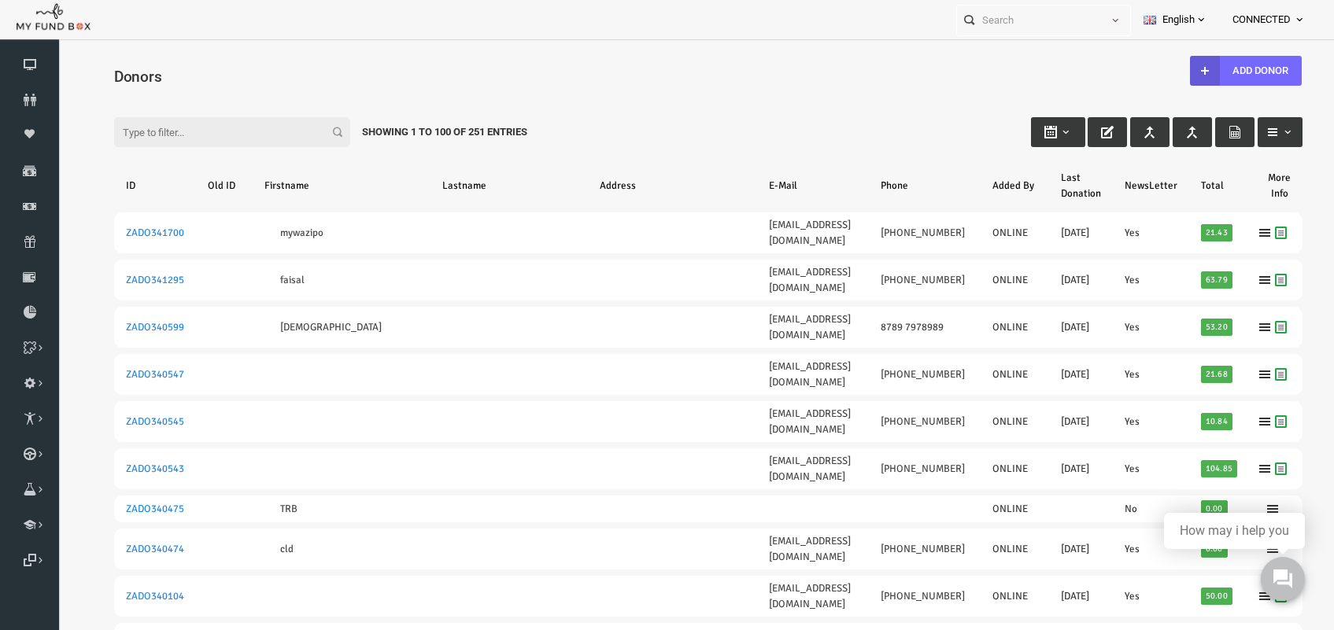
click at [172, 131] on input "Filter:" at bounding box center [206, 132] width 236 height 30
paste input "rafiq"
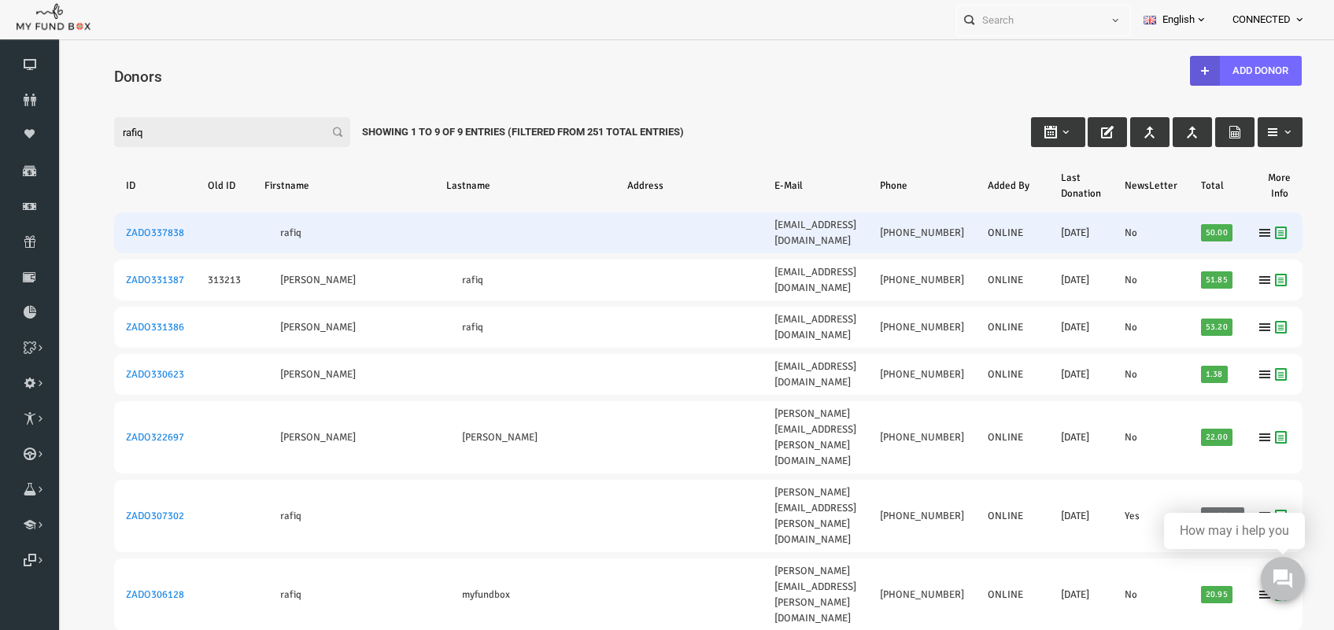
type input "rafiq"
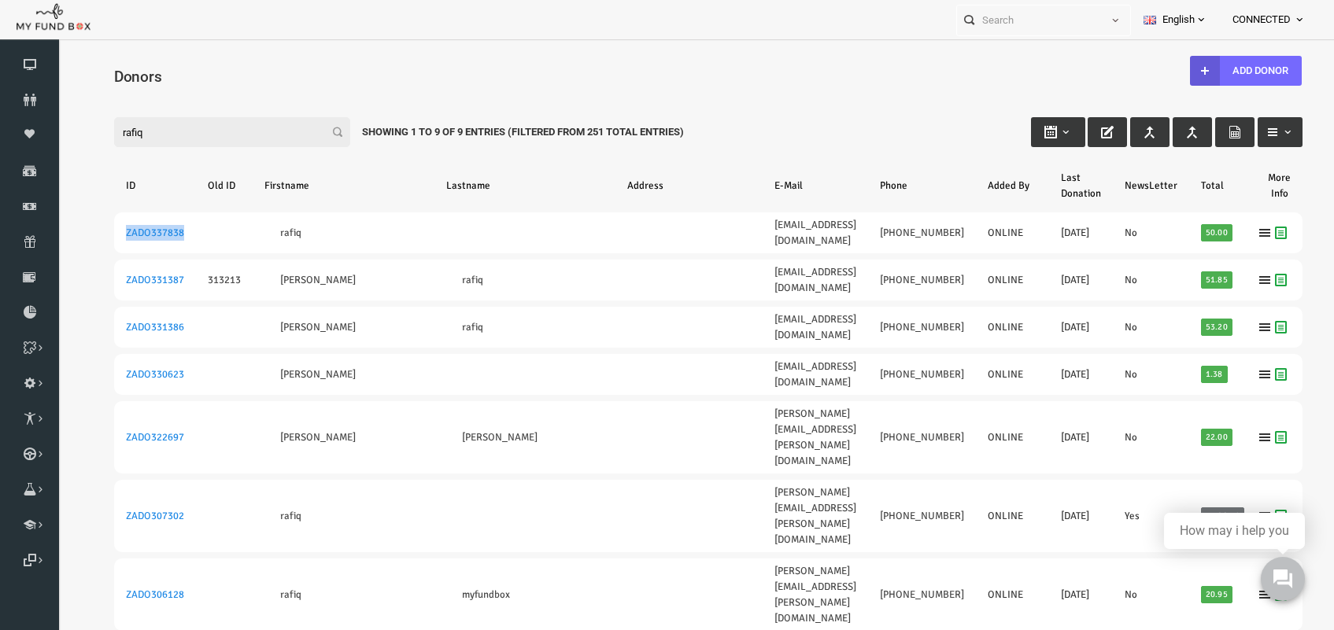
drag, startPoint x: 189, startPoint y: 226, endPoint x: 74, endPoint y: 224, distance: 114.9
click at [74, 224] on table "ID Old ID Firstname Lastname Address E-Mail Phone Added By Last Donation NewsLe…" at bounding box center [681, 476] width 1219 height 667
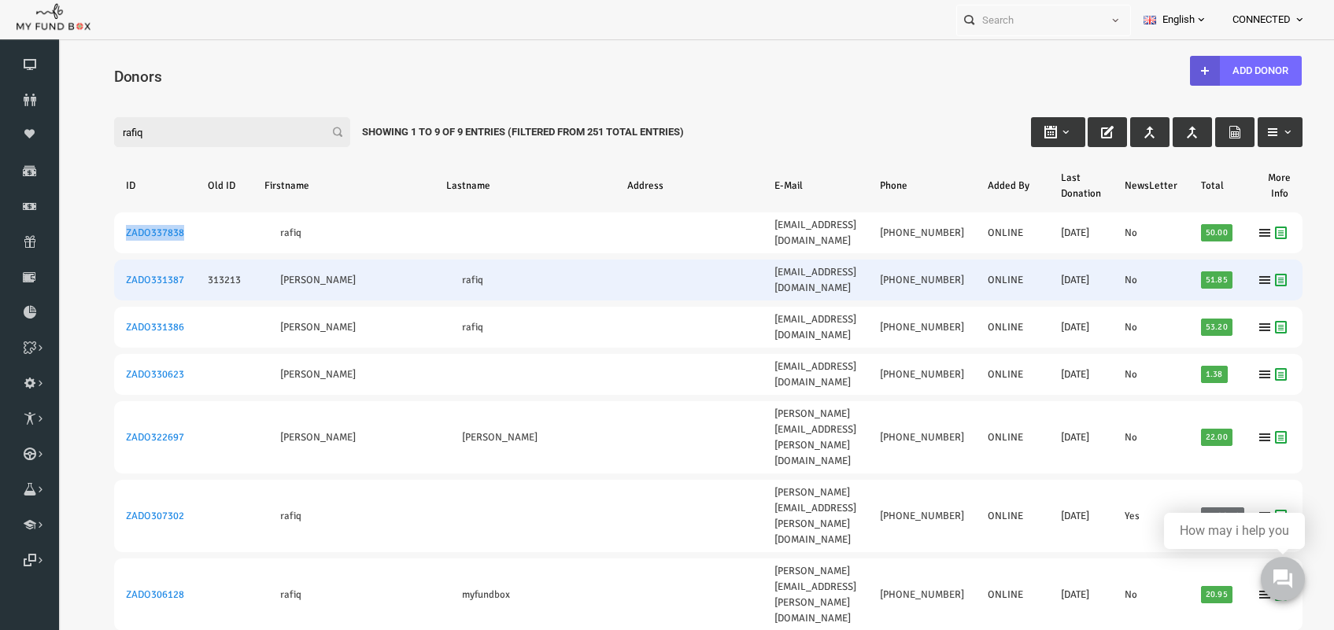
copy link "ZADO337838"
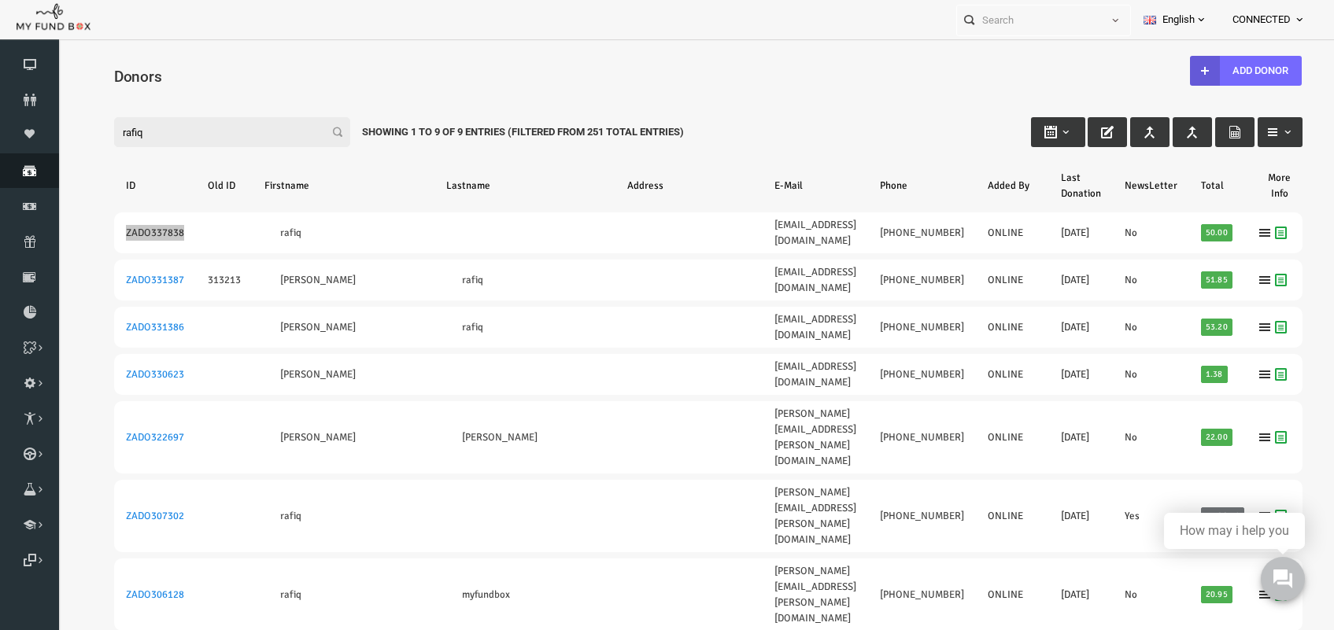
click at [29, 170] on icon at bounding box center [29, 170] width 59 height 13
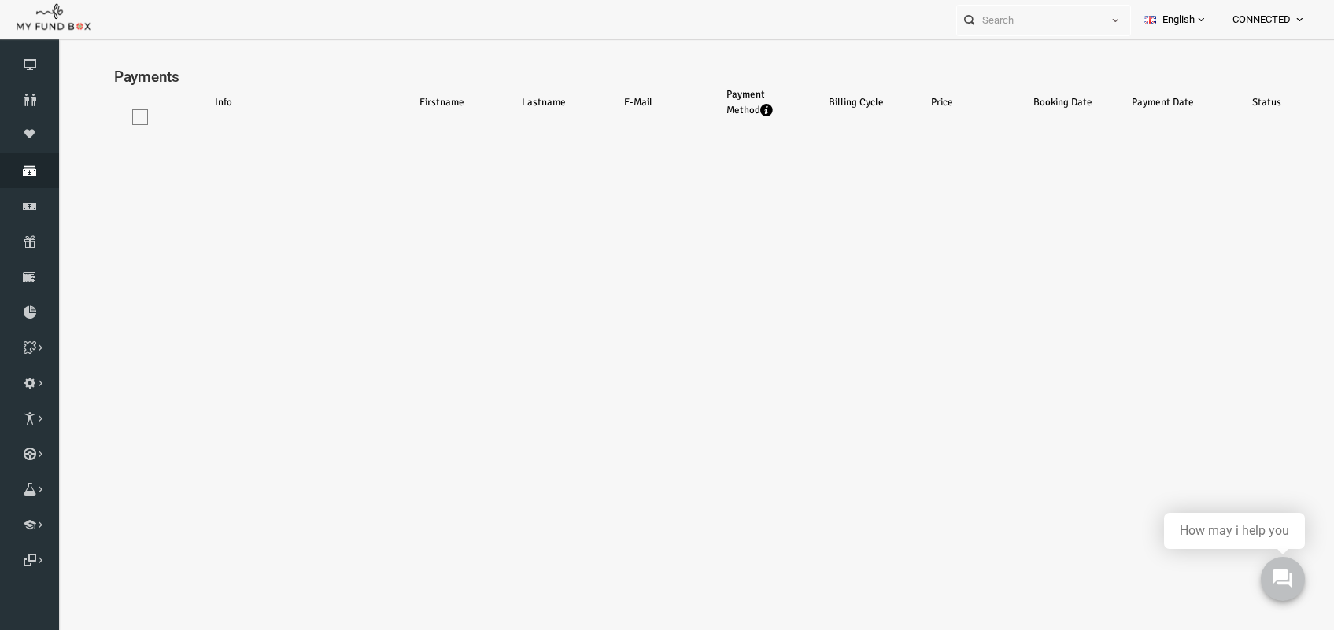
select select "100"
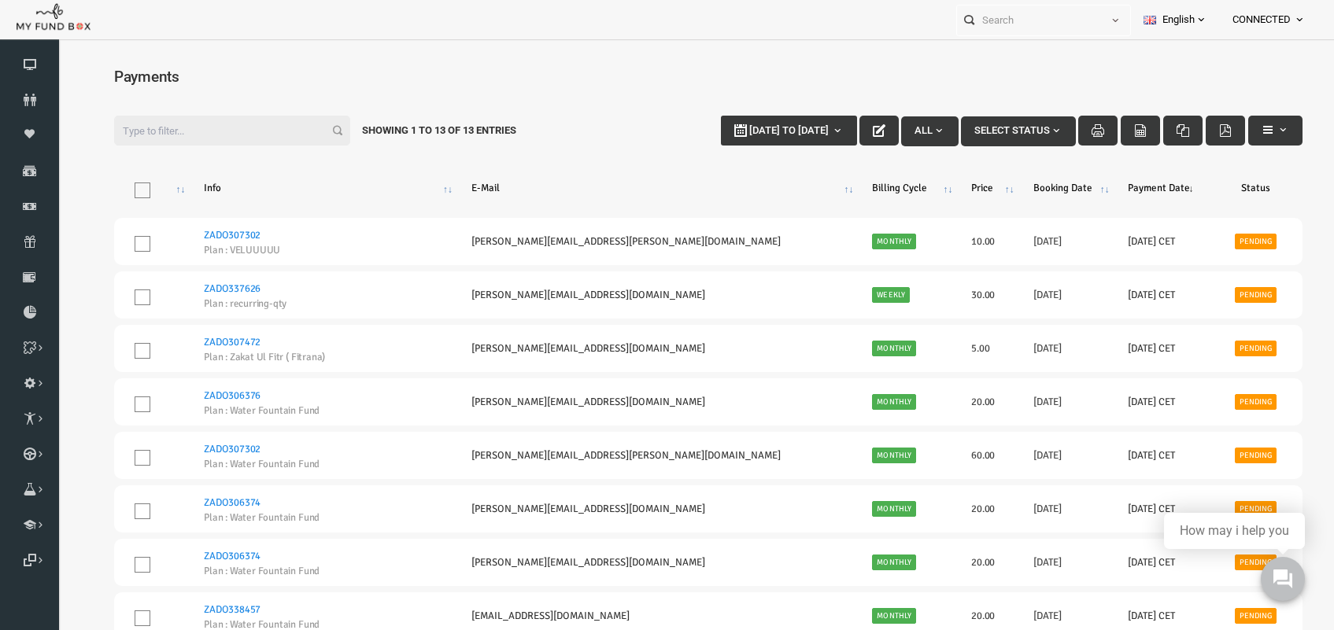
click at [213, 120] on input "Filter:" at bounding box center [206, 131] width 236 height 30
click at [28, 55] on link "Dashboard" at bounding box center [29, 64] width 59 height 35
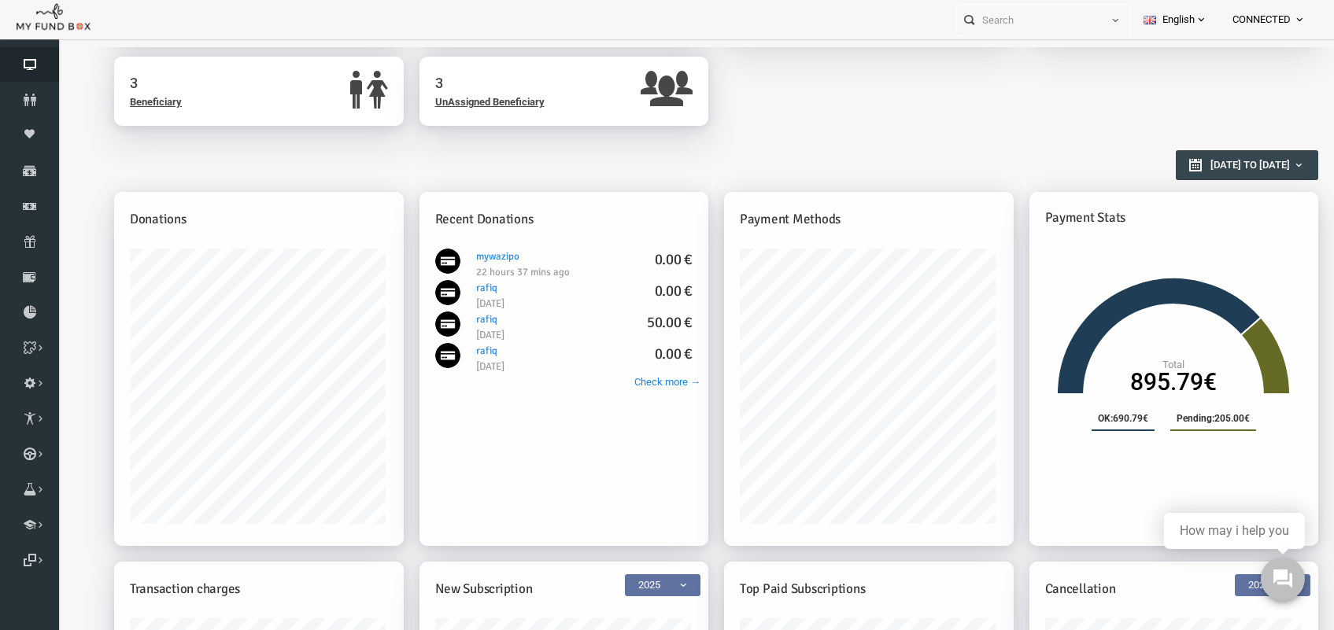
scroll to position [295, 0]
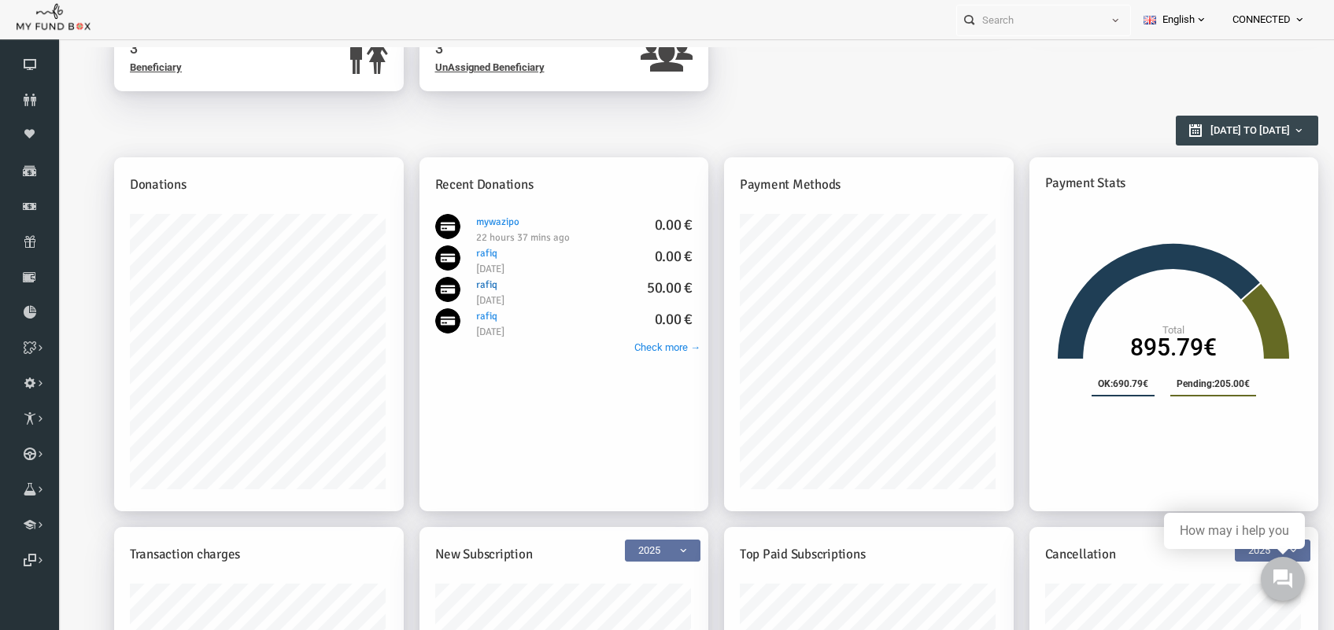
click at [461, 285] on link "rafiq 50.00 €" at bounding box center [460, 285] width 21 height 13
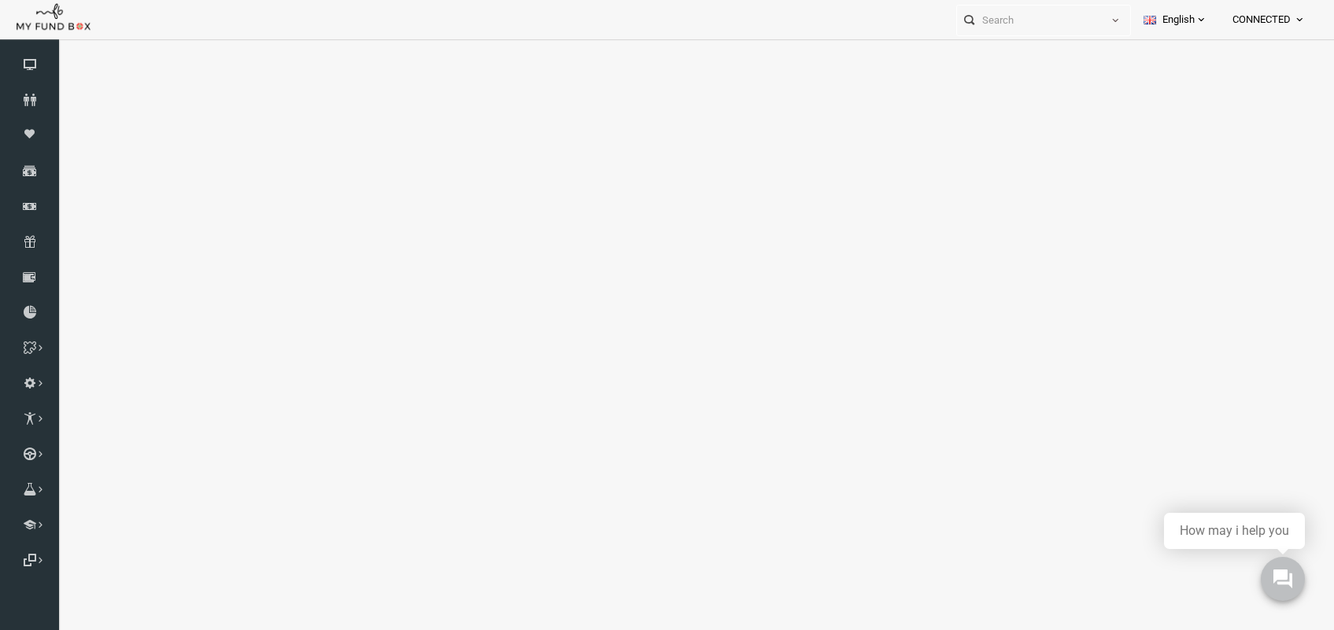
scroll to position [0, 0]
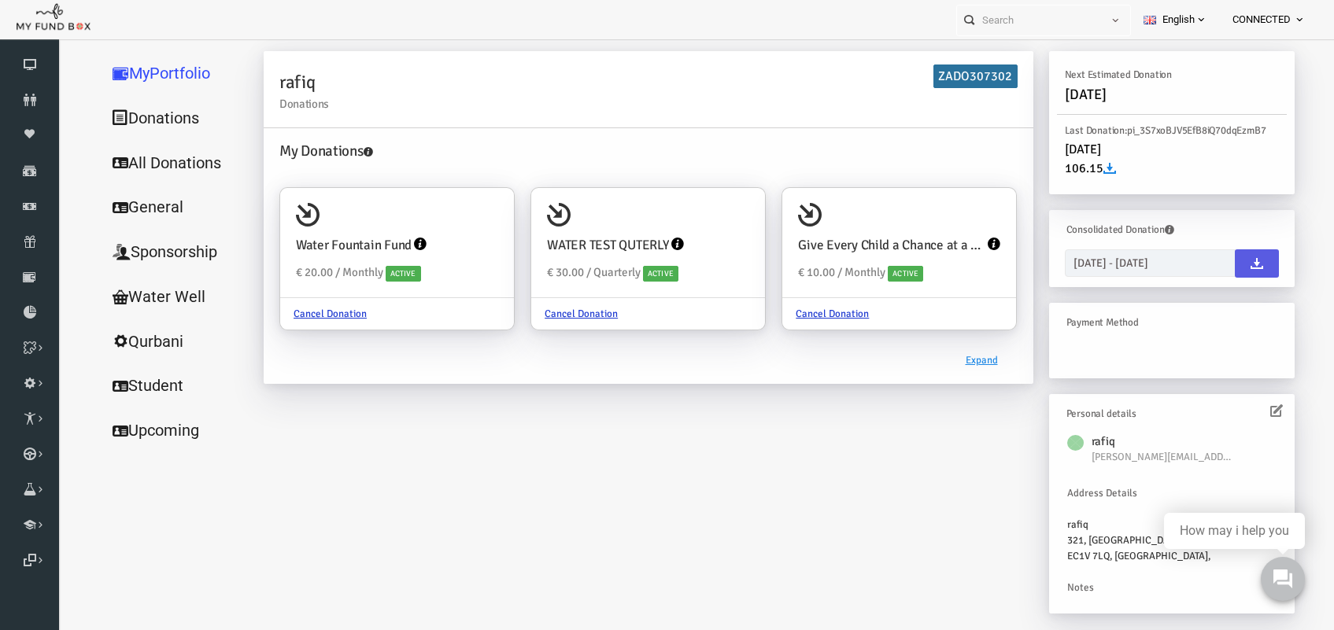
click at [982, 72] on h6 "ZADO307302" at bounding box center [949, 77] width 84 height 24
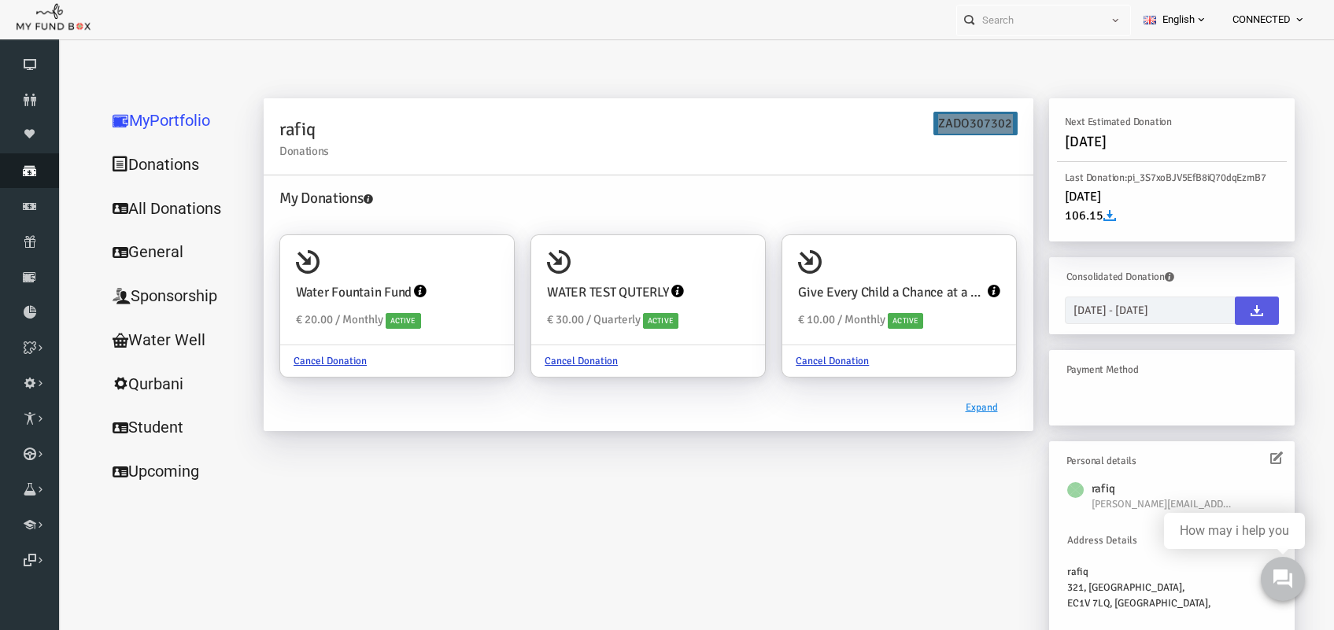
click at [22, 171] on icon at bounding box center [29, 170] width 59 height 13
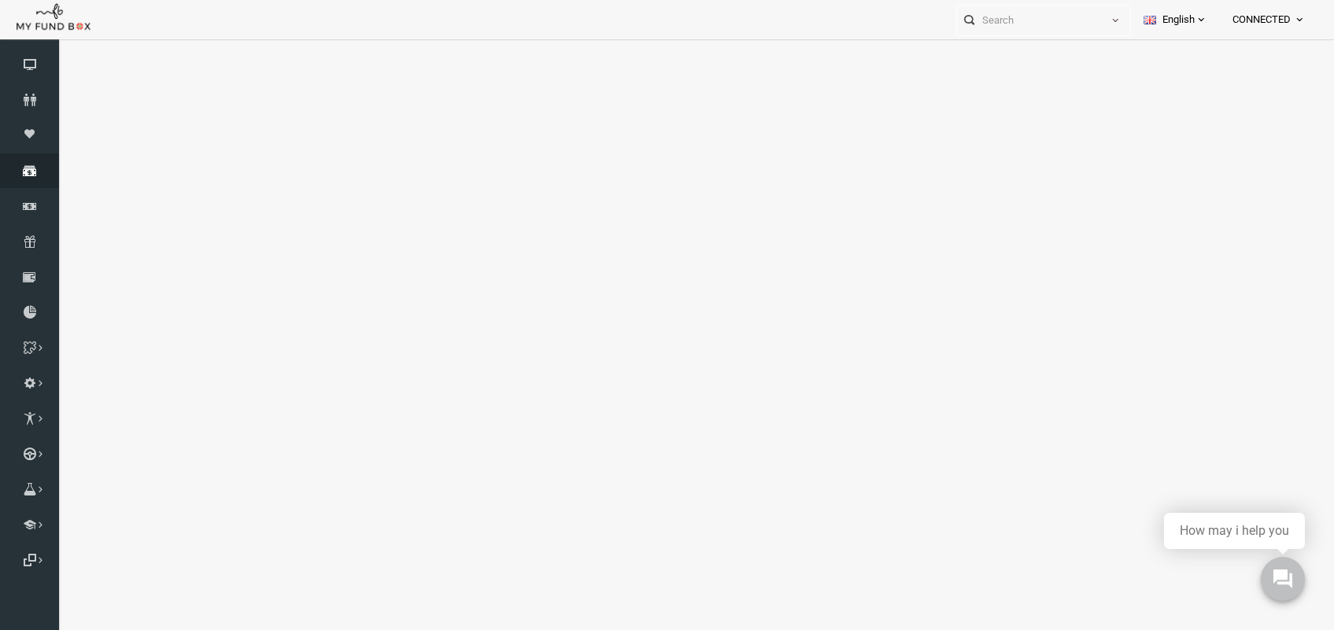
select select "100"
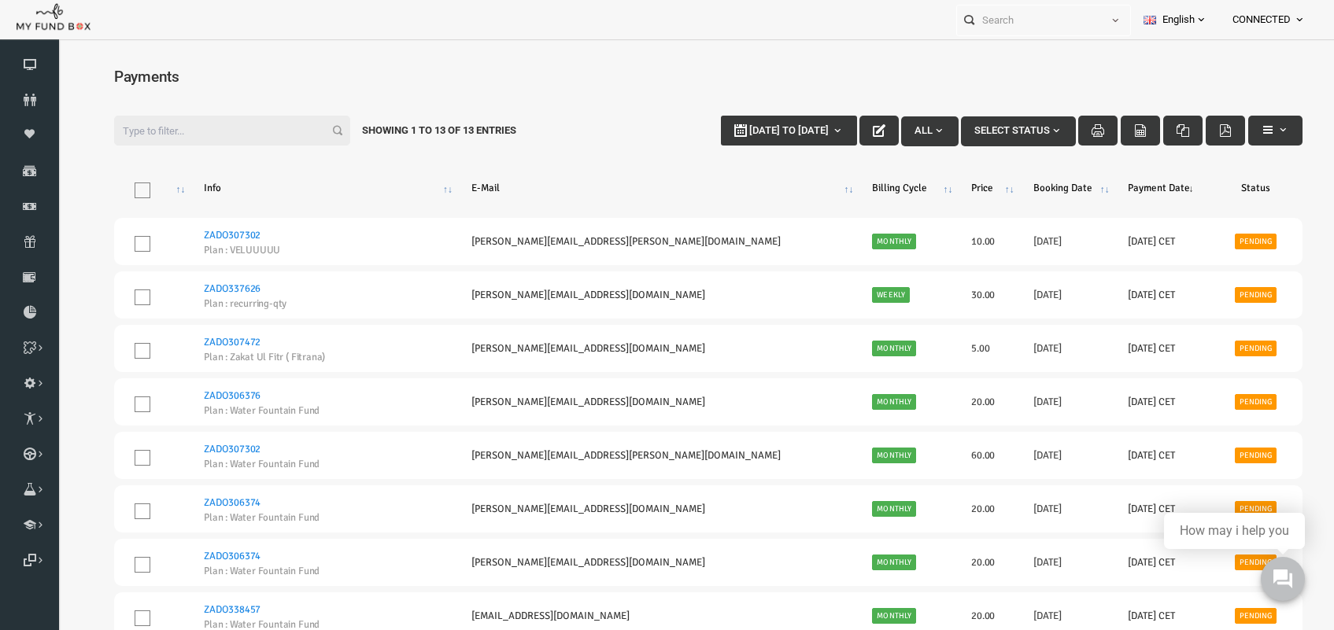
click at [212, 136] on input "Filter:" at bounding box center [206, 131] width 236 height 30
paste input "ZADO307302"
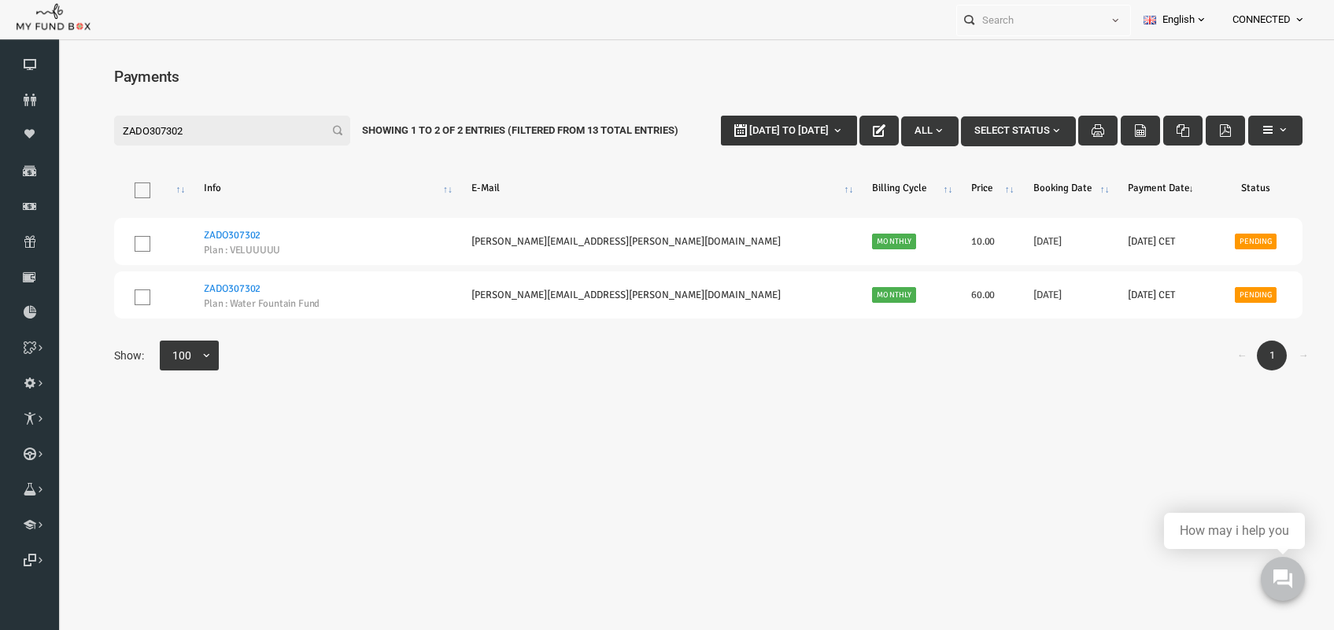
type input "ZADO307302"
type input "19-09-2025"
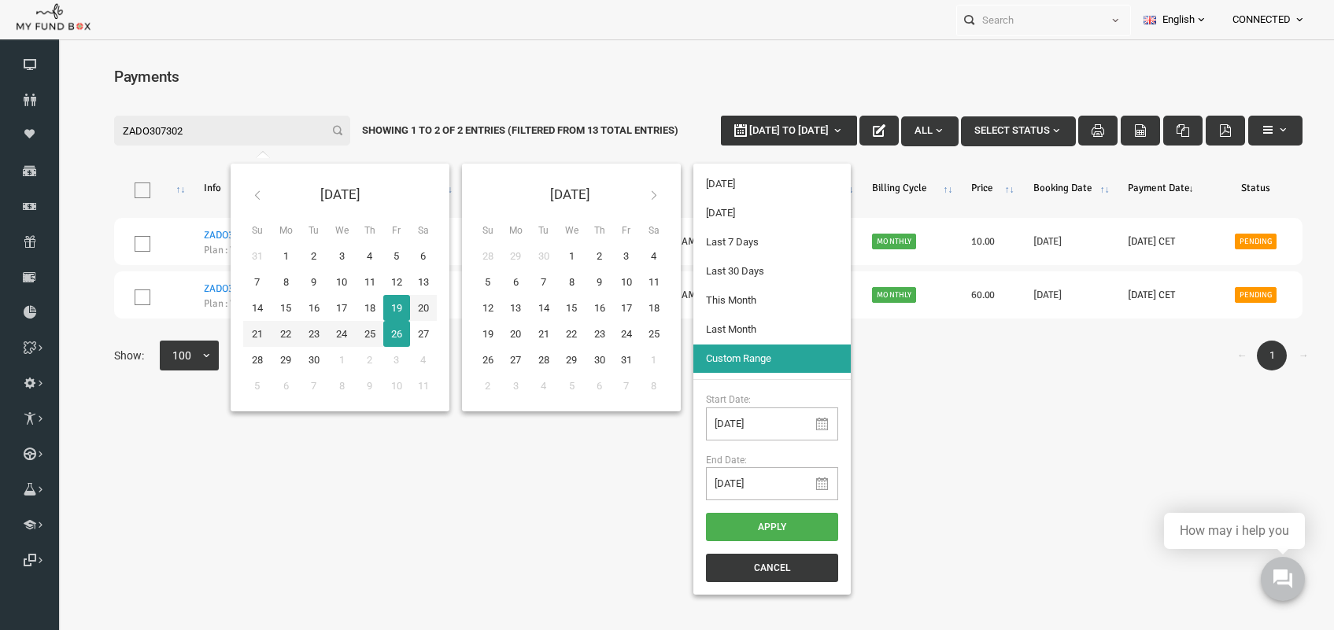
click at [788, 124] on button "19-09-2025 to 26-09-2025" at bounding box center [763, 131] width 136 height 30
type input "26-09-2025"
type input "01-09-2025"
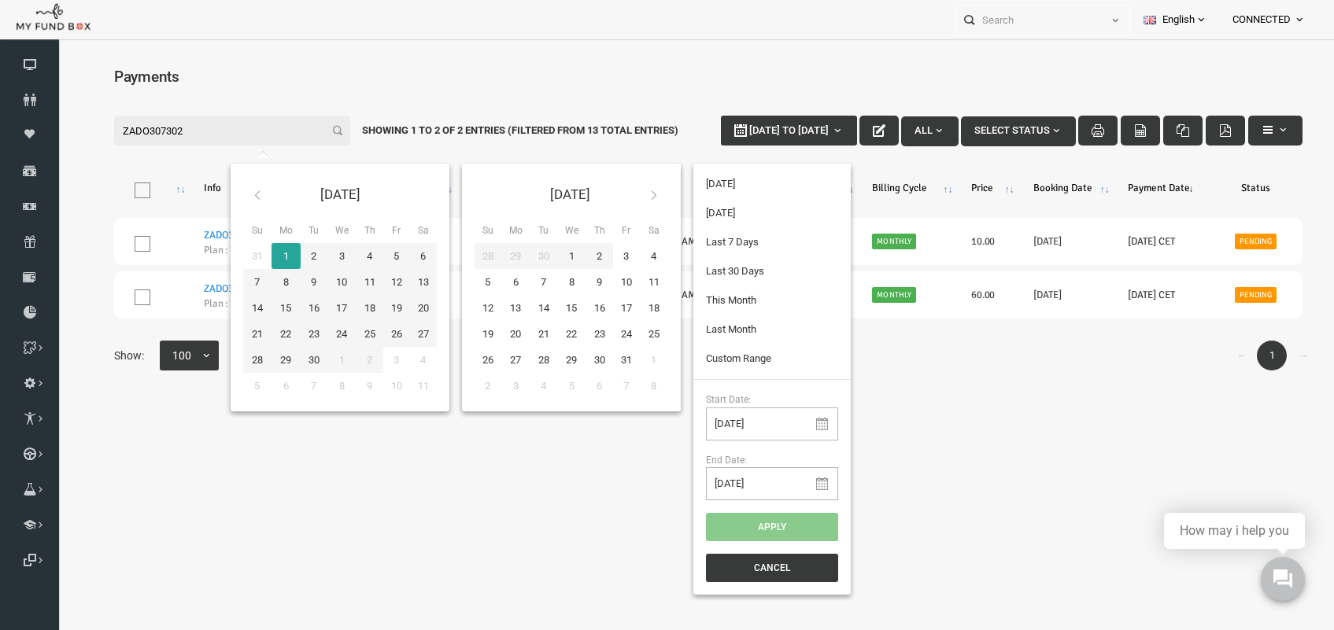
type input "26-09-2025"
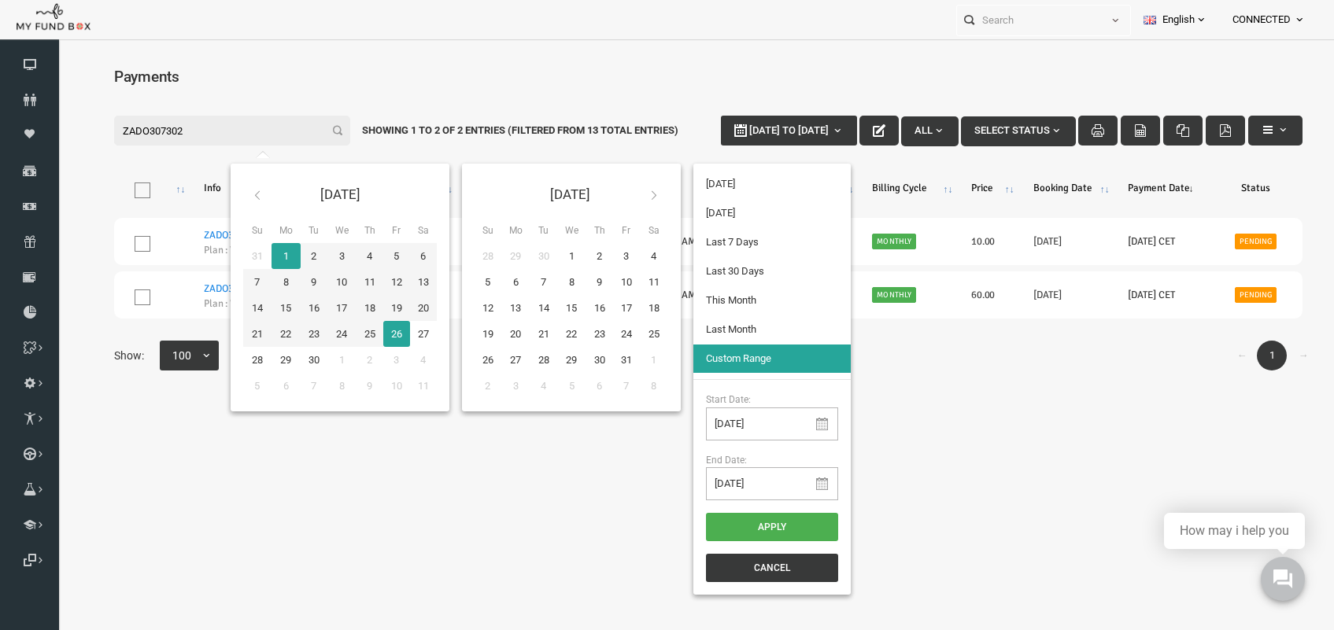
type input "30-09-2025"
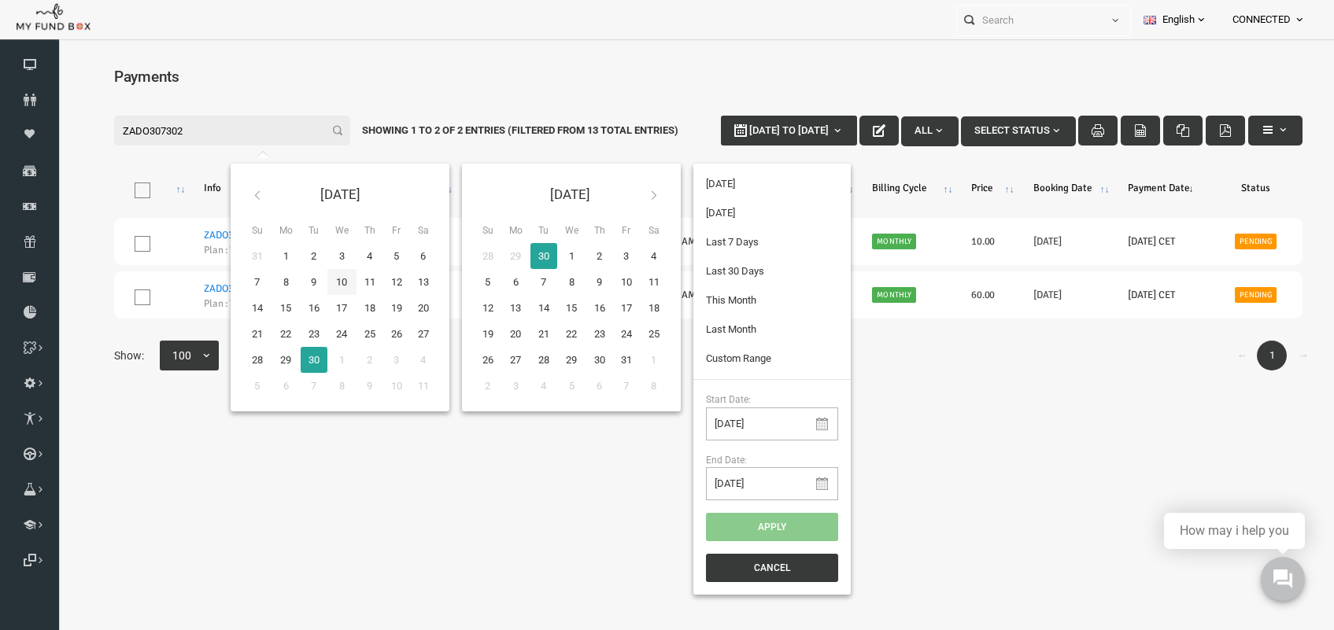
type input "01-09-2025"
type input "30-09-2025"
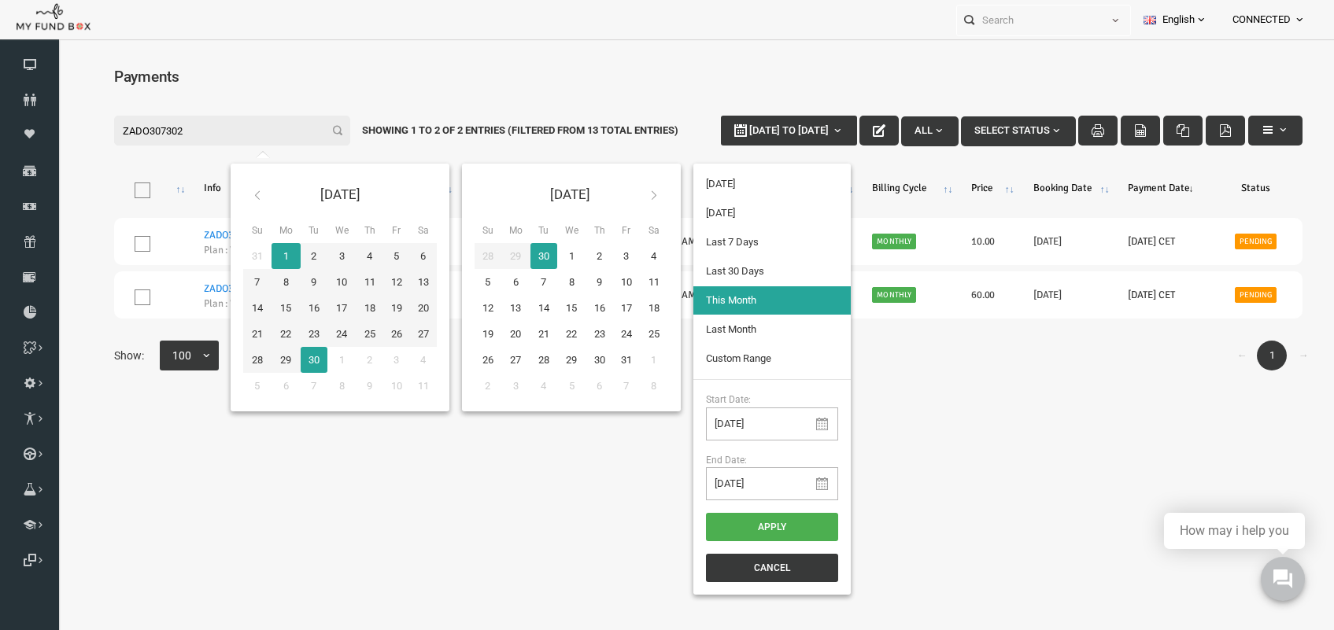
type input "01-09-2025"
click at [699, 517] on button "Apply" at bounding box center [746, 527] width 132 height 28
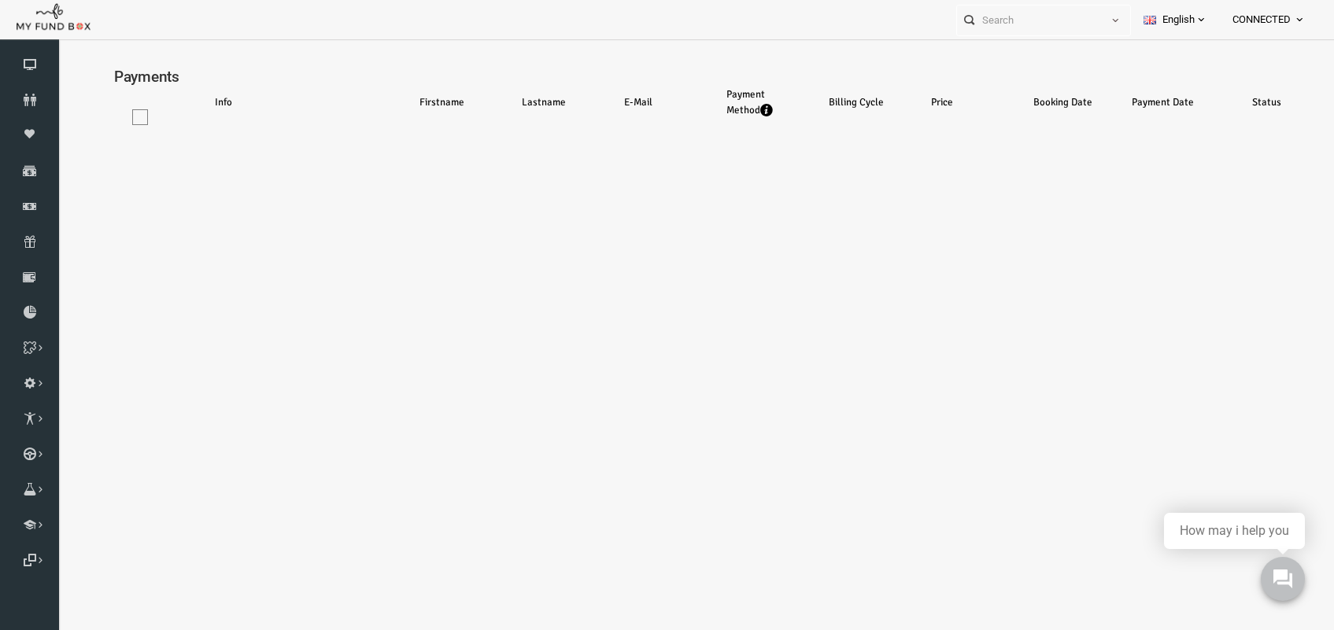
select select "100"
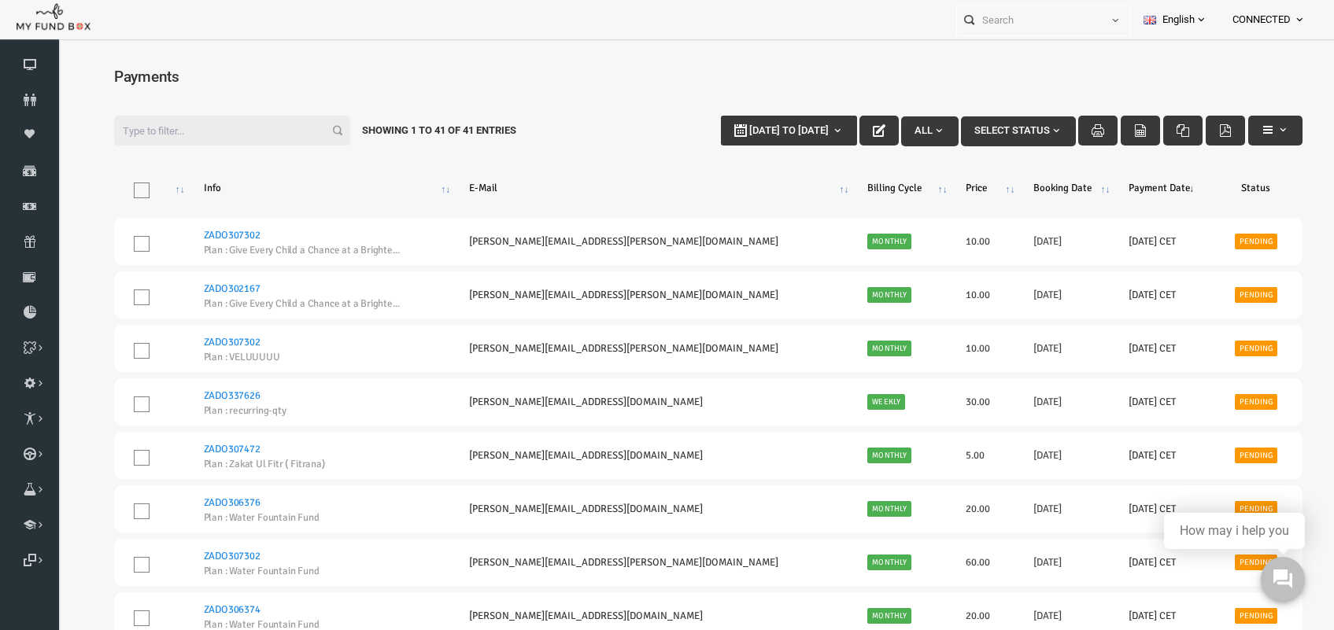
click at [173, 132] on input "Filter:" at bounding box center [206, 131] width 236 height 30
paste input "ZADO307302"
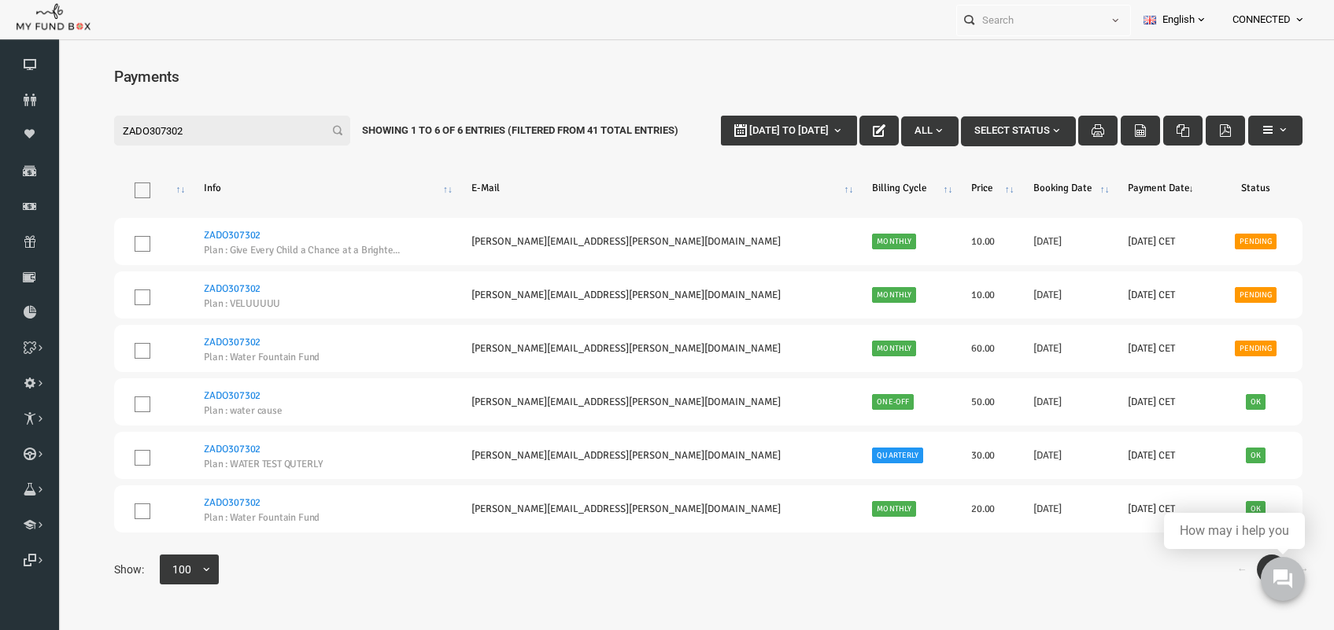
type input "ZADO307302"
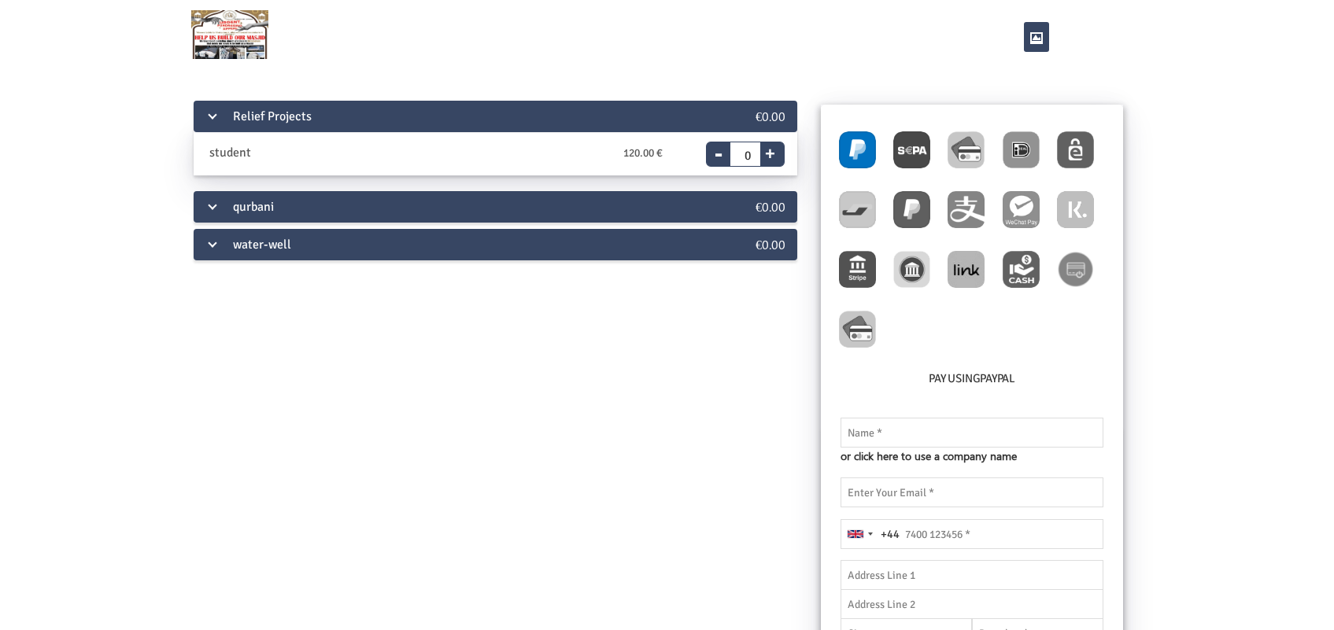
click at [301, 242] on div "water-well" at bounding box center [445, 244] width 503 height 31
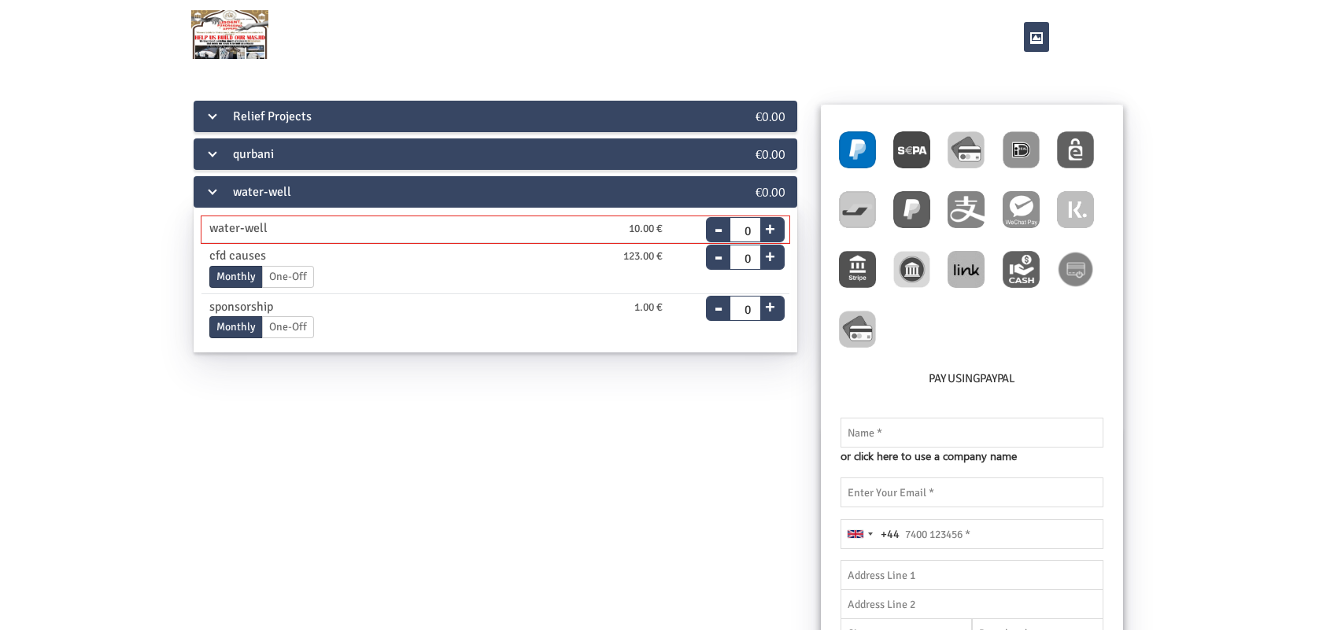
click at [779, 229] on button "+" at bounding box center [770, 227] width 20 height 22
type input "1"
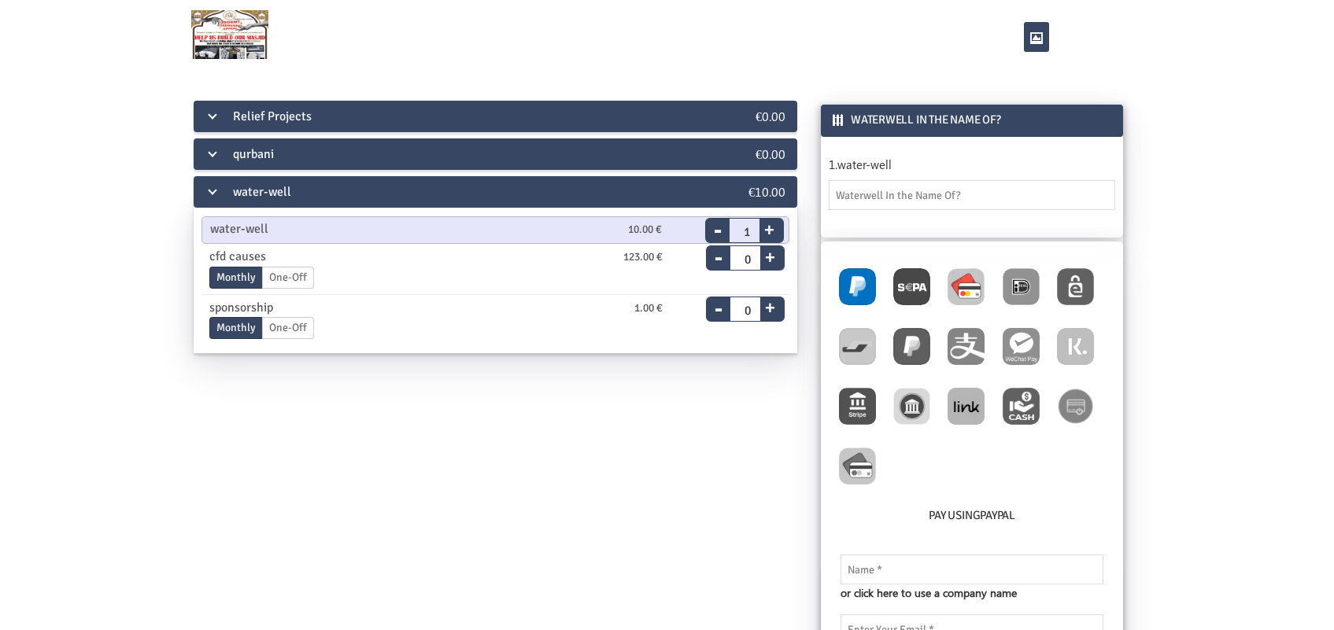
click at [957, 287] on img at bounding box center [965, 286] width 37 height 37
radio input "true"
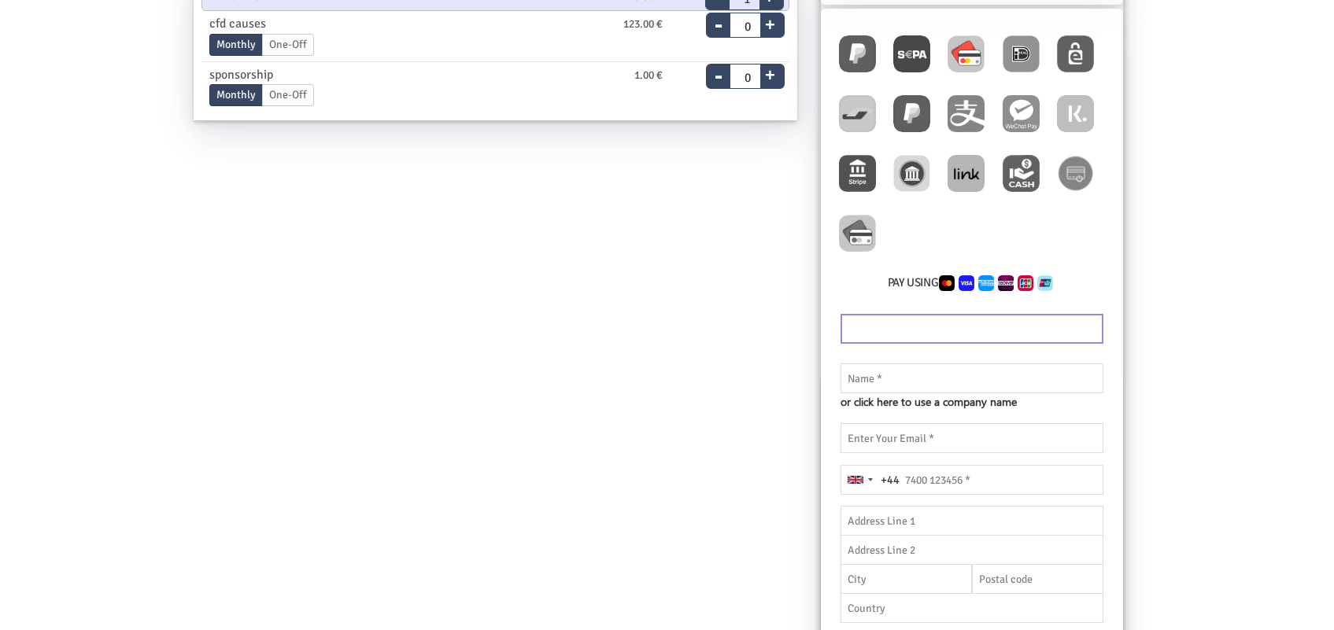
scroll to position [393, 0]
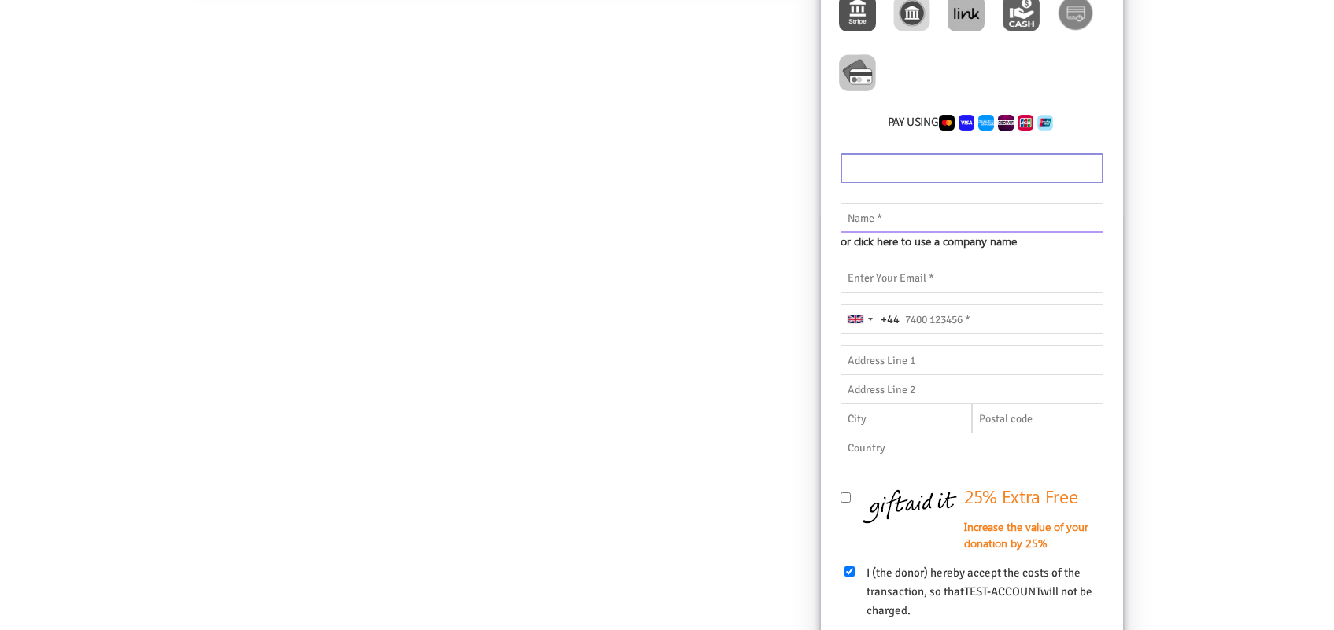
click at [923, 220] on input "text" at bounding box center [971, 218] width 263 height 30
click at [898, 272] on input "email" at bounding box center [971, 278] width 263 height 30
paste input "[EMAIL_ADDRESS][DOMAIN_NAME]"
click at [865, 290] on input "[EMAIL_ADDRESS][DOMAIN_NAME]" at bounding box center [971, 278] width 263 height 30
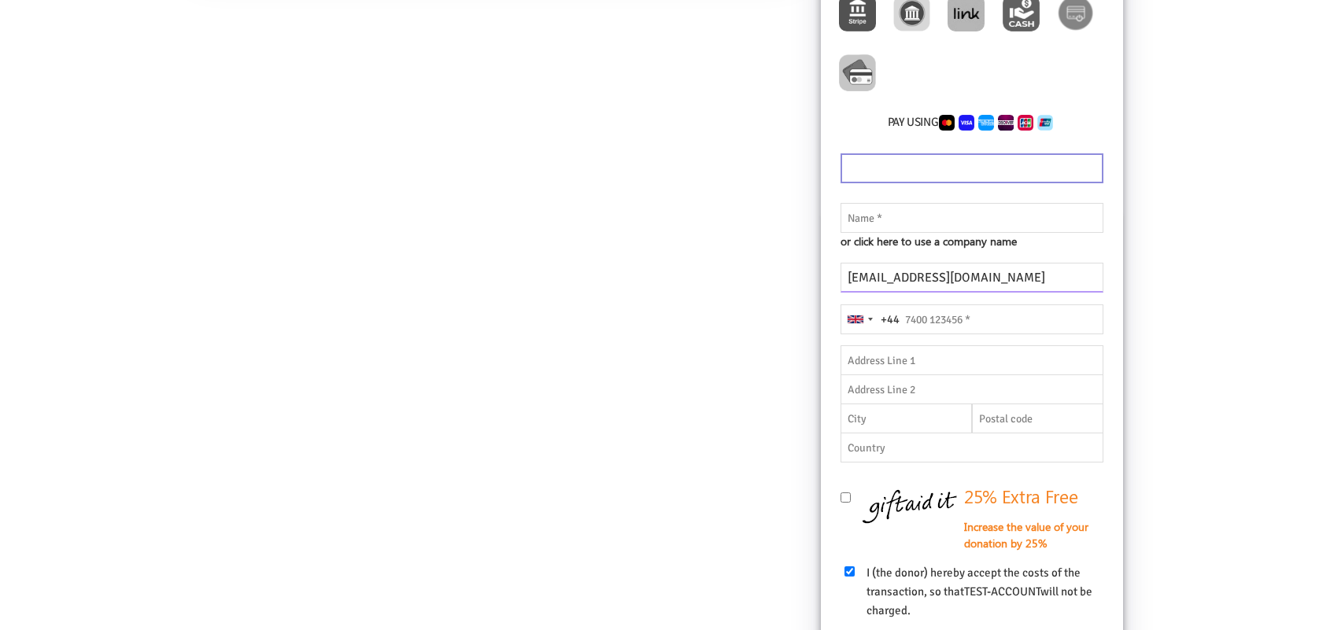
type input "[EMAIL_ADDRESS][DOMAIN_NAME]"
click at [880, 219] on input "text" at bounding box center [971, 218] width 263 height 30
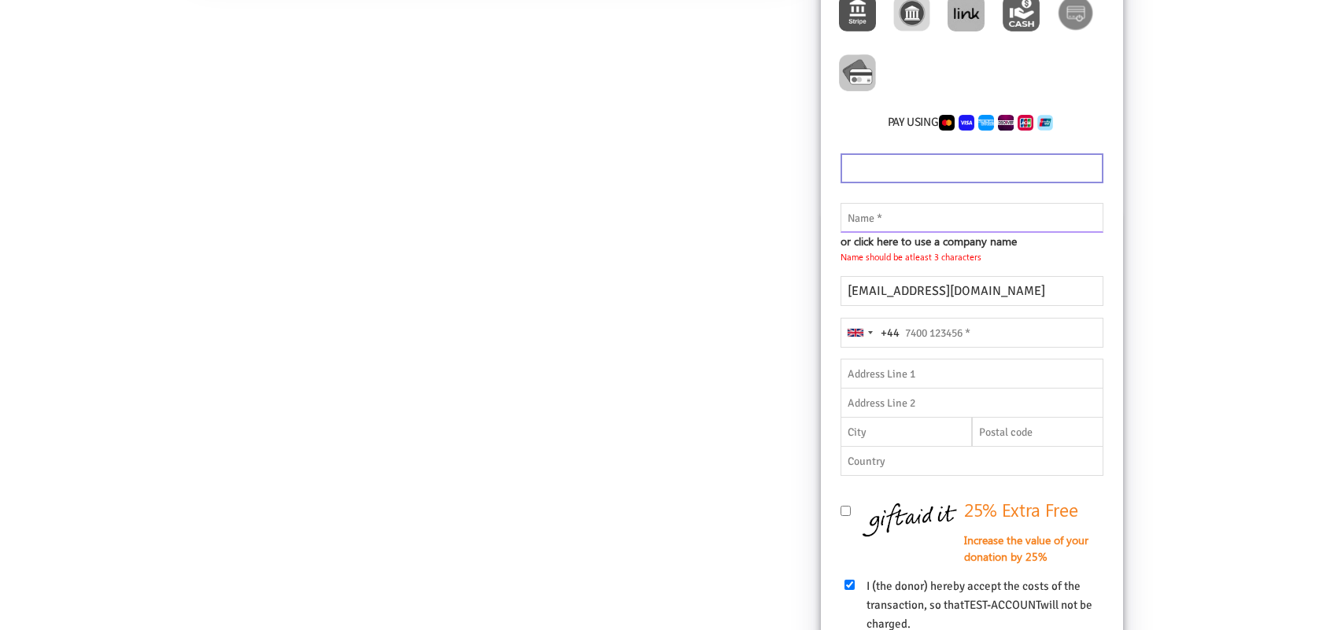
click at [881, 212] on input "text" at bounding box center [971, 218] width 263 height 30
paste input "wigaguqa"
type input "wigaguqa"
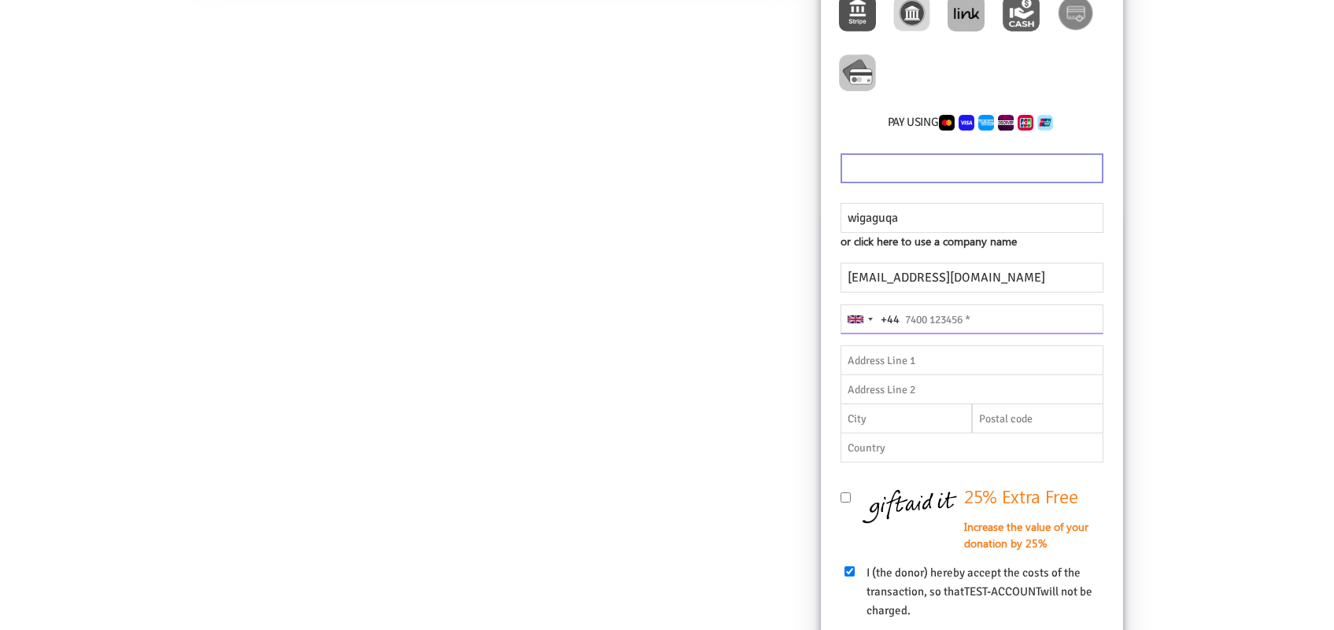
drag, startPoint x: 919, startPoint y: 332, endPoint x: 946, endPoint y: 329, distance: 27.7
click at [919, 332] on input "tel" at bounding box center [971, 319] width 263 height 30
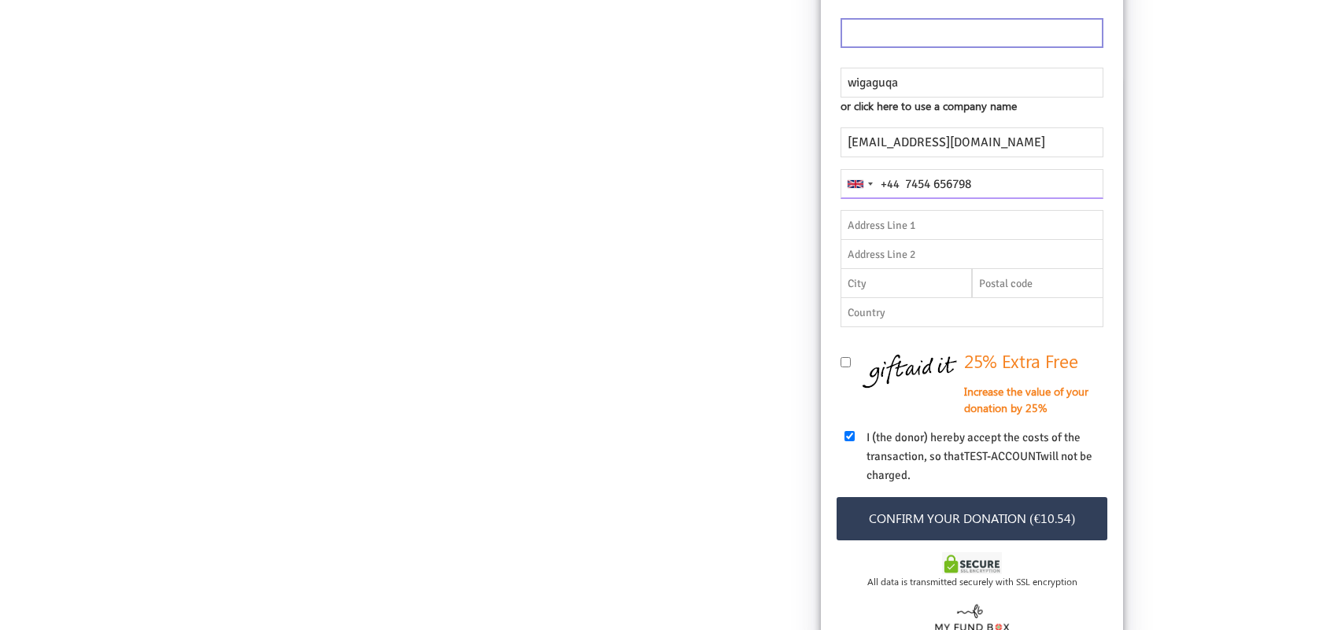
scroll to position [677, 0]
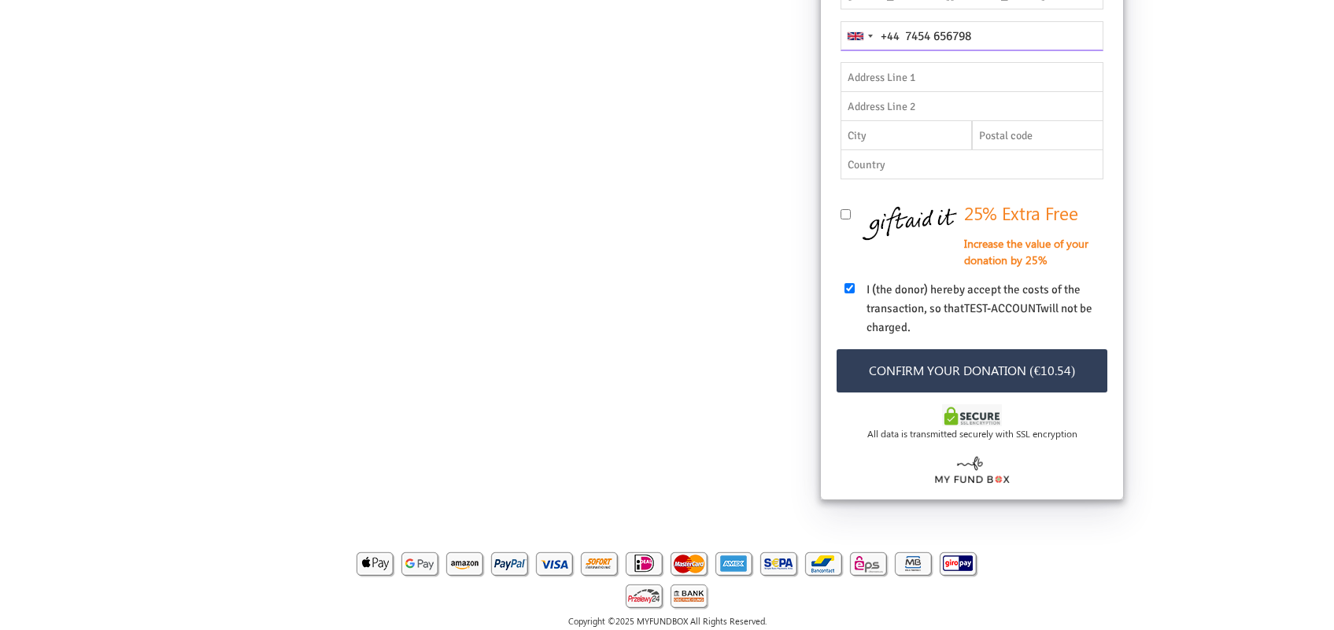
type input "7454 656798"
click at [1021, 372] on button "Confirm your donation (€10.54)" at bounding box center [971, 370] width 271 height 43
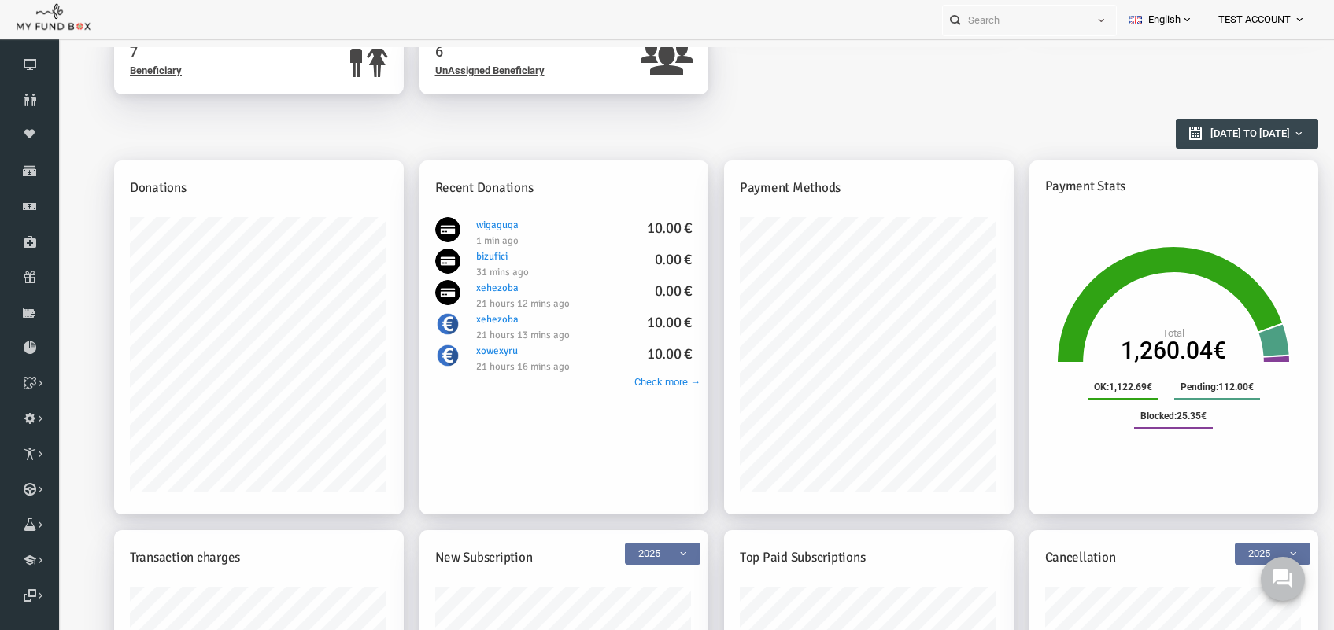
scroll to position [295, 0]
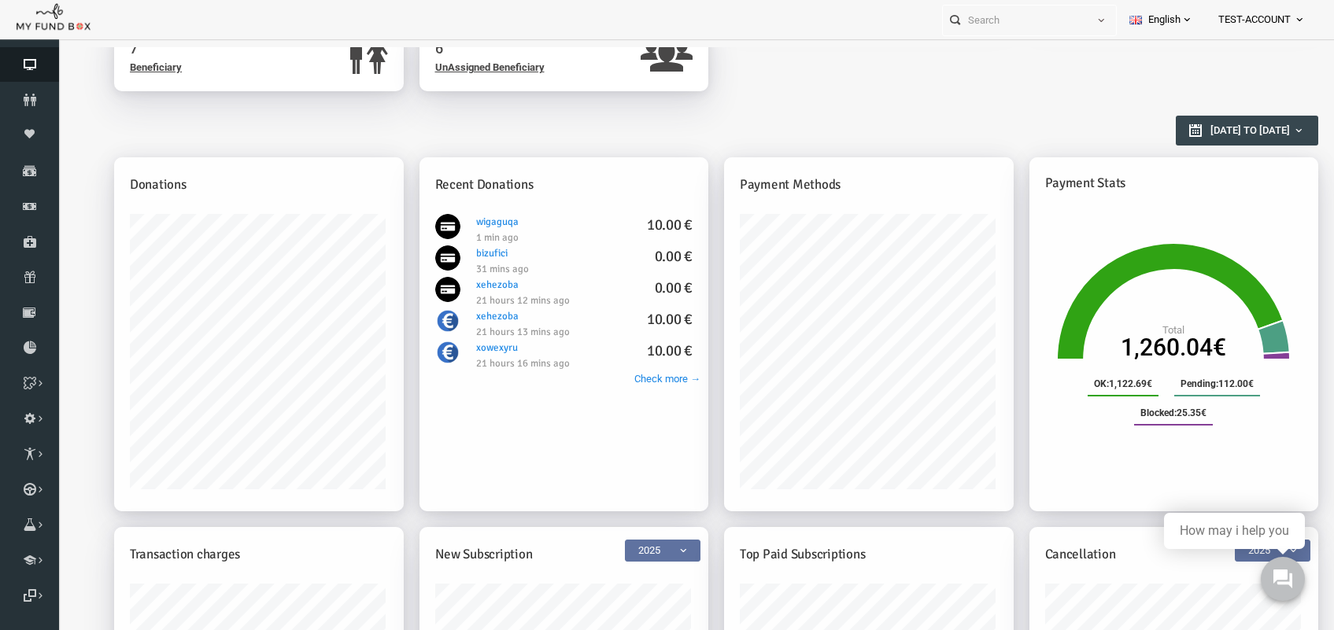
click at [31, 59] on icon at bounding box center [29, 64] width 59 height 13
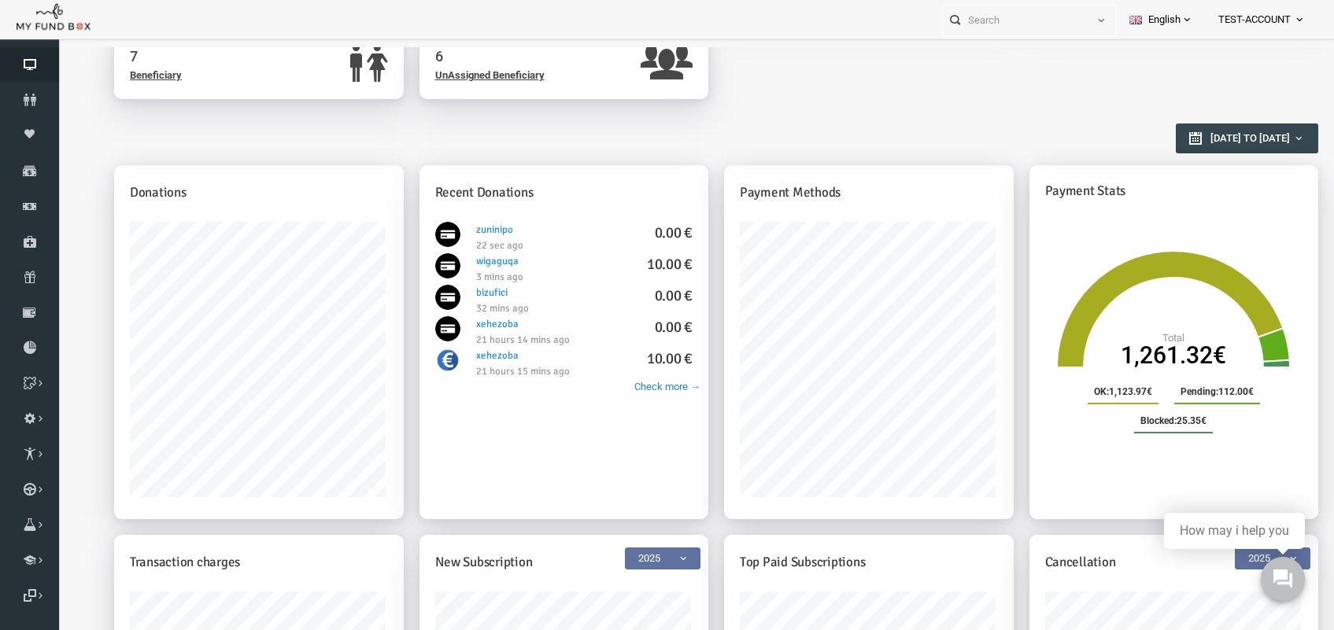
scroll to position [0, 0]
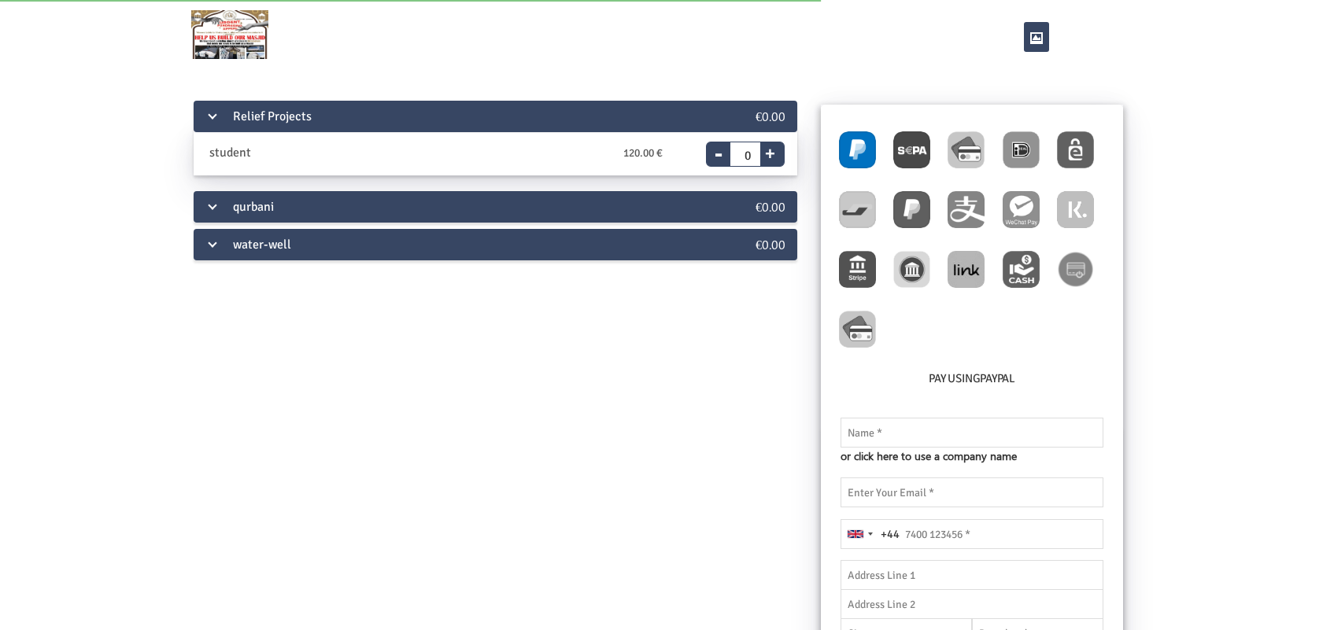
click at [367, 231] on div "water-well" at bounding box center [445, 244] width 503 height 31
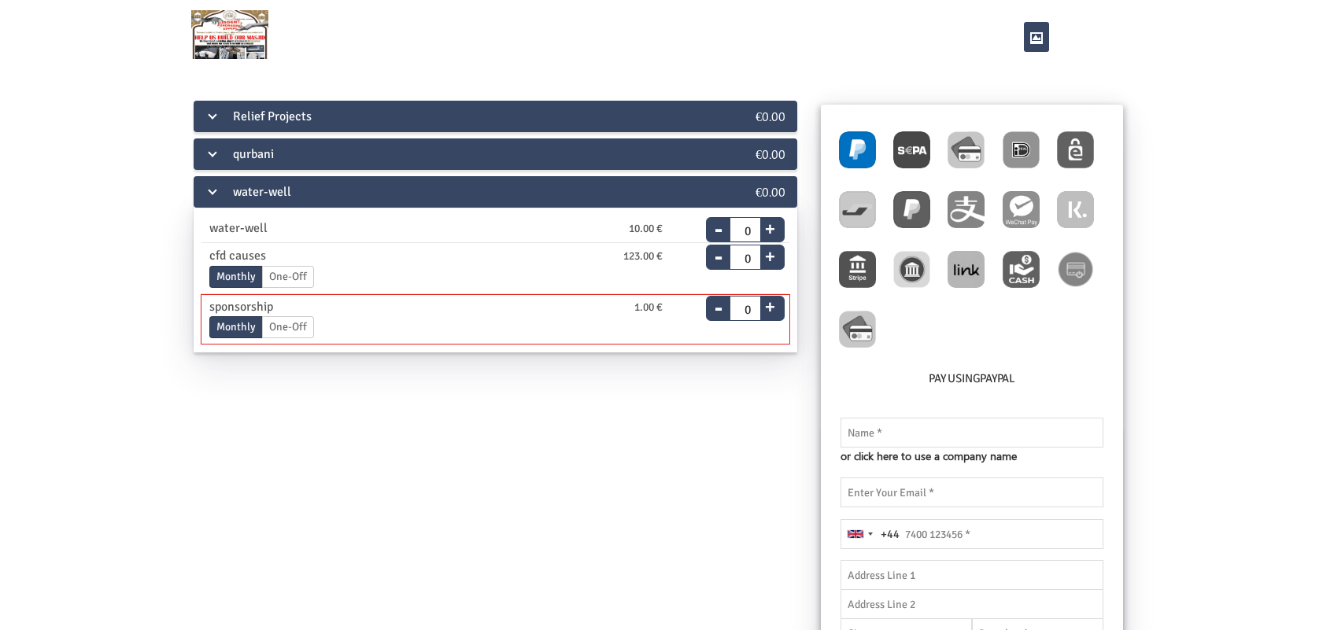
click at [280, 327] on label "One-Off" at bounding box center [288, 327] width 52 height 22
click at [0, 0] on input "One-Off" at bounding box center [0, 0] width 0 height 0
click at [224, 327] on label "Monthly" at bounding box center [236, 327] width 54 height 22
click at [0, 0] on input "Monthly" at bounding box center [0, 0] width 0 height 0
click at [769, 311] on button "+" at bounding box center [770, 304] width 20 height 22
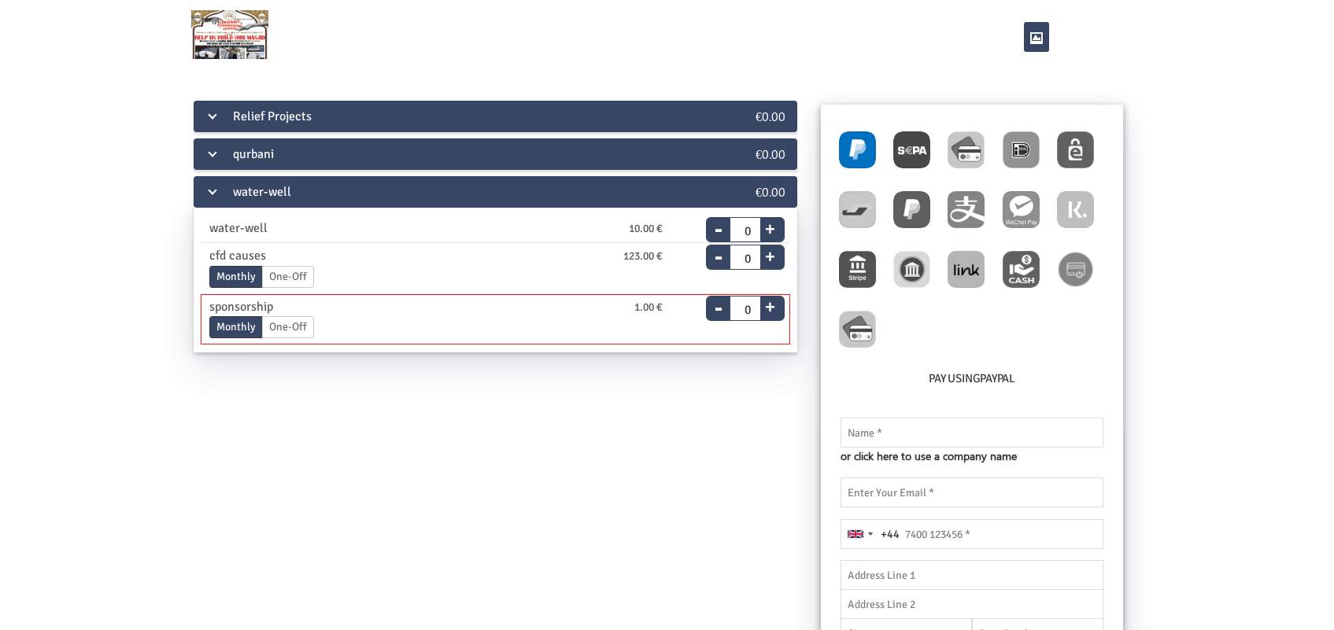
type input "1"
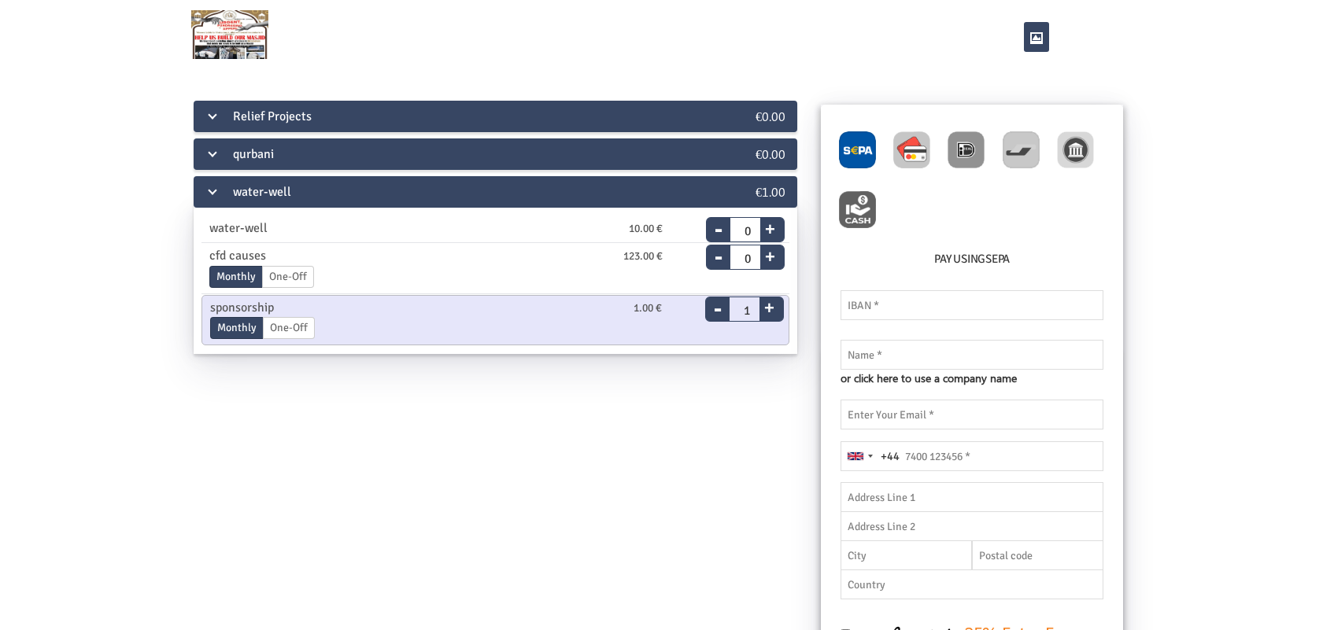
click at [895, 131] on img at bounding box center [911, 149] width 37 height 37
radio input "true"
click at [902, 355] on input "text" at bounding box center [971, 355] width 263 height 30
click at [917, 422] on input "email" at bounding box center [971, 415] width 263 height 30
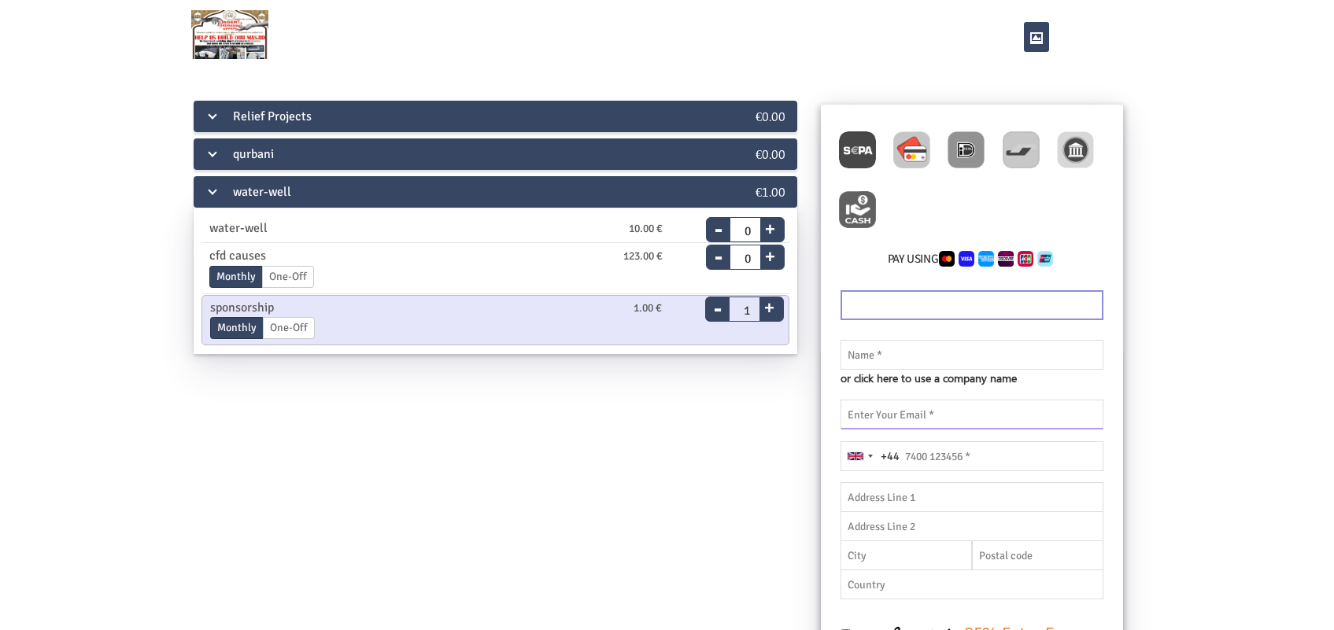
paste input "zuninipo@fxzig.com"
click at [878, 415] on input "zuninipo@fxzig.com" at bounding box center [971, 415] width 263 height 30
type input "zuninipo@fxzig.com"
click at [893, 347] on input "text" at bounding box center [971, 355] width 263 height 30
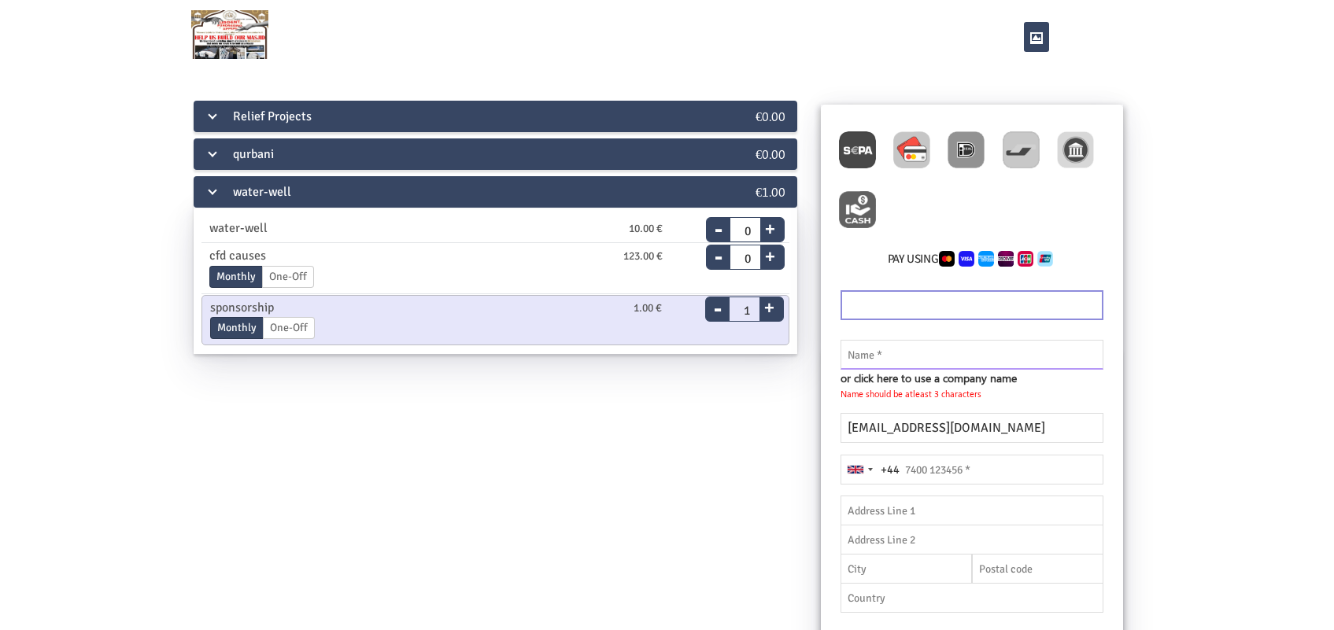
drag, startPoint x: 873, startPoint y: 355, endPoint x: 911, endPoint y: 355, distance: 37.8
click at [873, 355] on input "text" at bounding box center [971, 355] width 263 height 30
paste input "zuninipo"
type input "zuninipo"
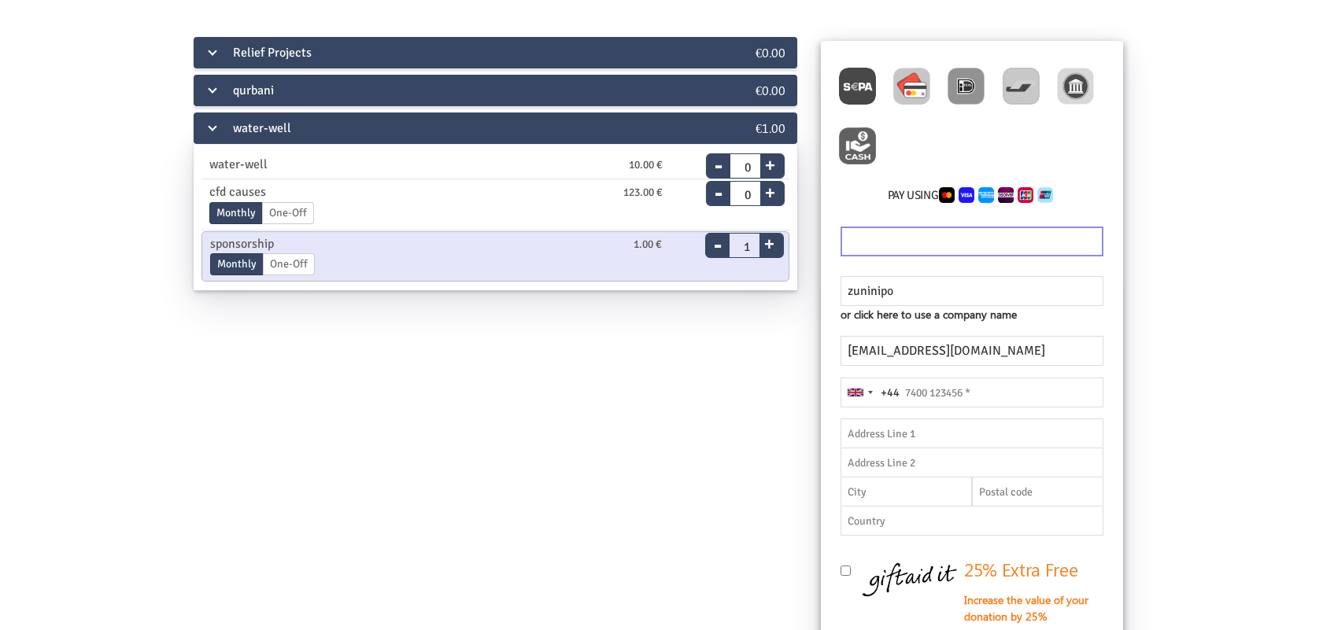
scroll to position [98, 0]
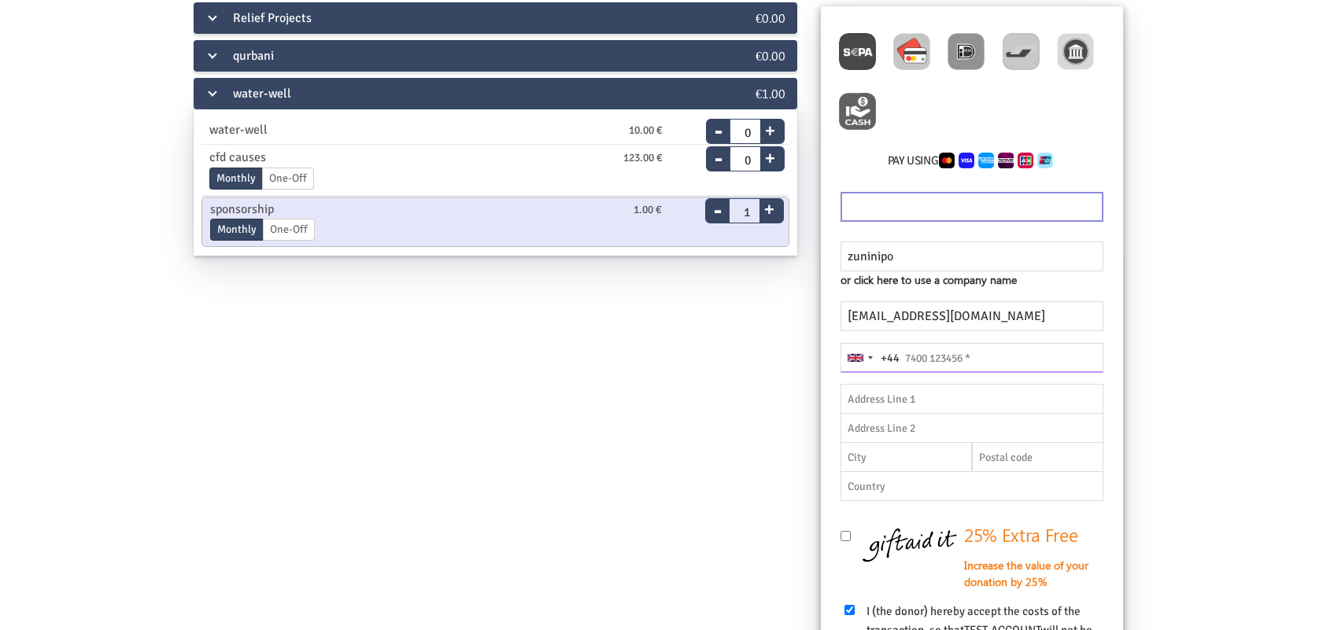
drag, startPoint x: 915, startPoint y: 352, endPoint x: 1107, endPoint y: 358, distance: 192.1
click at [915, 352] on input "tel" at bounding box center [971, 358] width 263 height 30
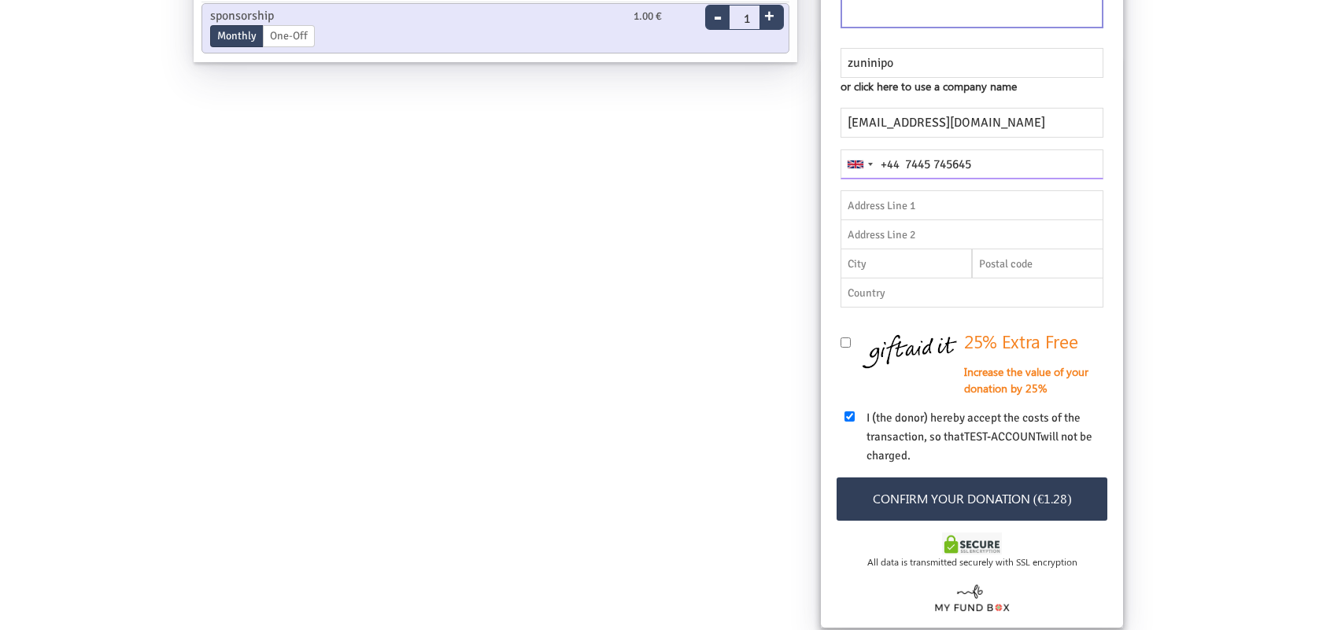
scroll to position [419, 0]
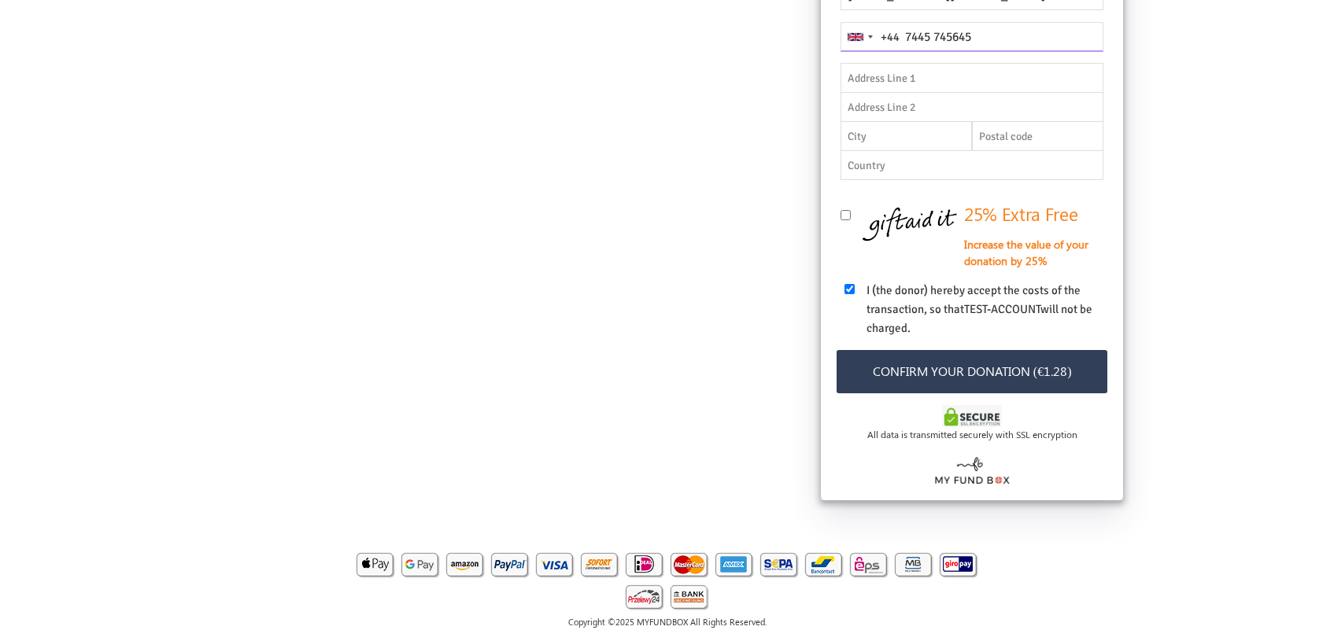
type input "7445 745645"
click at [1008, 370] on button "Confirm your donation (€1.28)" at bounding box center [971, 371] width 271 height 43
